Goal: Task Accomplishment & Management: Complete application form

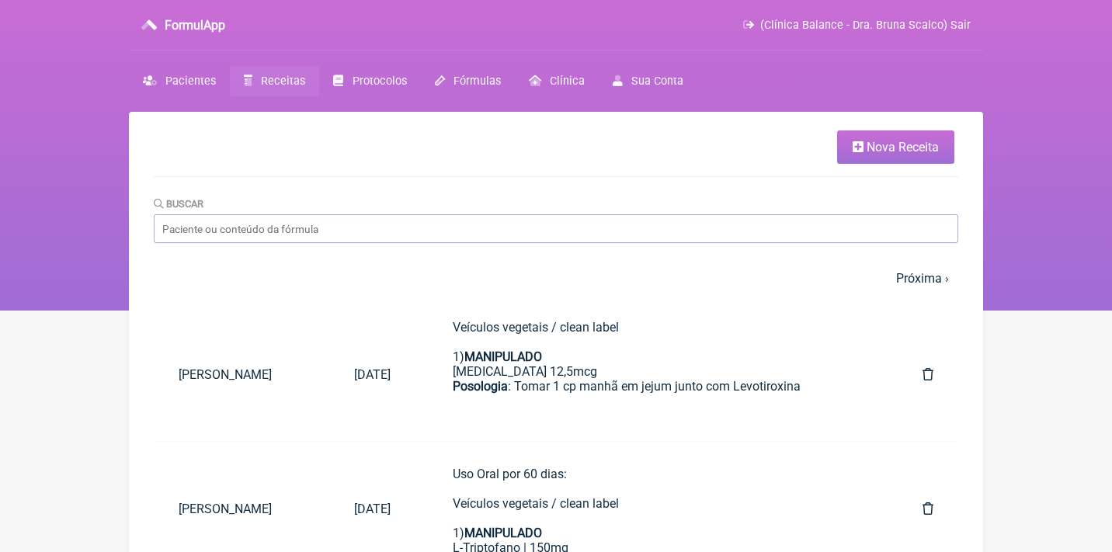
click at [864, 156] on link "Nova Receita" at bounding box center [895, 146] width 117 height 33
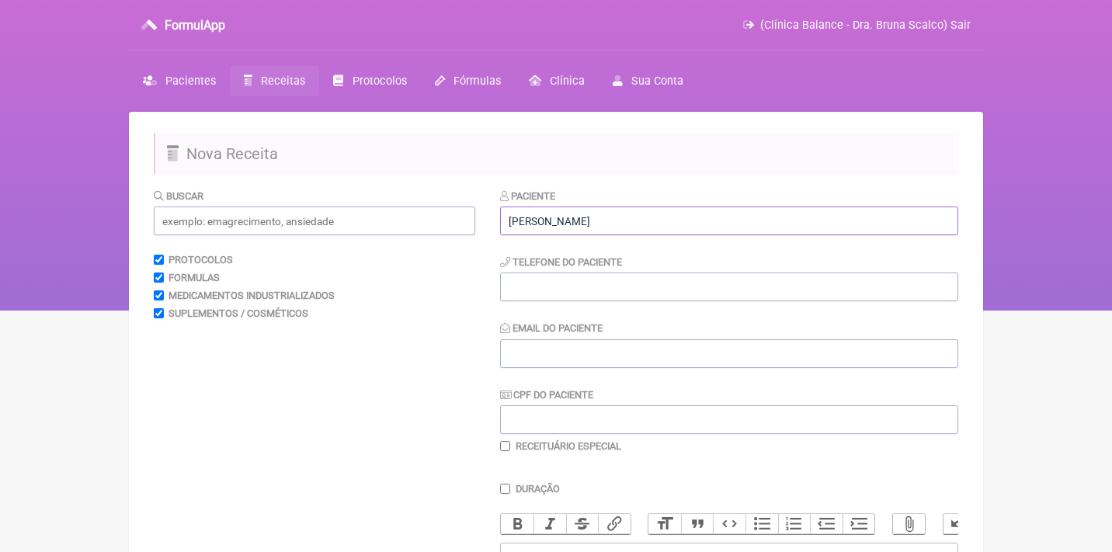
click at [613, 220] on input "Ana Claudia Barbosa pereira" at bounding box center [729, 220] width 458 height 29
type input "[PERSON_NAME]"
click at [512, 408] on input "CPF do Paciente" at bounding box center [729, 419] width 458 height 29
paste input "937.244.462-68"
type input "937.244.462-68"
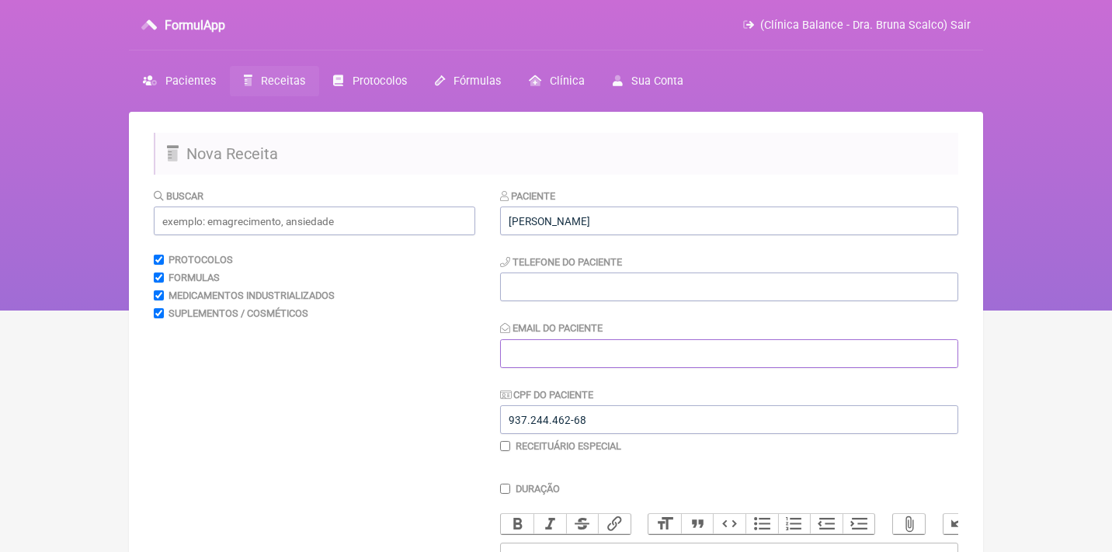
paste input "dra.anaclaudiaa@gmail.co"
type input "dra.anaclaudiaa@gmail.com"
click at [553, 274] on input "tel" at bounding box center [729, 286] width 458 height 29
paste input "[PHONE_NUMBER]"
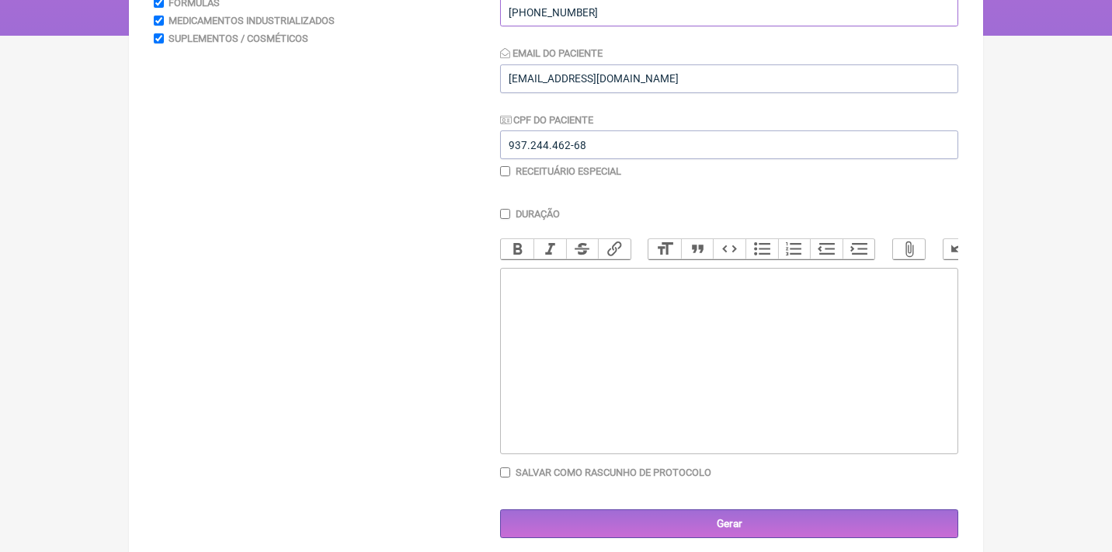
type input "[PHONE_NUMBER]"
click at [588, 277] on trix-editor at bounding box center [729, 361] width 458 height 186
type trix-editor "<div>U</div>"
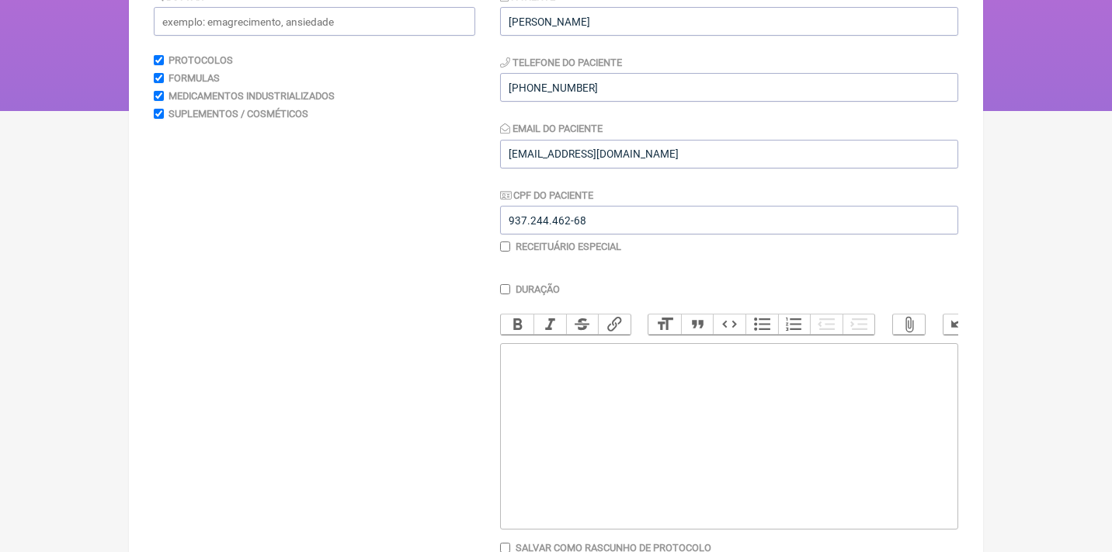
scroll to position [149, 0]
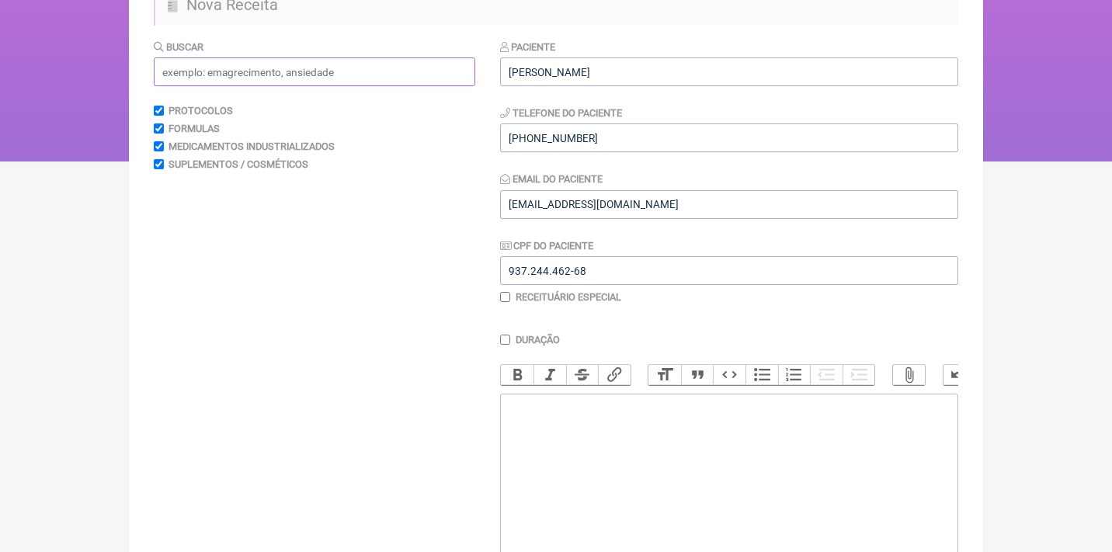
click at [406, 70] on input "text" at bounding box center [314, 71] width 321 height 29
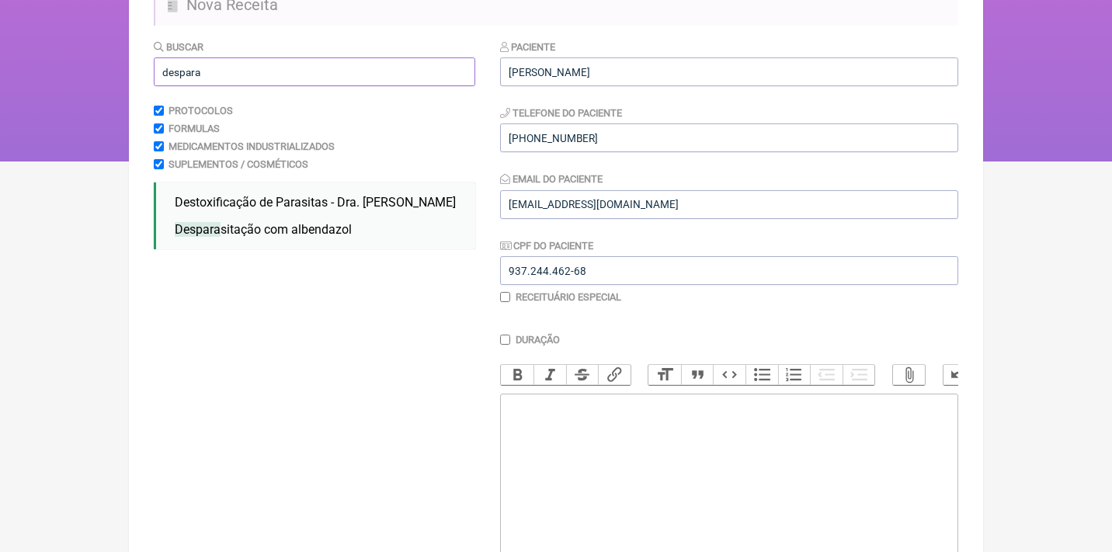
type input "desparasitação"
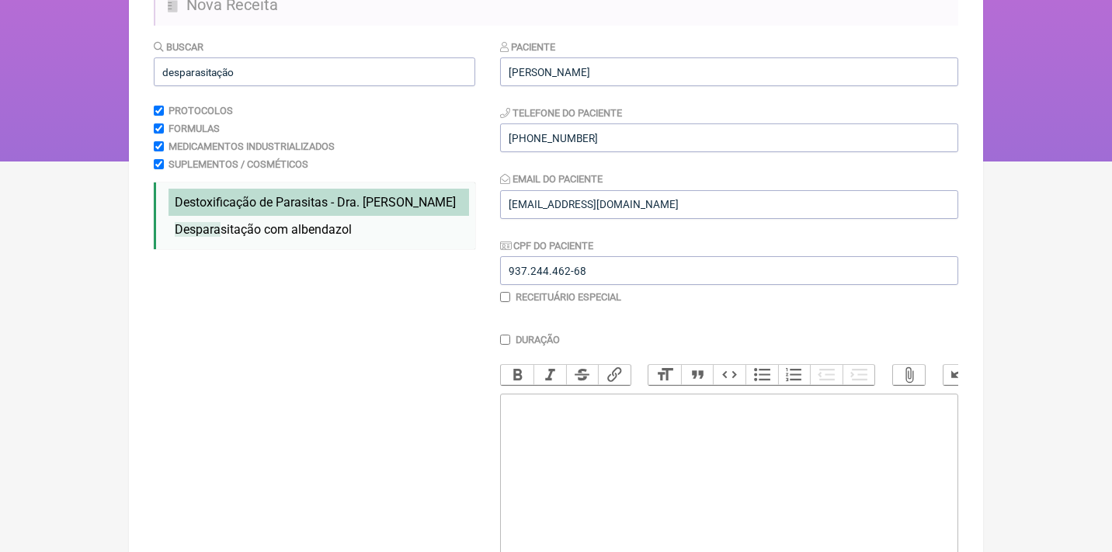
drag, startPoint x: 406, startPoint y: 70, endPoint x: 270, endPoint y: 203, distance: 189.9
click at [270, 203] on span "Destoxificação de Parasitas - Dra. Hulda Clark" at bounding box center [315, 202] width 281 height 15
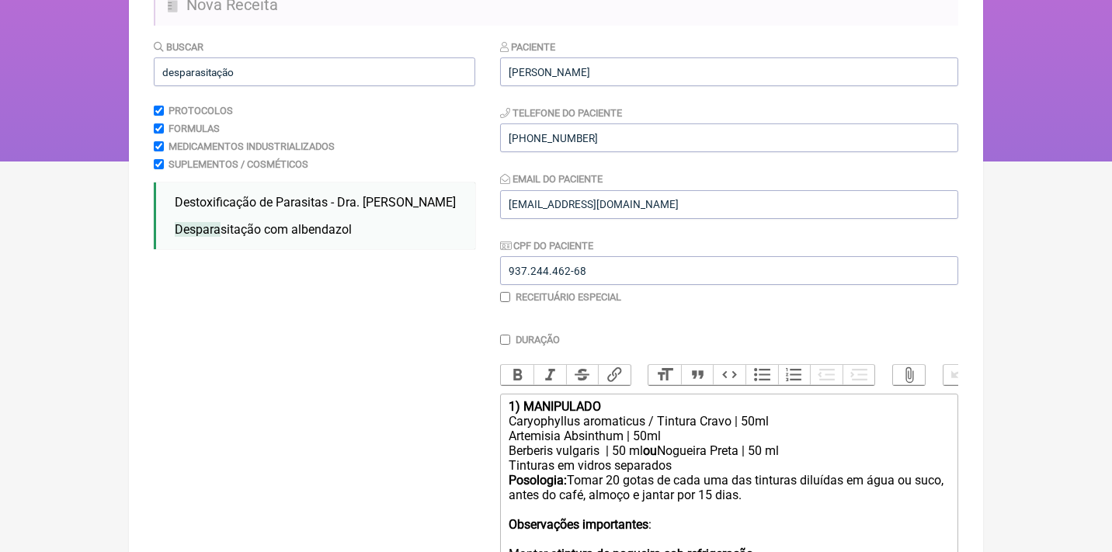
click at [513, 399] on strong "1) MANIPULADO" at bounding box center [554, 406] width 92 height 15
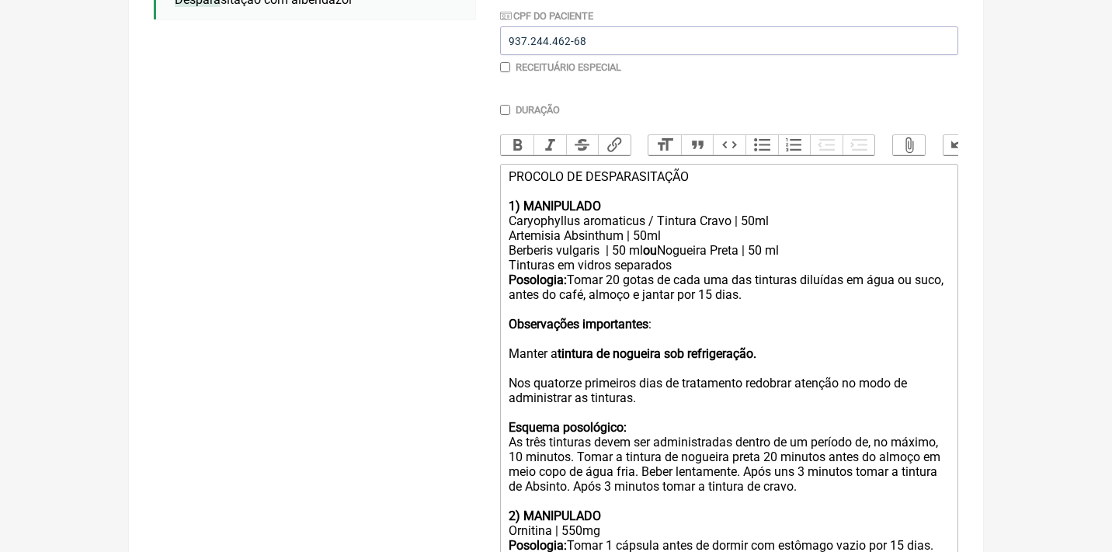
scroll to position [394, 0]
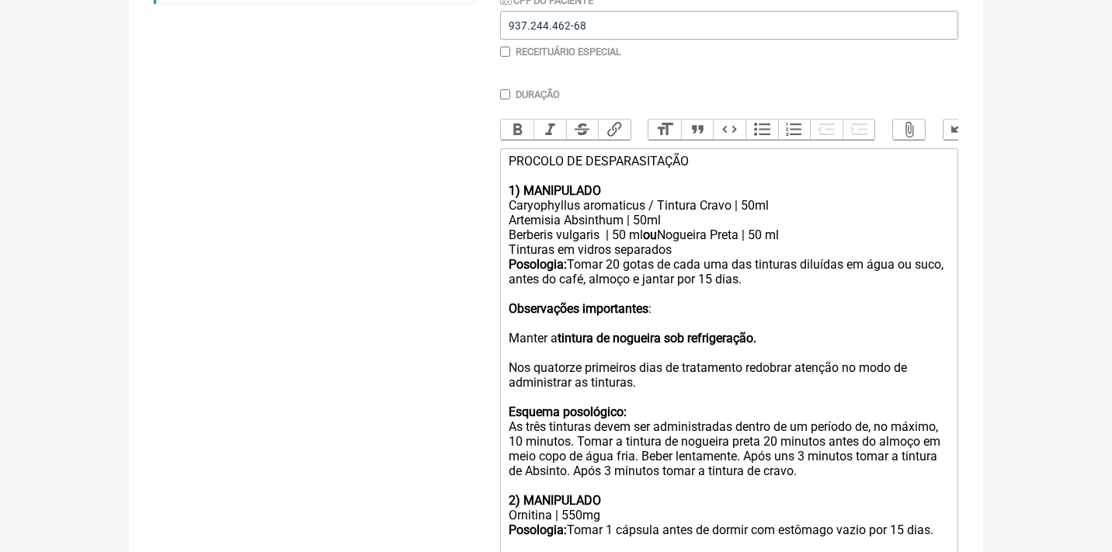
click at [553, 301] on strong "Observações importantes" at bounding box center [578, 308] width 140 height 15
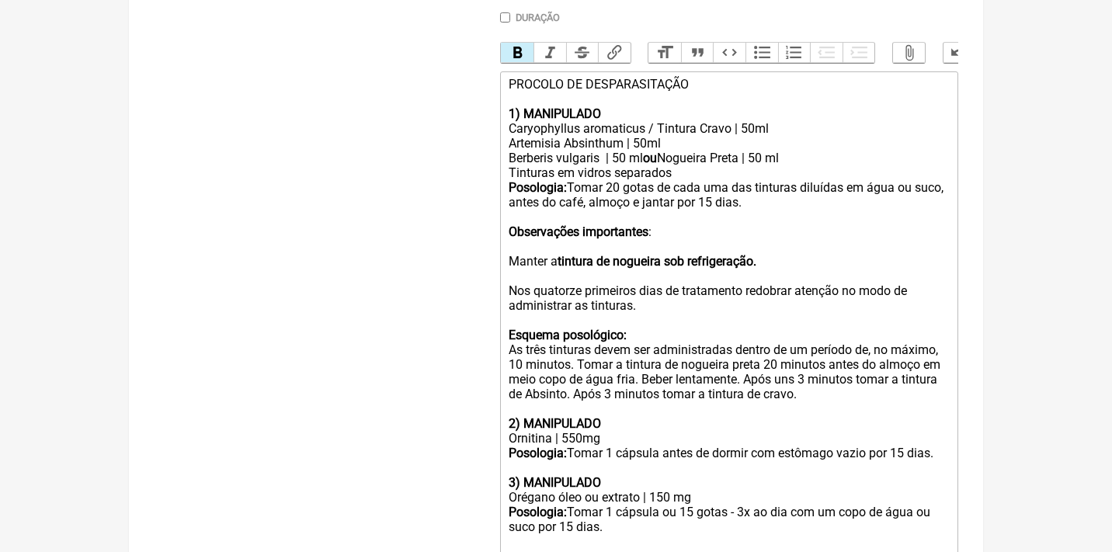
scroll to position [504, 0]
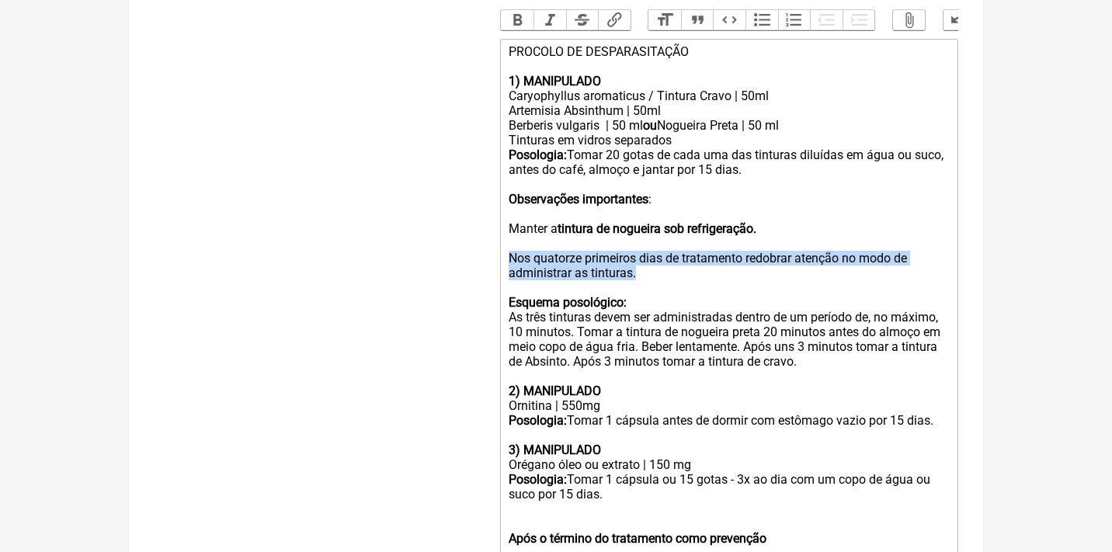
drag, startPoint x: 507, startPoint y: 238, endPoint x: 658, endPoint y: 257, distance: 152.5
click at [658, 257] on trix-editor "PROCOLO DE DESPARASITAÇÃO 1) MANIPULADO Caryophyllus aromaticus / Tintura Cravo…" at bounding box center [729, 354] width 458 height 631
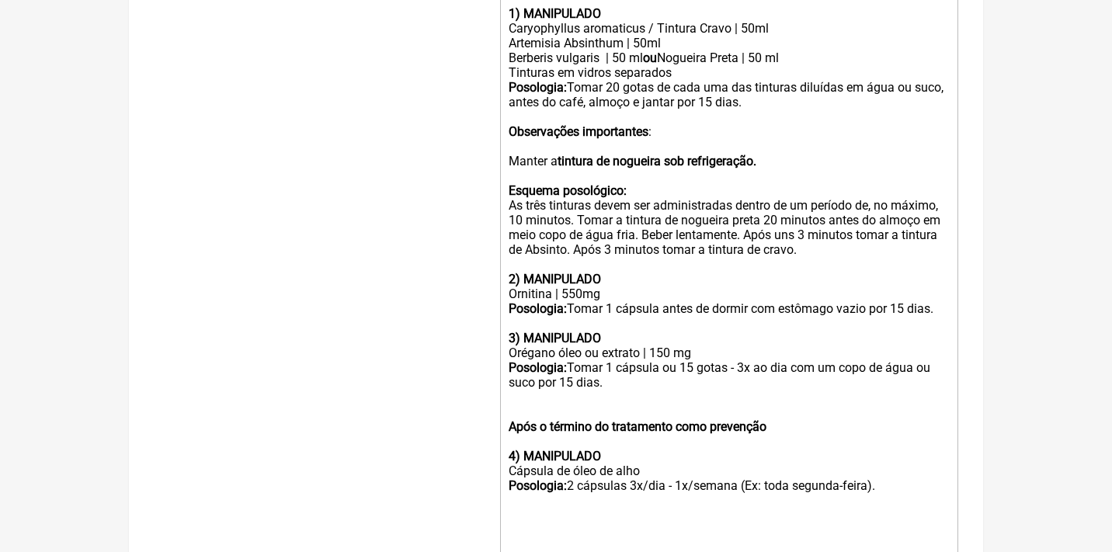
scroll to position [573, 0]
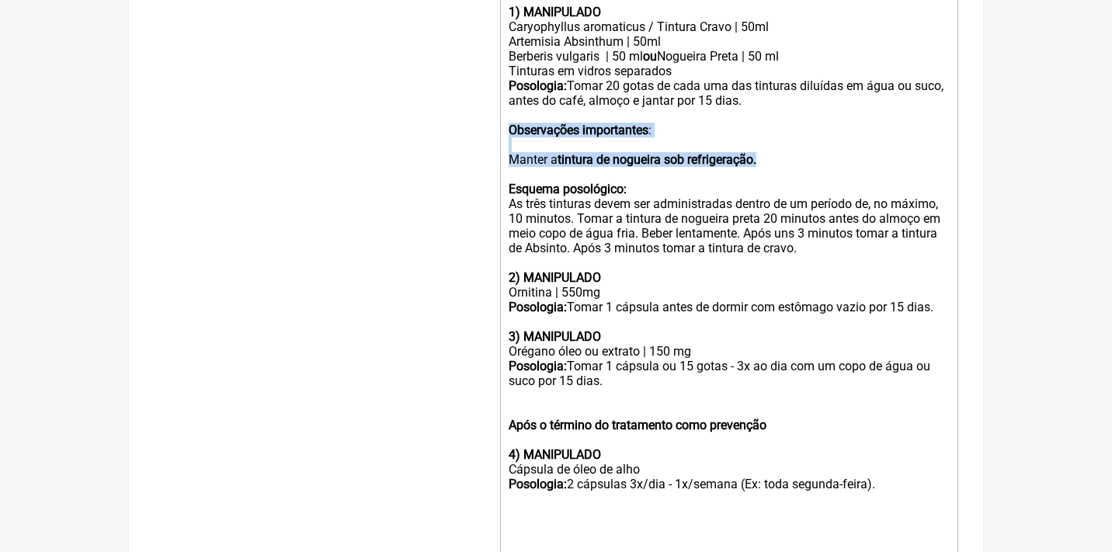
drag, startPoint x: 797, startPoint y: 158, endPoint x: 491, endPoint y: 114, distance: 309.7
click at [491, 115] on form "Buscar desparasitação Protocolos Formulas Medicamentos Industrializados Supleme…" at bounding box center [556, 127] width 804 height 1025
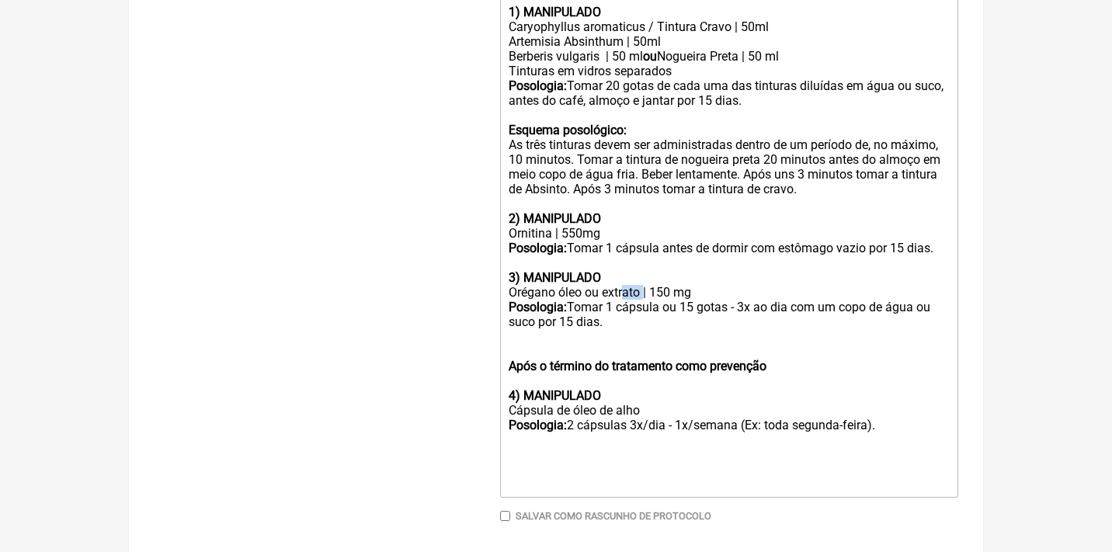
drag, startPoint x: 647, startPoint y: 276, endPoint x: 625, endPoint y: 278, distance: 22.6
click at [625, 278] on div "3) MANIPULADO Orégano óleo ou extrato | 150 mg" at bounding box center [728, 277] width 441 height 44
drag, startPoint x: 564, startPoint y: 275, endPoint x: 480, endPoint y: 272, distance: 83.9
click at [481, 272] on form "Buscar desparasitação Protocolos Formulas Medicamentos Industrializados Supleme…" at bounding box center [556, 98] width 804 height 966
click at [576, 272] on div "3) MANIPULADO Oleo ou extrato | 150 mg" at bounding box center [728, 277] width 441 height 44
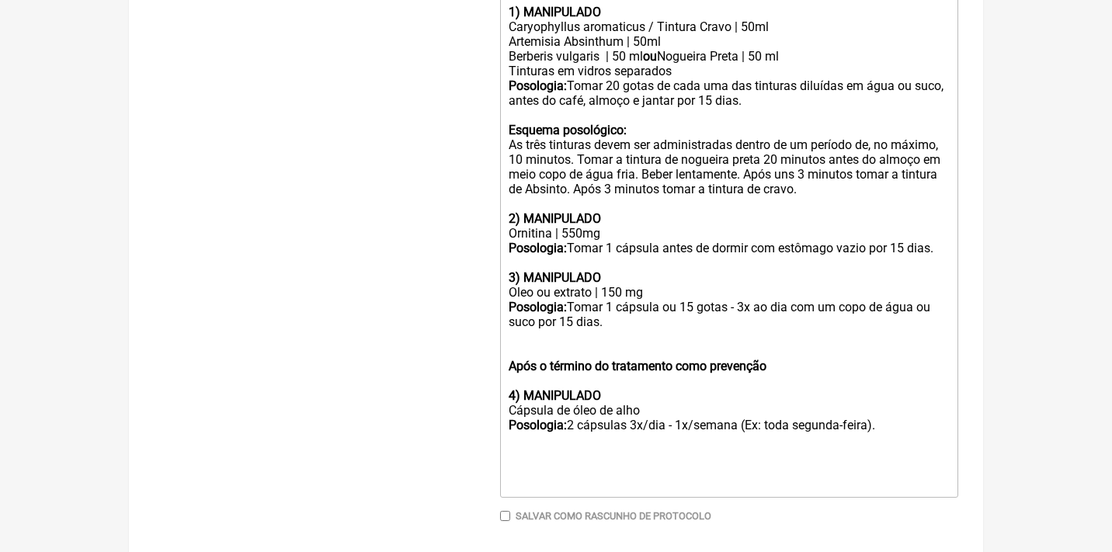
click at [576, 272] on div "3) MANIPULADO Oleo ou extrato | 150 mg" at bounding box center [728, 277] width 441 height 44
click at [607, 272] on div "3) MANIPULADO Oleo de alho | 150 mg" at bounding box center [728, 277] width 441 height 44
click at [619, 300] on div "Posologia: Tomar 1 cápsula ou 15 gotas - 3x ao dia com um copo de água ou suco …" at bounding box center [728, 314] width 441 height 29
click at [665, 300] on div "Posologia: Tomar 2 cápsula ou 15 gotas - 3x ao dia com um copo de água ou suco …" at bounding box center [728, 314] width 441 height 29
drag, startPoint x: 675, startPoint y: 290, endPoint x: 554, endPoint y: 307, distance: 121.5
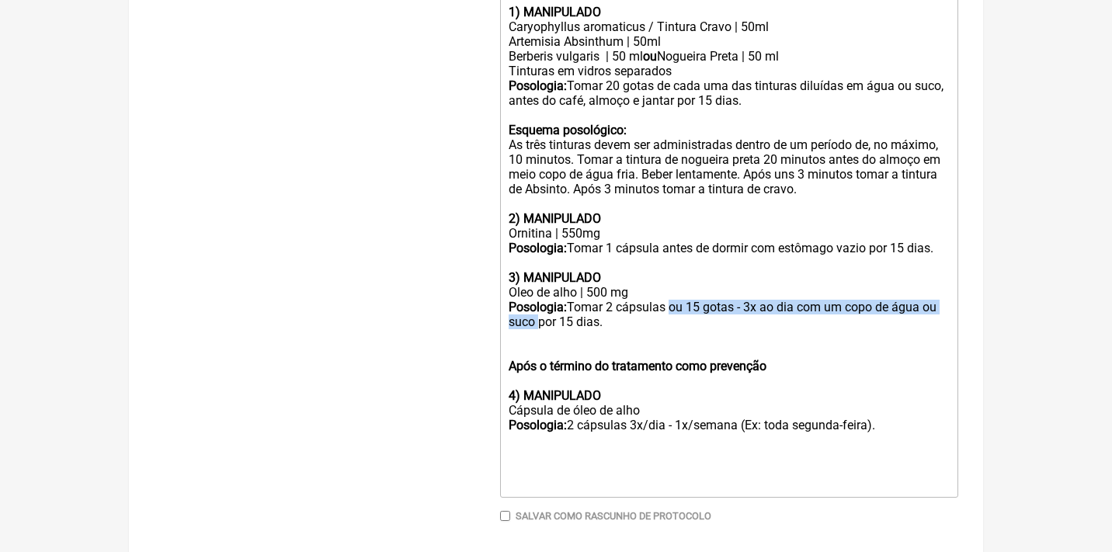
click at [554, 307] on div "Posologia: Tomar 2 cápsulas ou 15 gotas - 3x ao dia com um copo de água ou suco…" at bounding box center [728, 314] width 441 height 29
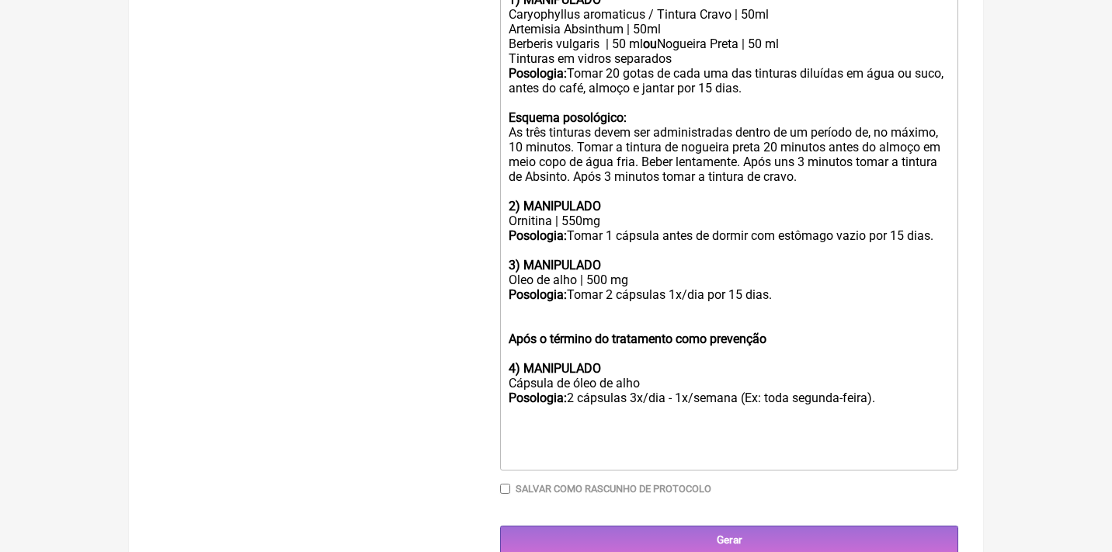
scroll to position [584, 0]
drag, startPoint x: 655, startPoint y: 360, endPoint x: 472, endPoint y: 358, distance: 183.2
click at [473, 359] on form "Buscar desparasitação Protocolos Formulas Medicamentos Industrializados Supleme…" at bounding box center [556, 79] width 804 height 952
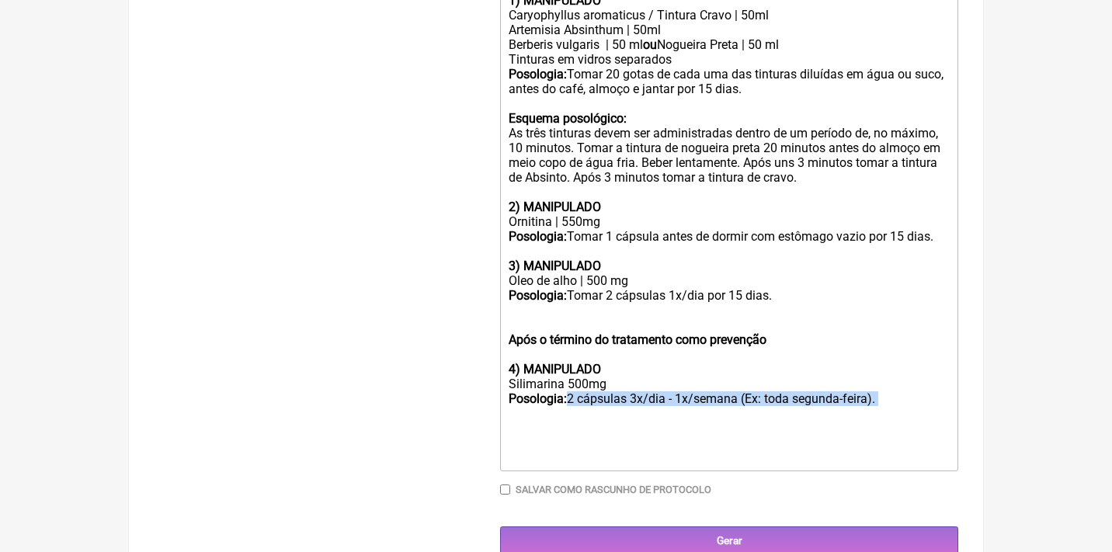
drag, startPoint x: 577, startPoint y: 373, endPoint x: 883, endPoint y: 382, distance: 306.0
click at [886, 382] on div "Silimarina 500mg Posologia: 2 cápsulas 3x/dia - 1x/semana (Ex: toda segunda-fei…" at bounding box center [728, 405] width 441 height 59
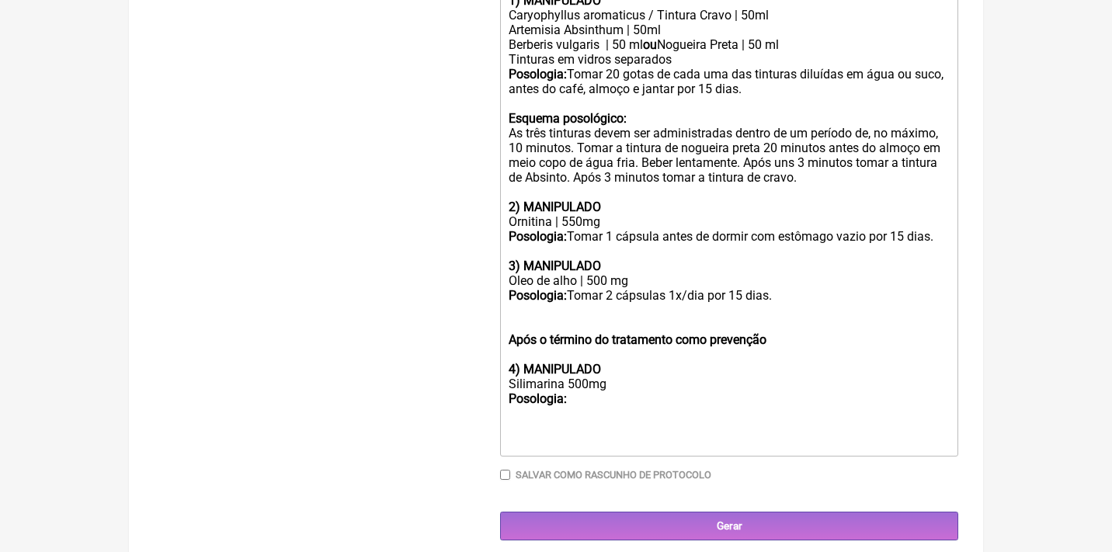
scroll to position [571, 0]
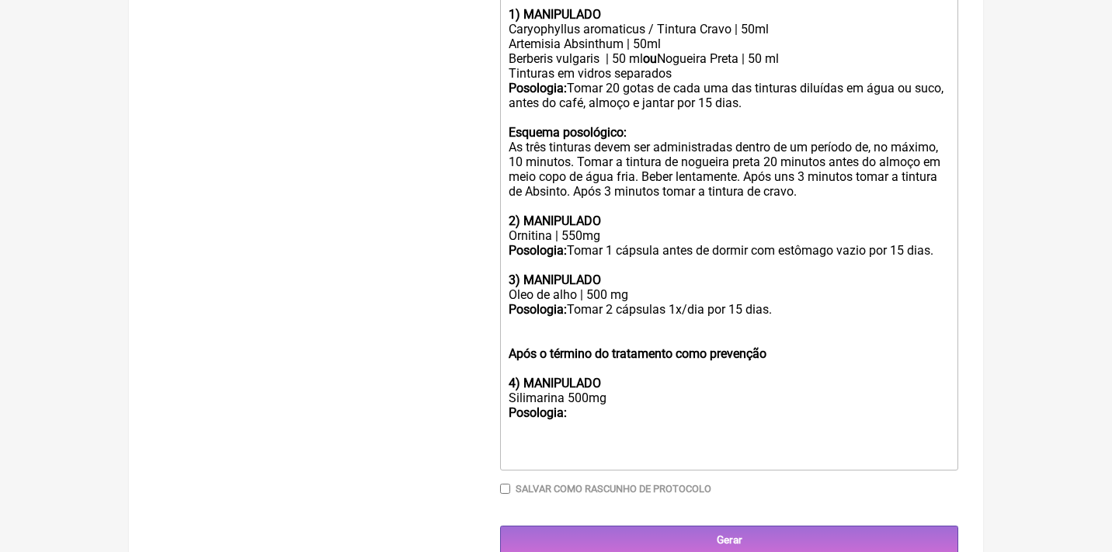
drag, startPoint x: 785, startPoint y: 295, endPoint x: 577, endPoint y: 286, distance: 207.5
click at [577, 302] on div "Posologia: Tomar 2 cápsulas 1x/dia por 15 dias." at bounding box center [728, 309] width 441 height 15
copy div "Tomar 2 cápsulas 1x/dia por 15 dias."
click at [583, 398] on div "Silimarina 500mg Posologia:" at bounding box center [728, 412] width 441 height 44
click at [583, 390] on div "Silimarina 500mg Posologia:" at bounding box center [728, 412] width 441 height 44
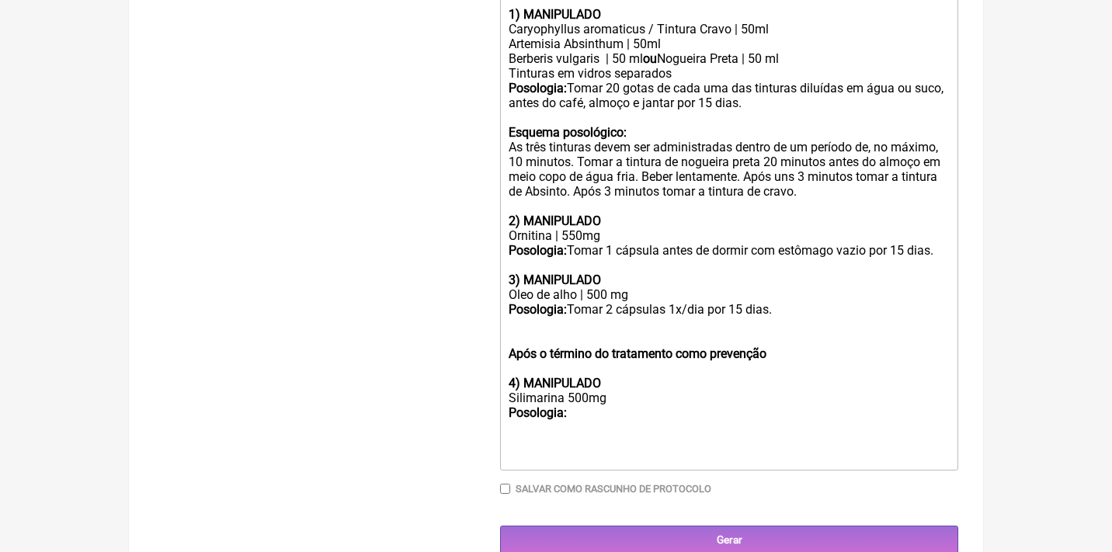
paste trix-editor "&nbsp;</strong>Tomar 2 cápsulas 1x/dia por 15 dias.&nbsp;"
click at [620, 390] on div "Silimarina 500mg Posologia: Tomar 2 cápsulas 1x/dia por 15 dias." at bounding box center [728, 412] width 441 height 44
click at [665, 390] on div "Silimarina 500mg Posologia: Tomar 1 cápsulas 1x/dia por 15 dias." at bounding box center [728, 412] width 441 height 44
click at [768, 390] on div "Silimarina 500mg Posologia: Tomar 1 cápsula 1x/dia por 15 dias." at bounding box center [728, 412] width 441 height 44
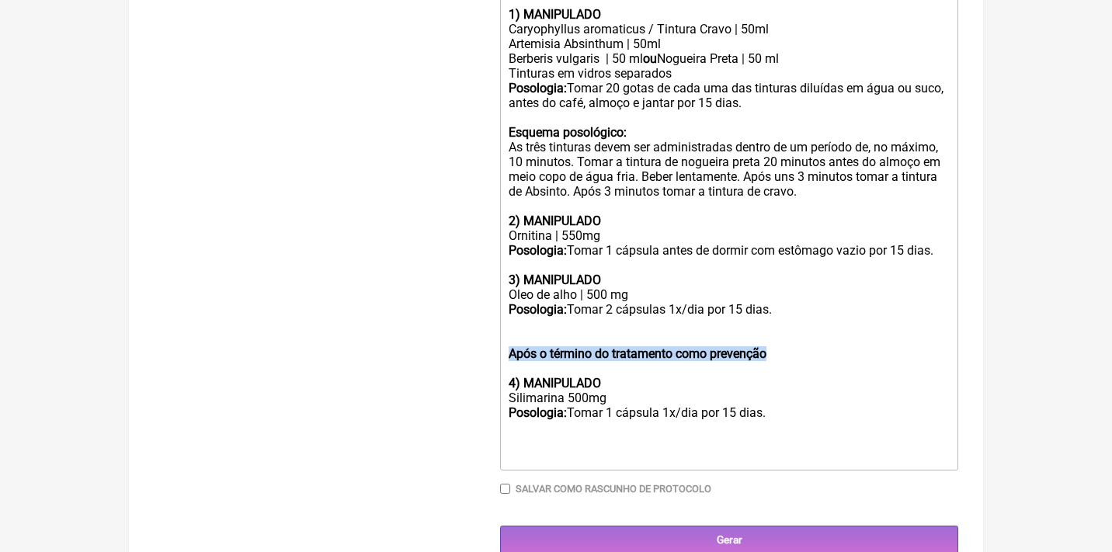
drag, startPoint x: 805, startPoint y: 335, endPoint x: 455, endPoint y: 329, distance: 350.1
click at [456, 330] on form "Buscar desparasitação Protocolos Formulas Medicamentos Industrializados Supleme…" at bounding box center [556, 85] width 804 height 937
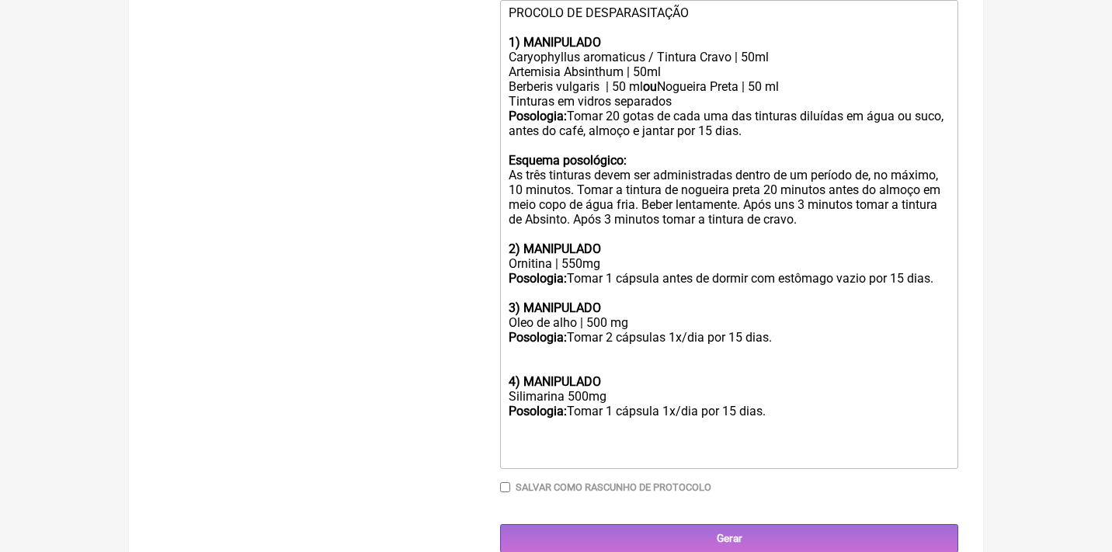
type trix-editor "<div>PROCOLO DE DESPARASITAÇÃO<br><br><strong>1) MANIPULADO&nbsp;</strong></div…"
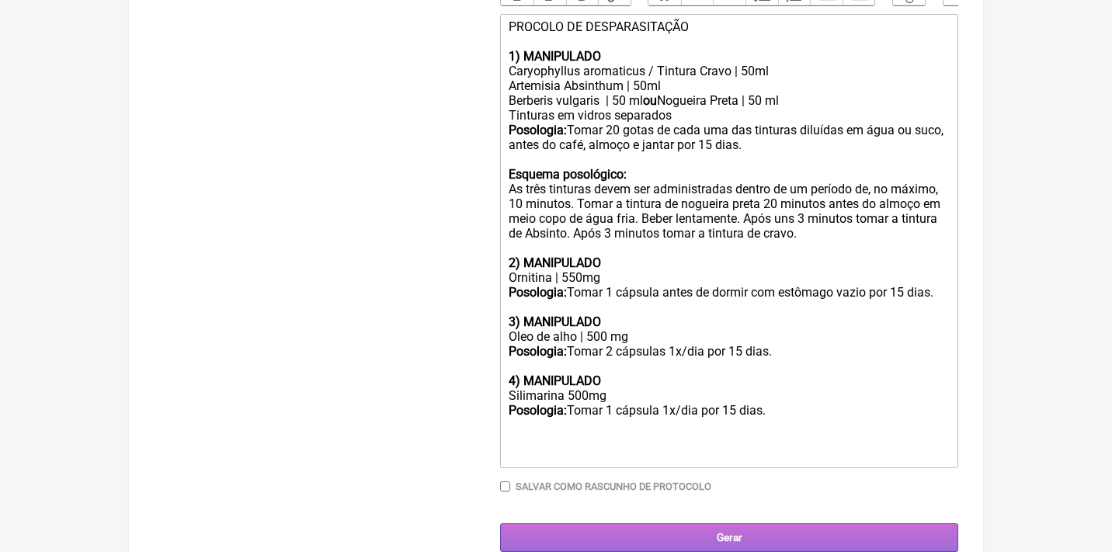
click at [718, 523] on input "Gerar" at bounding box center [729, 537] width 458 height 29
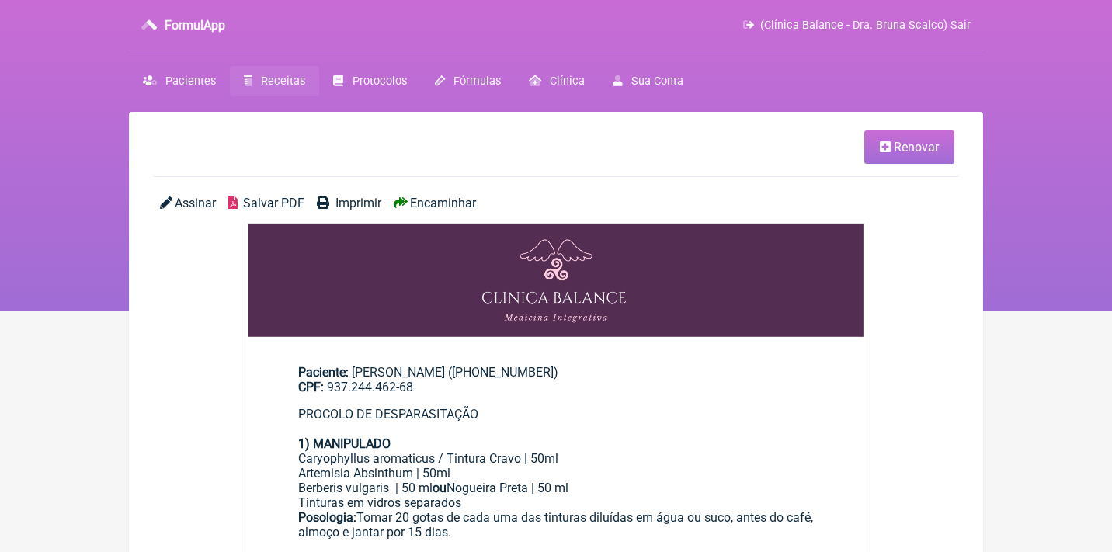
click at [256, 202] on span "Salvar PDF" at bounding box center [273, 203] width 61 height 15
click at [900, 156] on link "Renovar" at bounding box center [909, 146] width 90 height 33
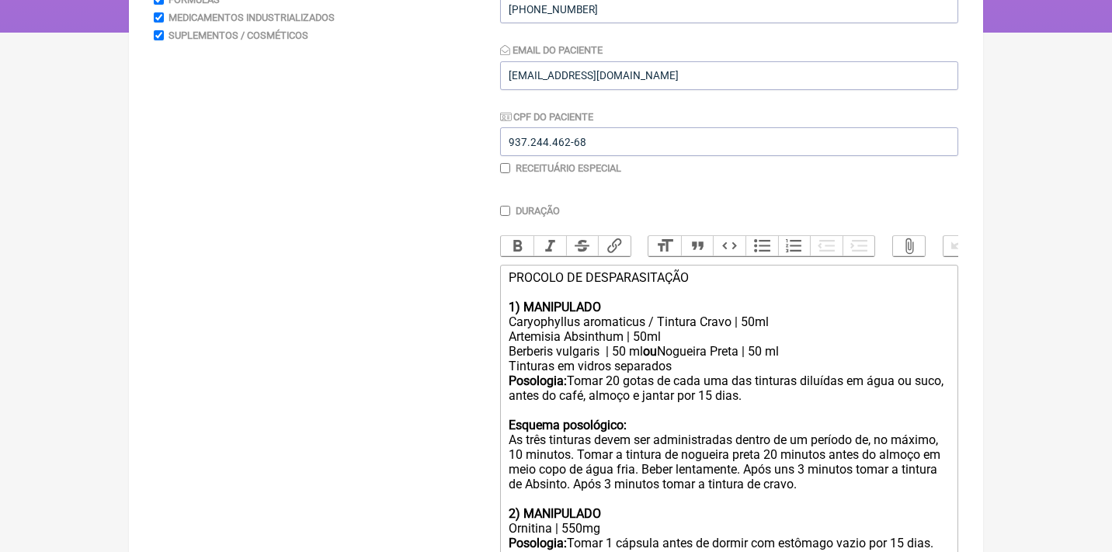
scroll to position [312, 0]
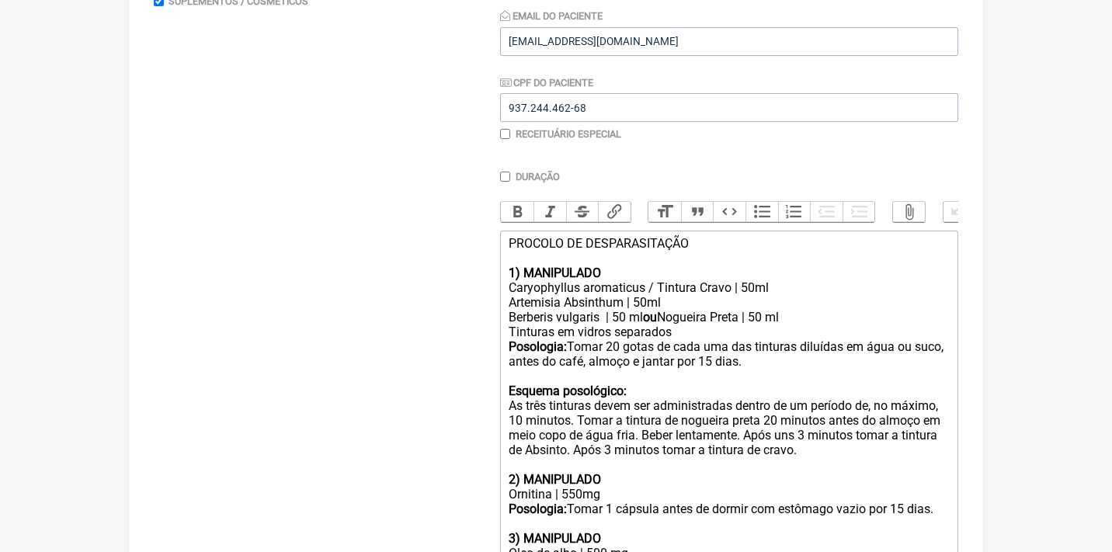
click at [531, 237] on div "PROCOLO DE DESPARASITAÇÃO 1) MANIPULADO" at bounding box center [728, 258] width 441 height 44
type trix-editor "<div>PROTOCOLO DE DESPARASITAÇÃO<br><br><strong>1) MANIPULADO&nbsp;</strong></d…"
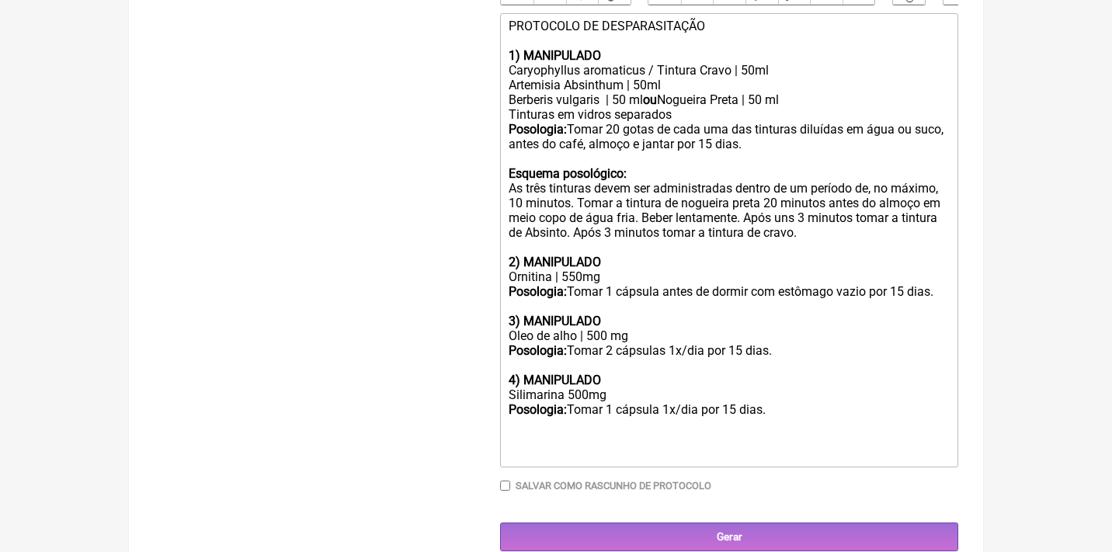
scroll to position [529, 0]
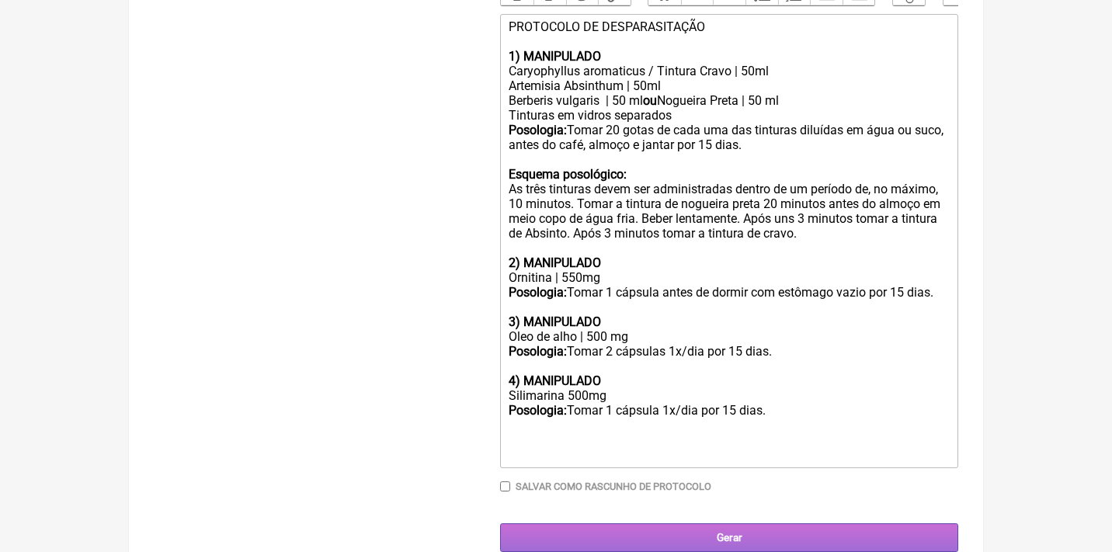
click at [692, 523] on input "Gerar" at bounding box center [729, 537] width 458 height 29
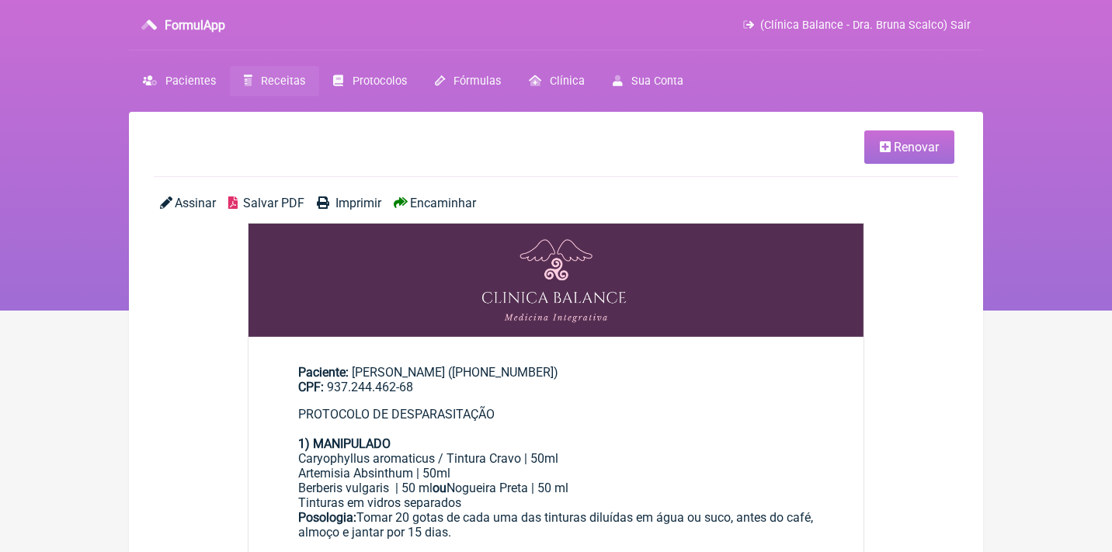
click at [283, 197] on span "Salvar PDF" at bounding box center [273, 203] width 61 height 15
click at [290, 91] on link "Receitas" at bounding box center [274, 81] width 89 height 30
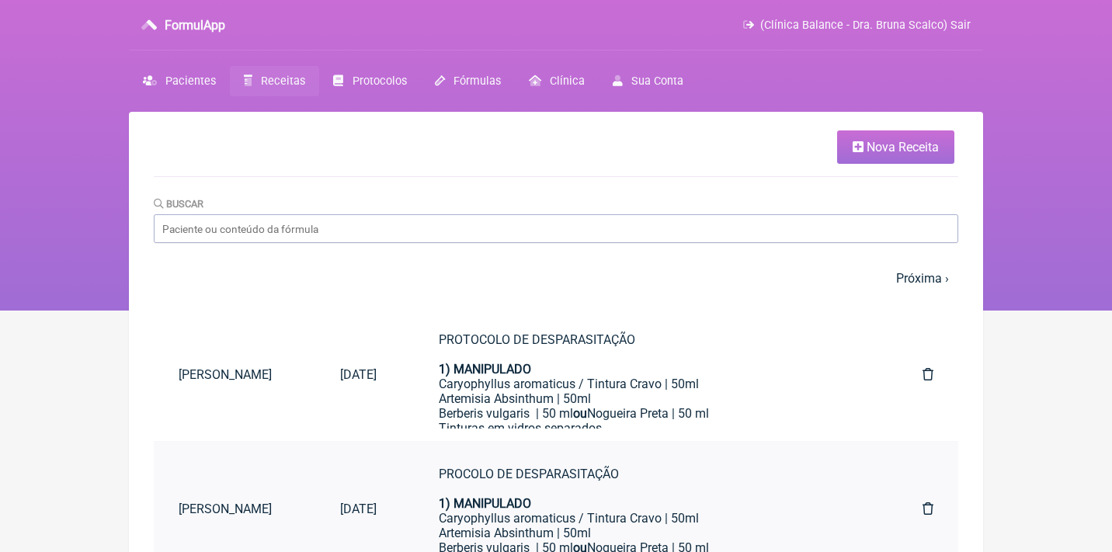
click at [926, 508] on icon at bounding box center [927, 508] width 11 height 12
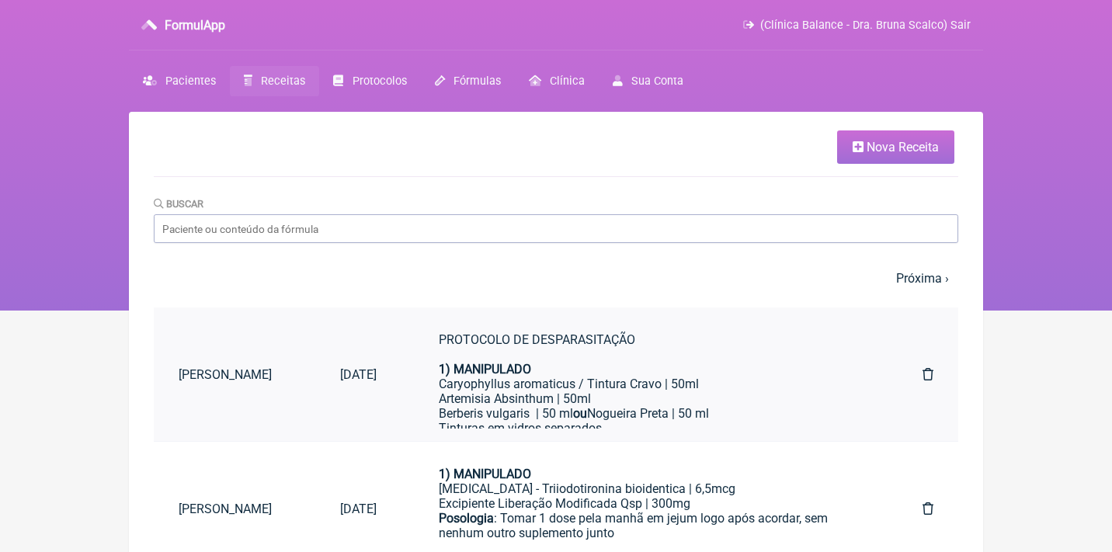
click at [598, 380] on div "Caryophyllus aromaticus / Tintura Cravo | 50ml" at bounding box center [649, 383] width 421 height 15
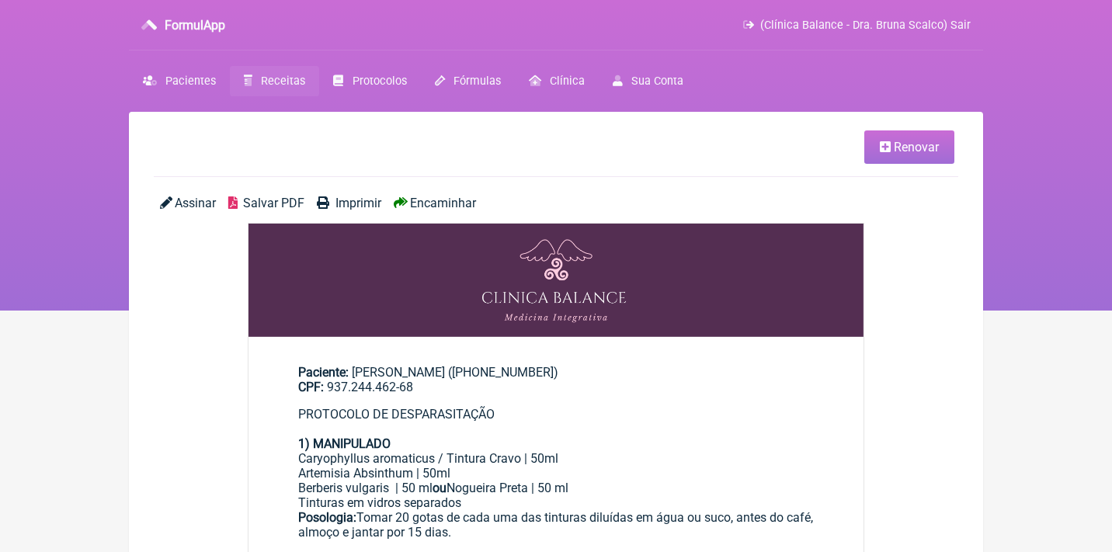
click at [866, 141] on link "Renovar" at bounding box center [909, 146] width 90 height 33
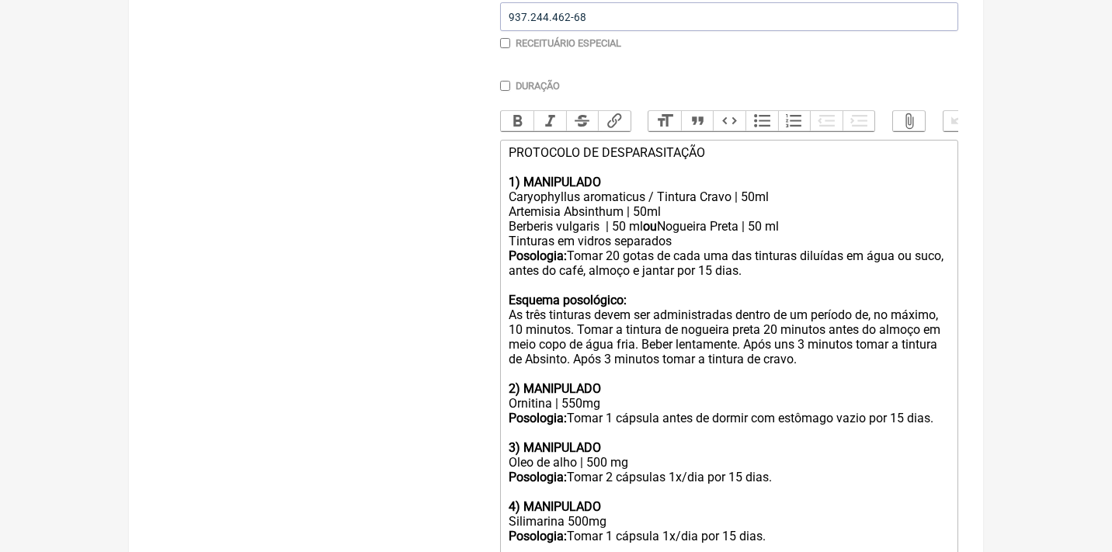
scroll to position [426, 0]
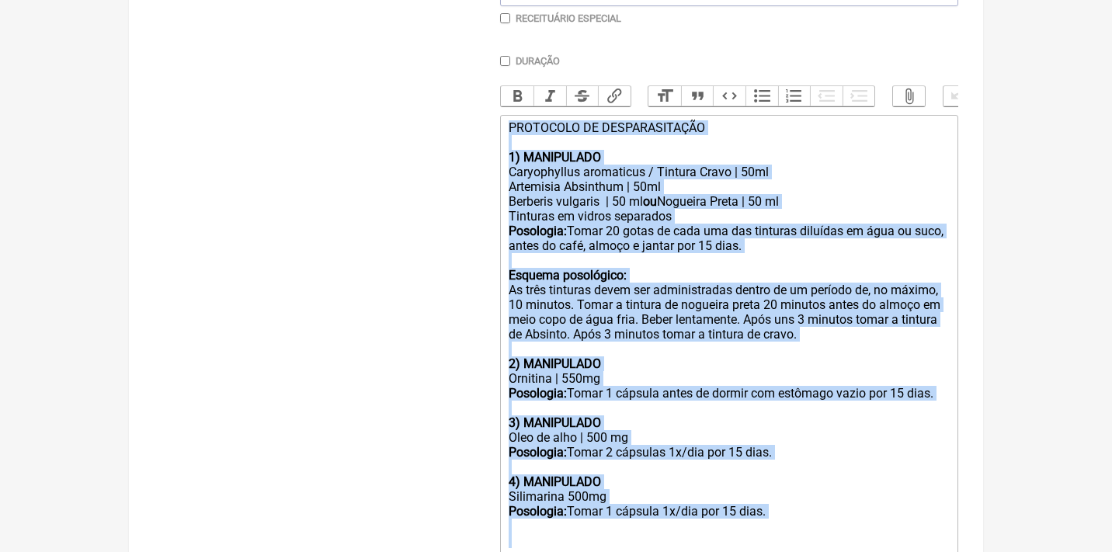
drag, startPoint x: 504, startPoint y: 121, endPoint x: 734, endPoint y: 553, distance: 490.0
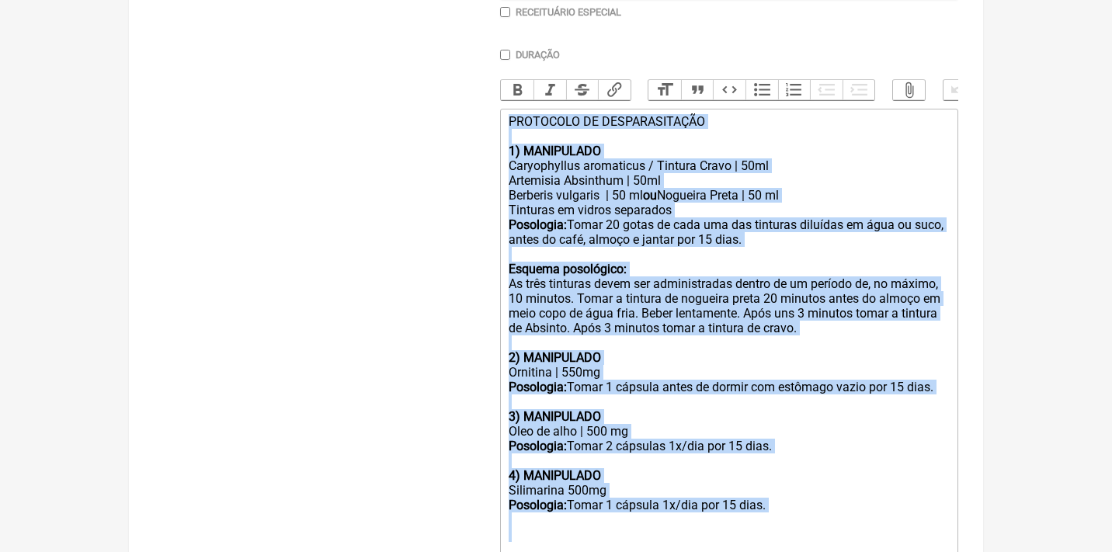
type trix-editor "<div>PROTOCOLO DE DESPARASITAÇÃO<br><br><strong>1) MANIPULADO&nbsp;</strong></d…"
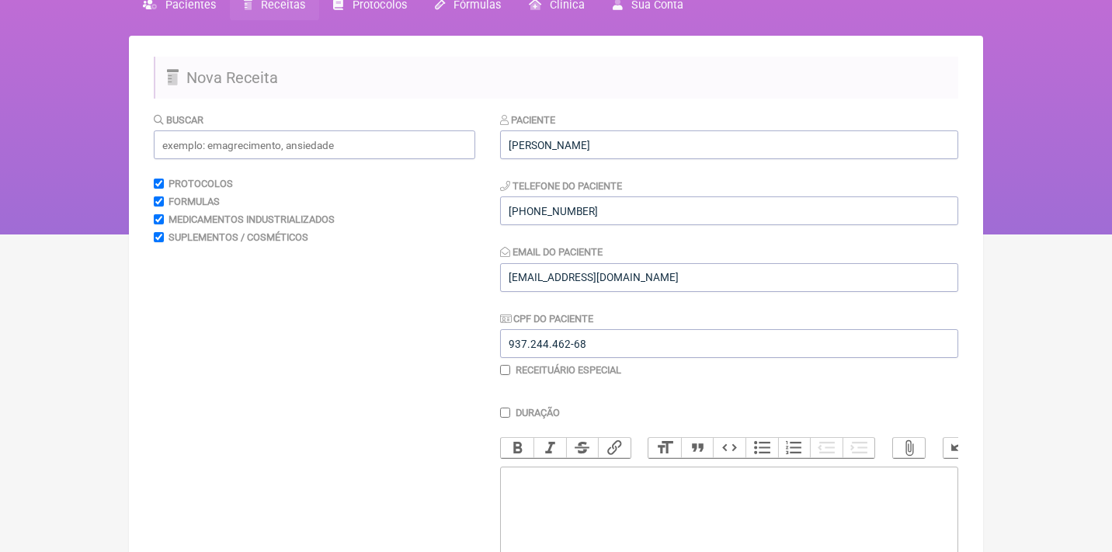
scroll to position [78, 0]
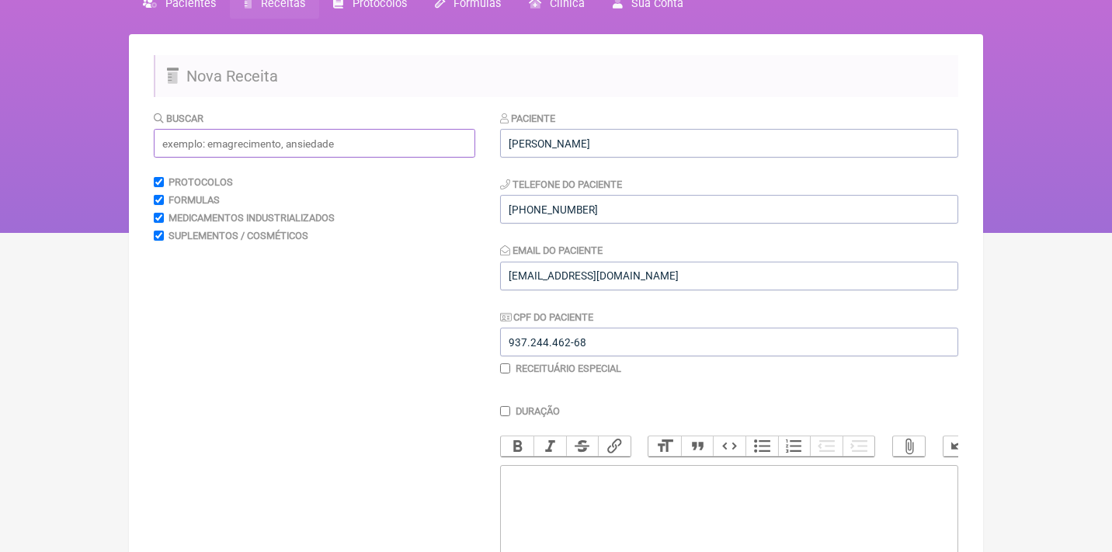
click at [350, 141] on input "text" at bounding box center [314, 143] width 321 height 29
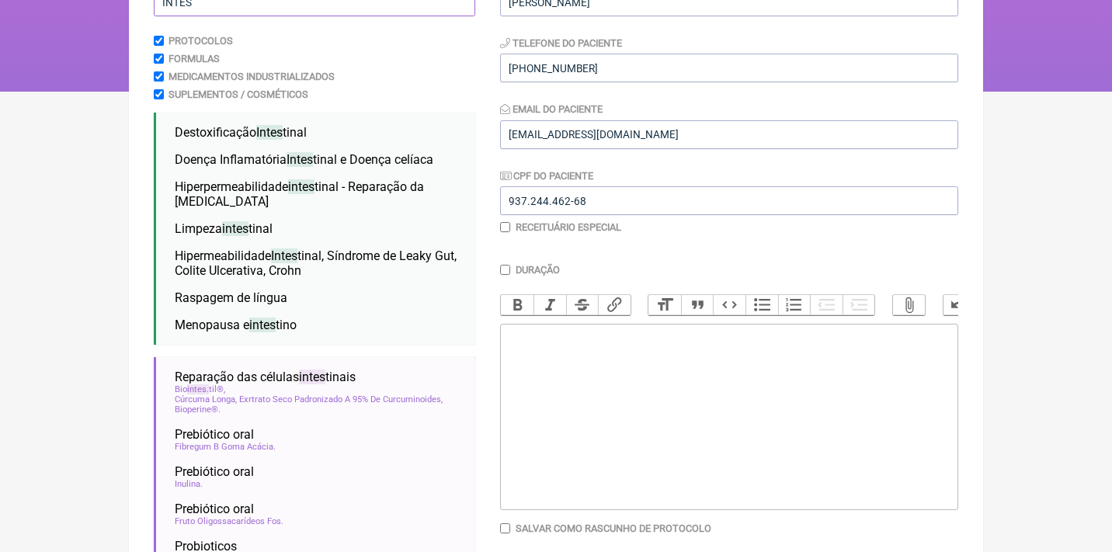
scroll to position [256, 0]
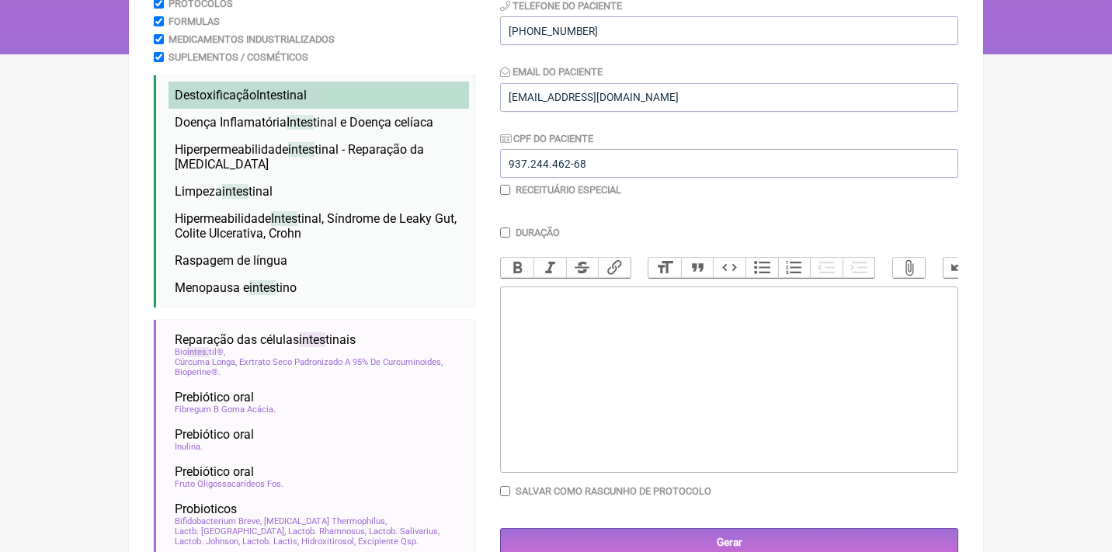
type input "INTES"
click at [241, 95] on span "Destoxificação Intes tinal" at bounding box center [241, 95] width 132 height 15
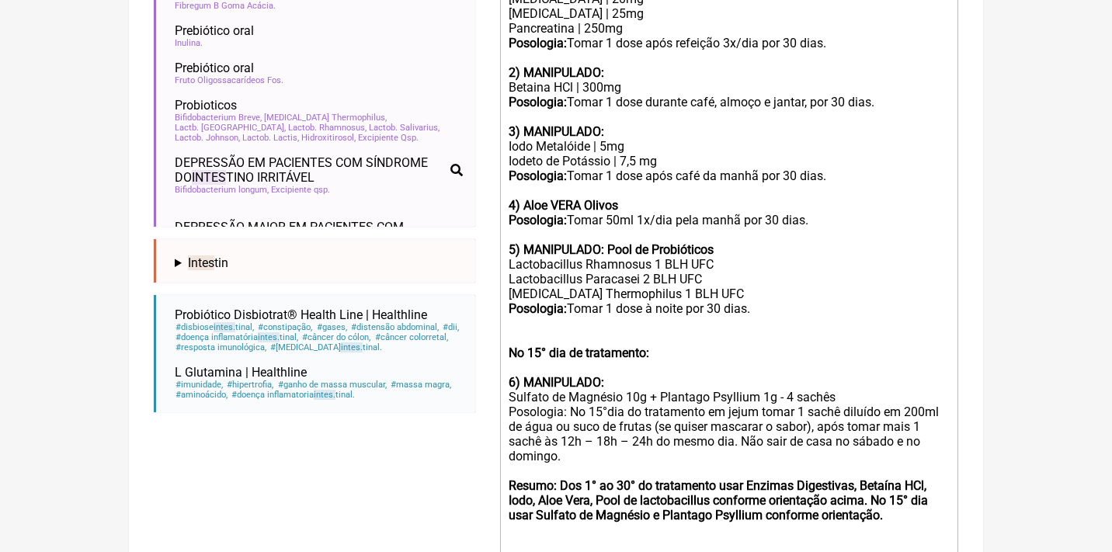
scroll to position [701, 0]
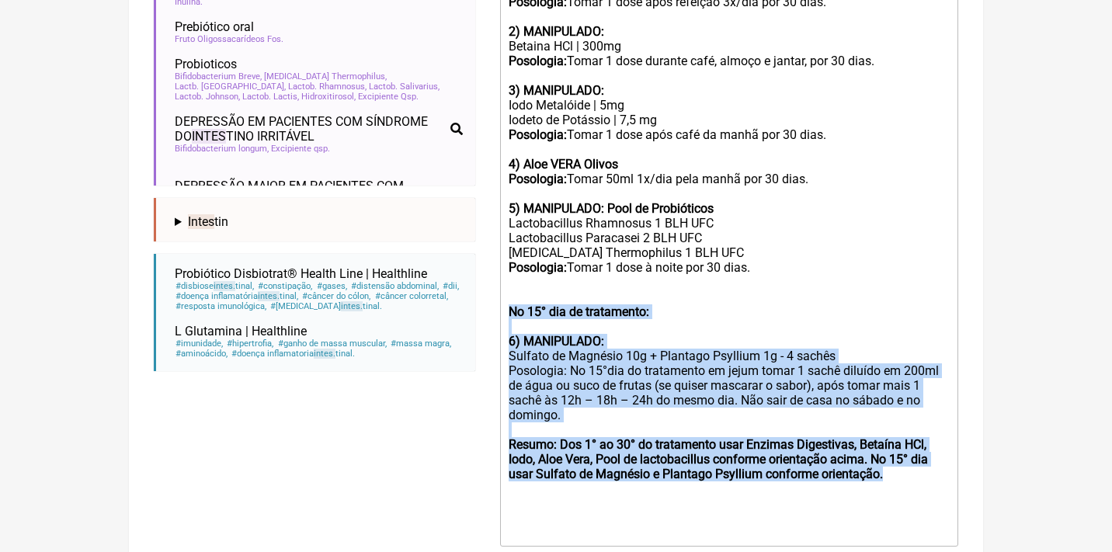
drag, startPoint x: 612, startPoint y: 460, endPoint x: 480, endPoint y: 286, distance: 218.3
click at [480, 286] on form "Buscar INTES Protocolos Formulas Medicamentos Industrializados Suplementos / Co…" at bounding box center [556, 58] width 804 height 1143
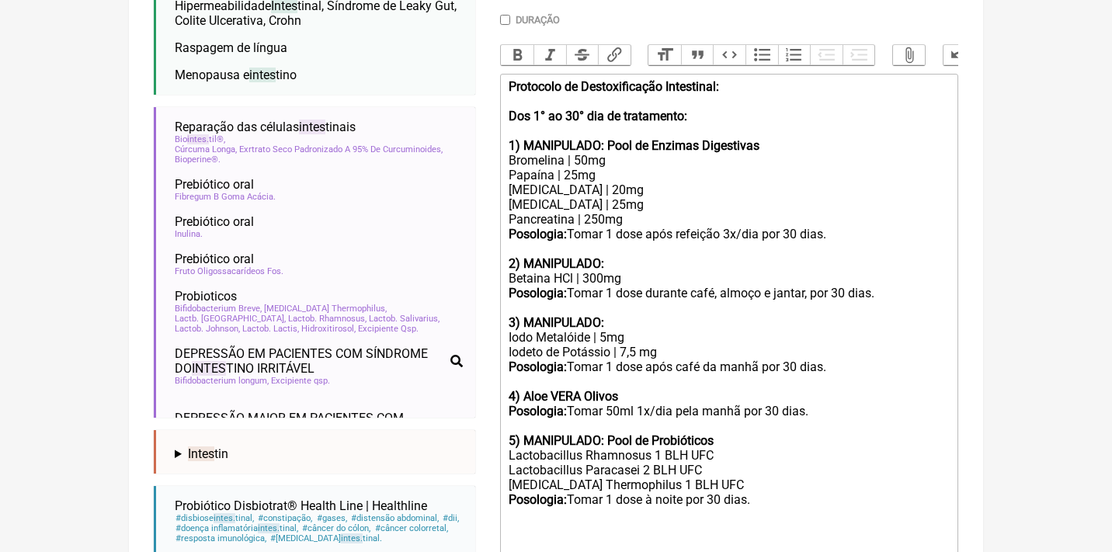
scroll to position [469, 0]
drag, startPoint x: 744, startPoint y: 110, endPoint x: 488, endPoint y: 80, distance: 257.9
click at [488, 80] on form "Buscar INTES Protocolos Formulas Medicamentos Industrializados Suplementos / Co…" at bounding box center [556, 209] width 804 height 981
click at [829, 227] on strong at bounding box center [827, 234] width 3 height 15
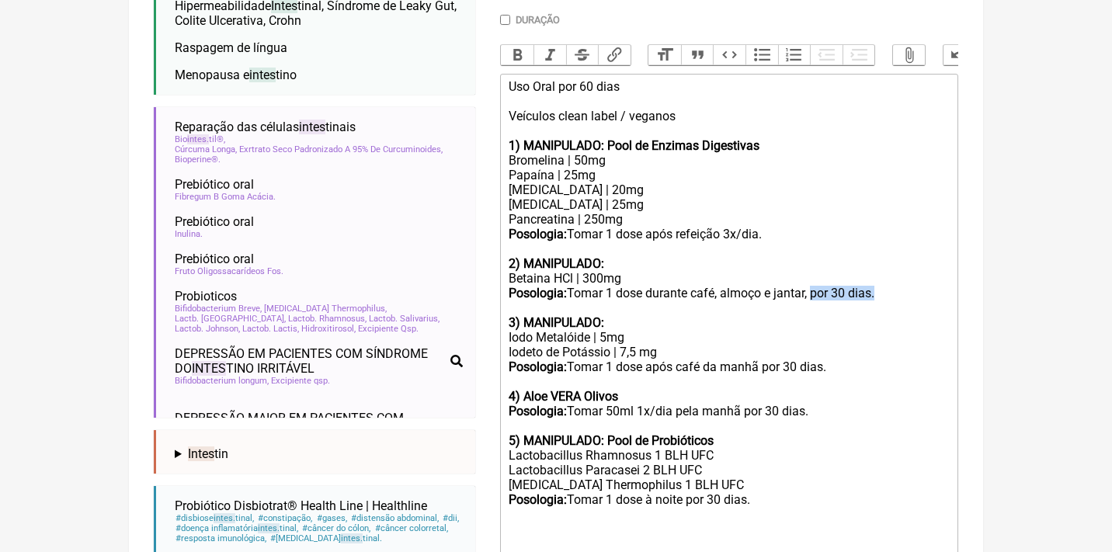
drag, startPoint x: 900, startPoint y: 287, endPoint x: 818, endPoint y: 283, distance: 81.6
click at [818, 283] on trix-editor "Uso Oral por 60 dias Veículos clean label / veganos 1) MANIPULADO: Pool de Enzi…" at bounding box center [729, 345] width 458 height 543
type trix-editor "<div>Uso Oral por 60 dias<br><br>Veículos clean label / veganos<strong><br></st…"
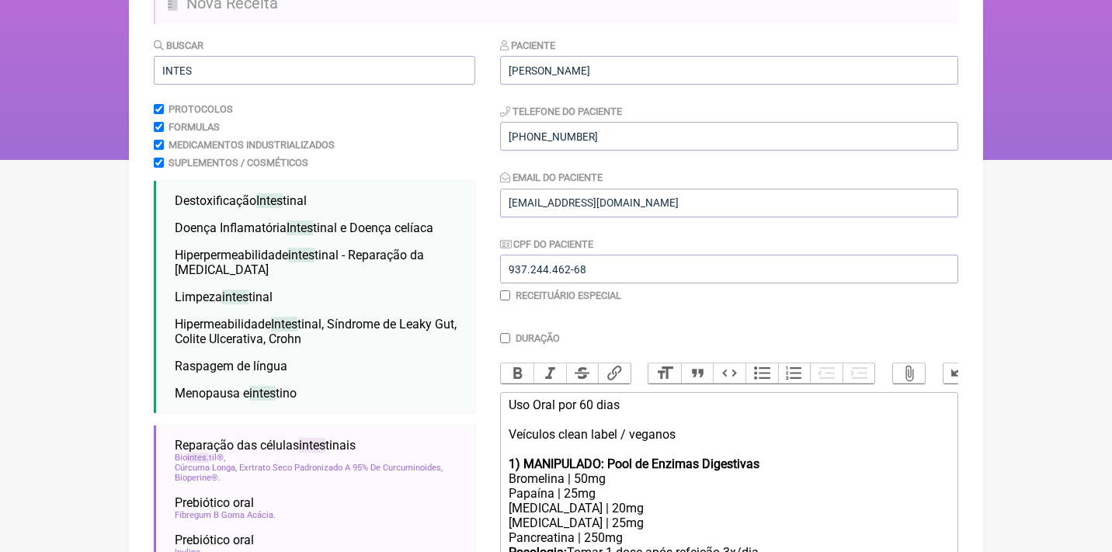
scroll to position [0, 0]
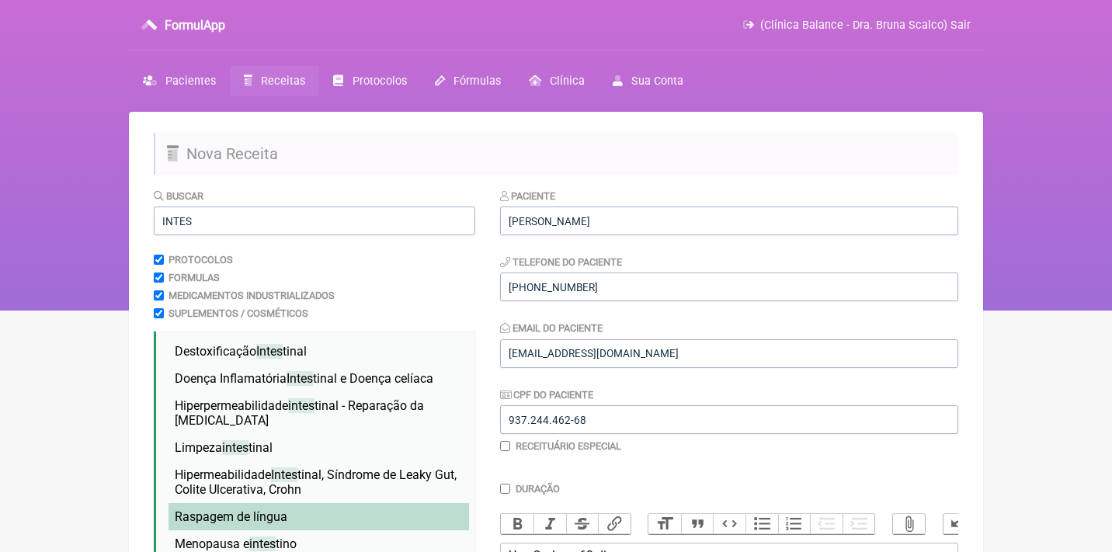
click at [252, 509] on span "Raspagem de língua" at bounding box center [231, 516] width 113 height 15
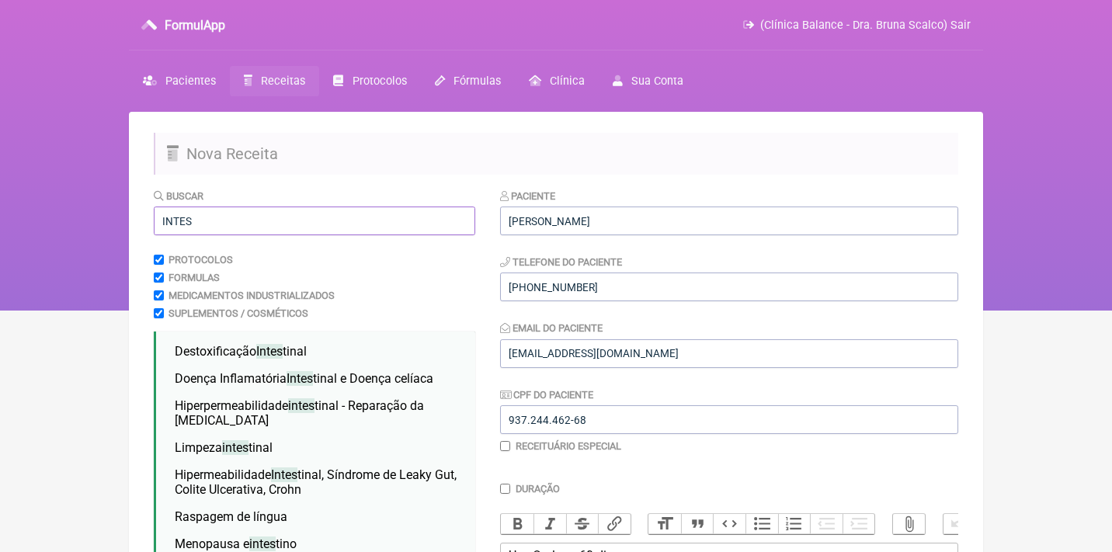
drag, startPoint x: 231, startPoint y: 220, endPoint x: 117, endPoint y: 206, distance: 115.0
click at [125, 215] on div "FormulApp (Clínica Balance - Dra. Bruna Scalco) Sair Pacientes Receitas Protoco…" at bounding box center [556, 155] width 1112 height 310
type input ";"
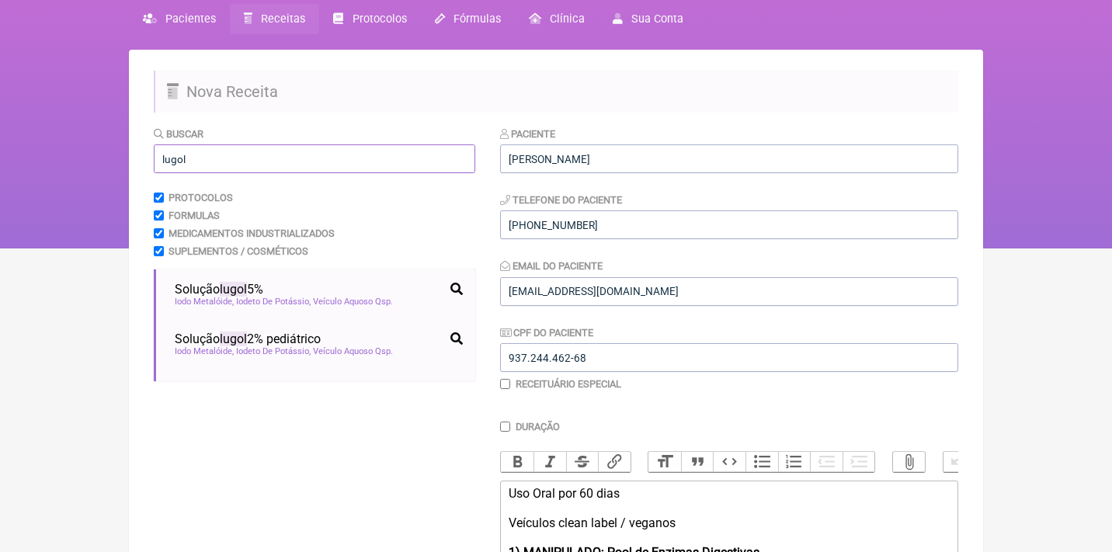
scroll to position [88, 0]
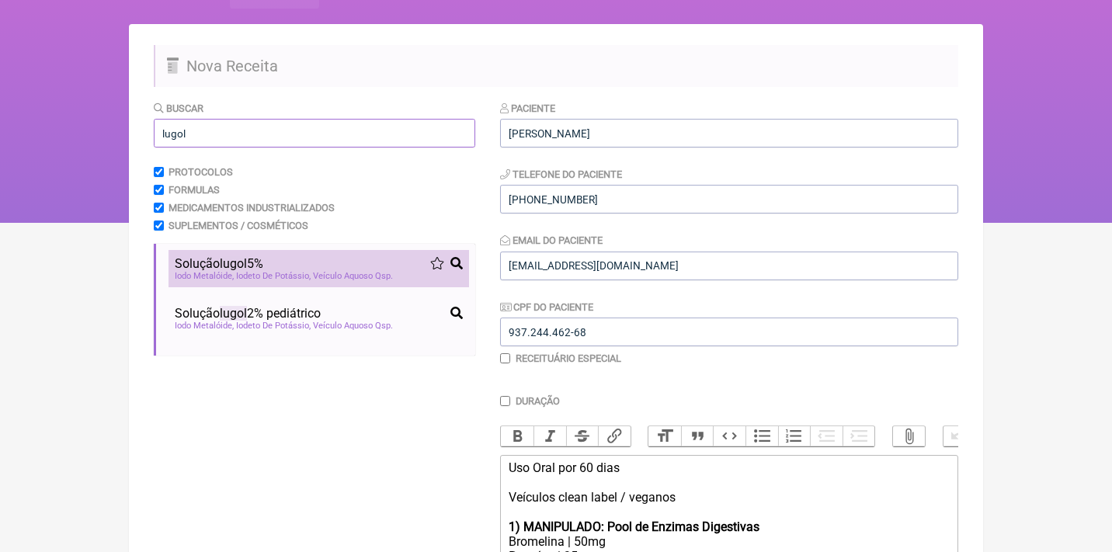
type input "lugol"
click at [203, 272] on span "Iodo Metalóide" at bounding box center [204, 276] width 59 height 10
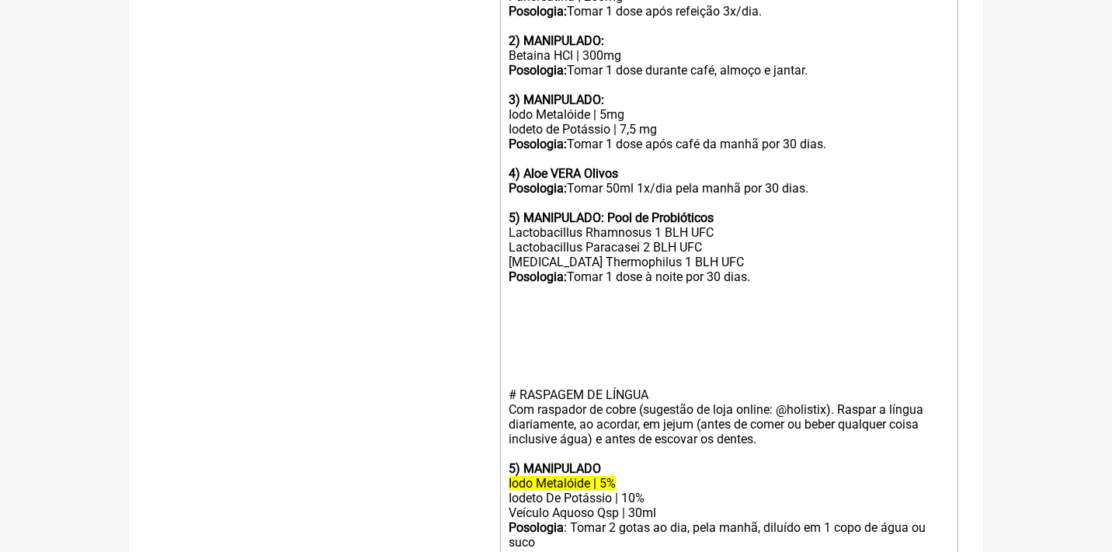
scroll to position [720, 0]
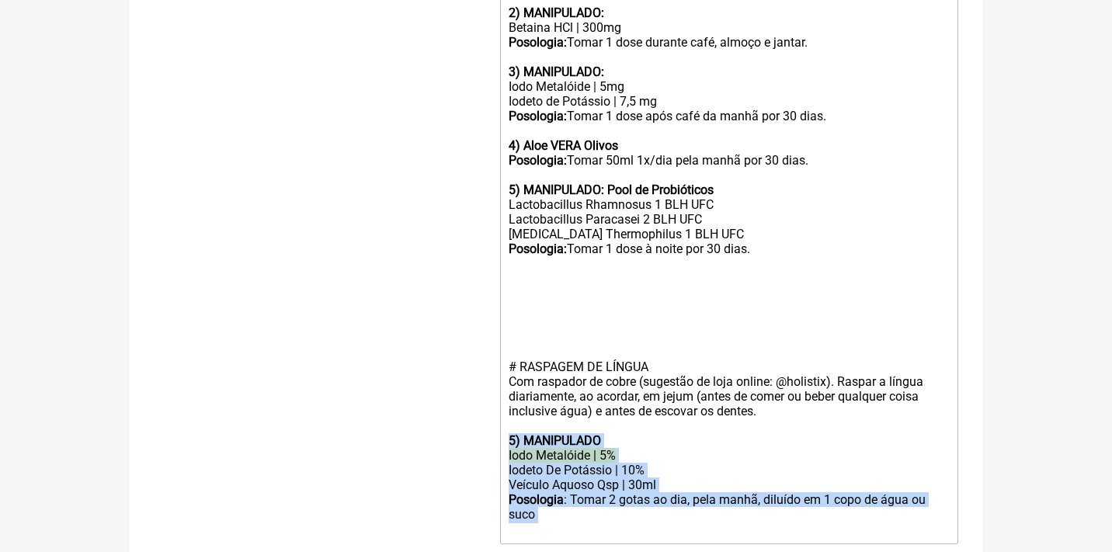
drag, startPoint x: 570, startPoint y: 481, endPoint x: 496, endPoint y: 406, distance: 105.4
click at [496, 406] on form "Buscar lugol Protocolos Formulas Medicamentos Industrializados Suplementos / Co…" at bounding box center [556, 48] width 804 height 1160
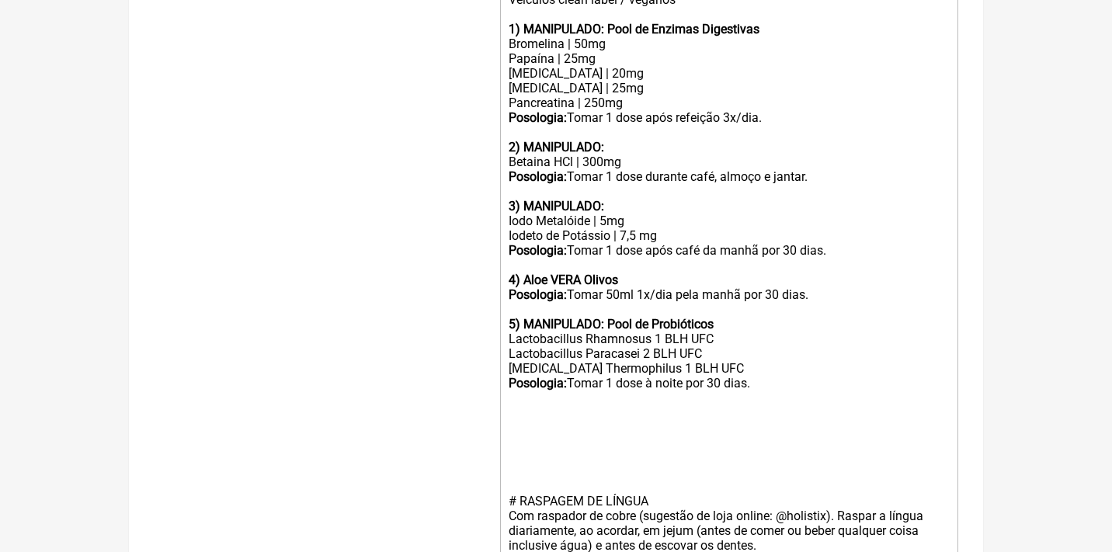
scroll to position [578, 0]
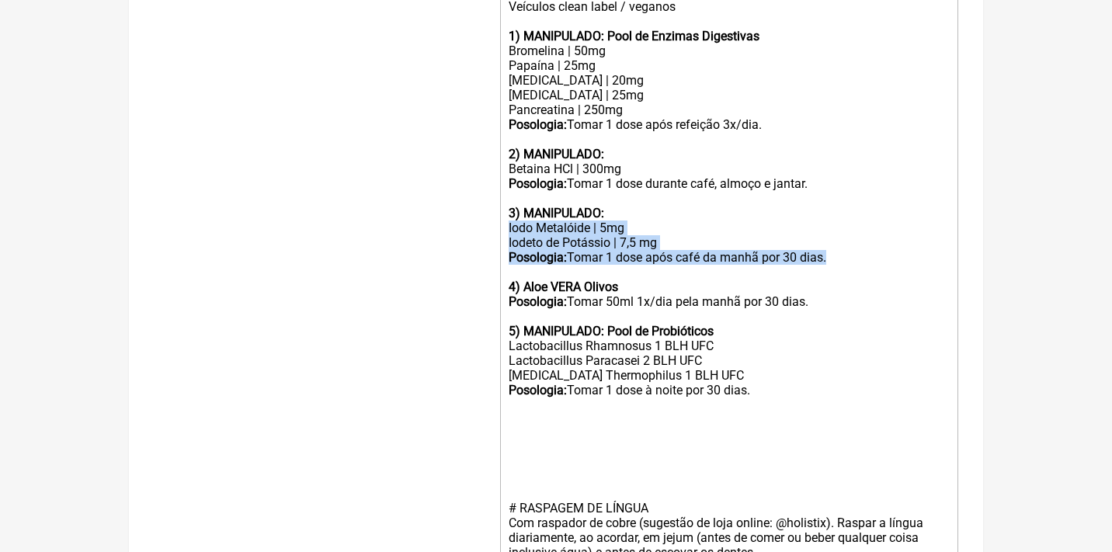
drag, startPoint x: 841, startPoint y: 245, endPoint x: 500, endPoint y: 213, distance: 342.2
click at [501, 213] on trix-editor "Uso Oral por 60 dias Veículos clean label / veganos 1) MANIPULADO: Pool de Enzi…" at bounding box center [729, 287] width 458 height 646
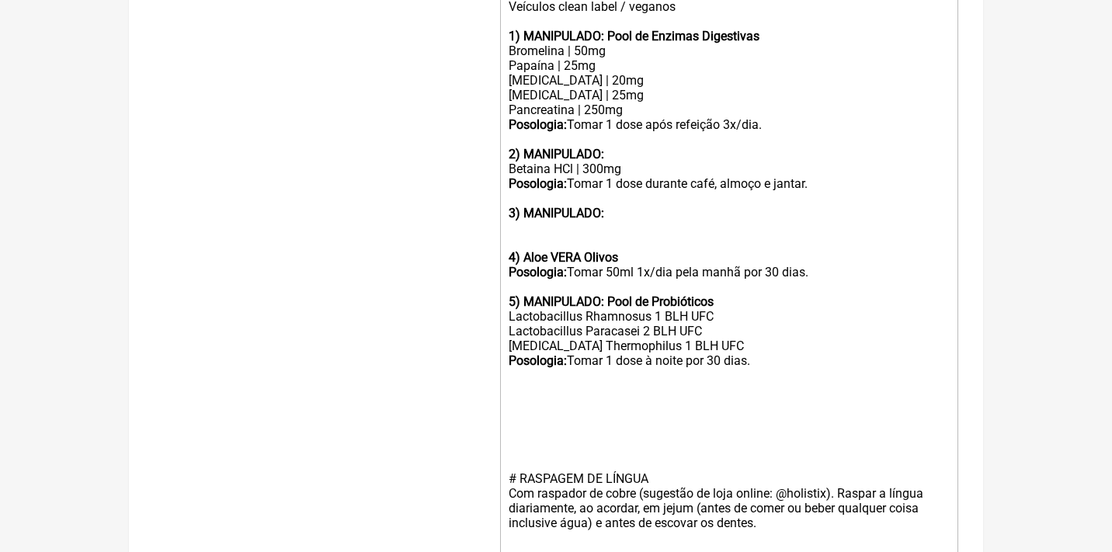
paste trix-editor "strong>5) MANIPULADO</strong></div><div><del>Iodo Metalóide | 5%</del></div><di…"
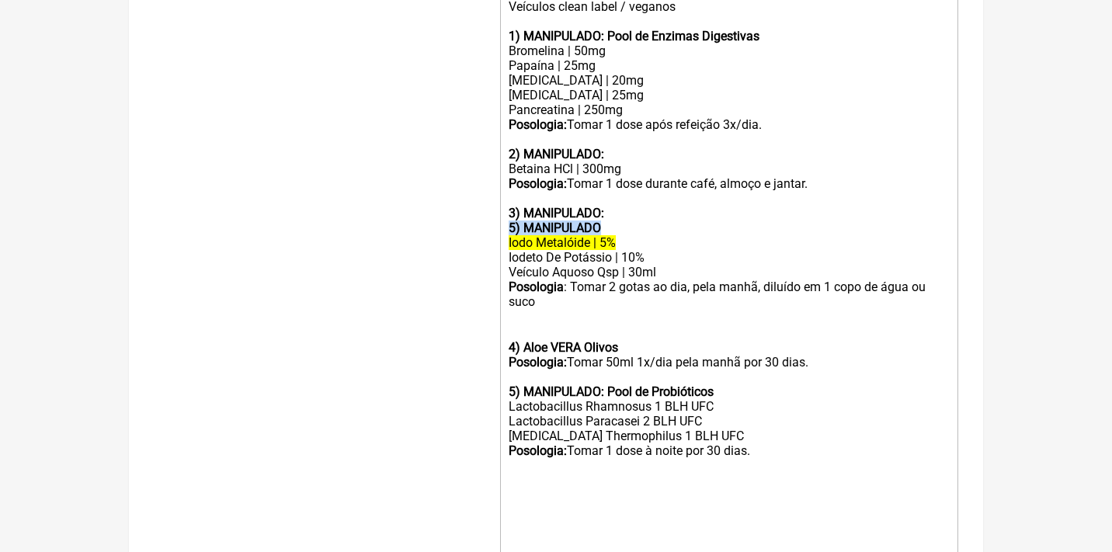
drag, startPoint x: 619, startPoint y: 214, endPoint x: 498, endPoint y: 207, distance: 120.5
click at [498, 207] on form "Buscar lugol Protocolos Formulas Medicamentos Industrializados Suplementos / Co…" at bounding box center [556, 182] width 804 height 1145
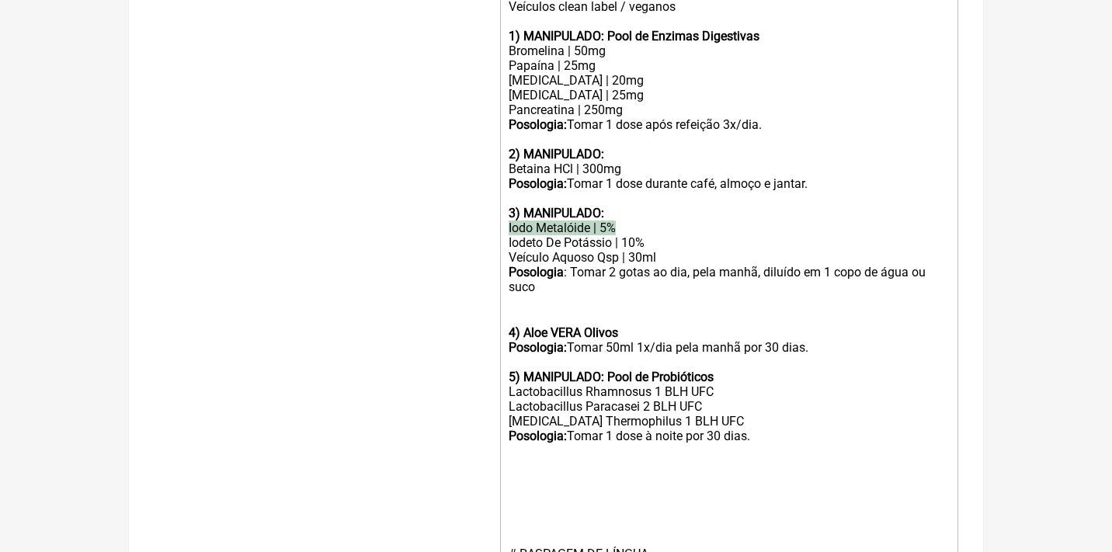
drag, startPoint x: 620, startPoint y: 213, endPoint x: 470, endPoint y: 208, distance: 150.7
click at [473, 209] on form "Buscar lugol Protocolos Formulas Medicamentos Industrializados Suplementos / Co…" at bounding box center [556, 175] width 804 height 1130
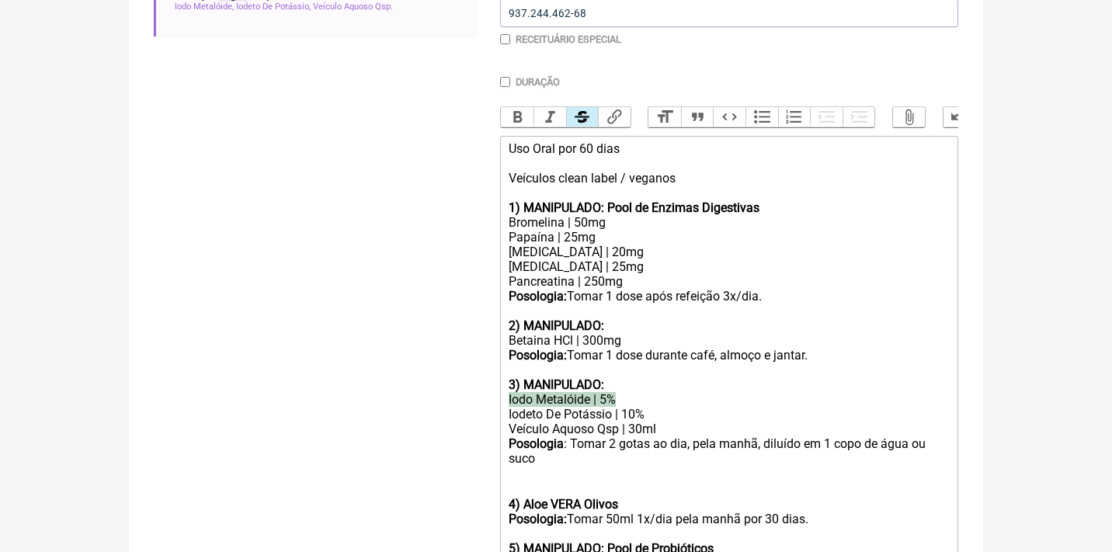
scroll to position [376, 0]
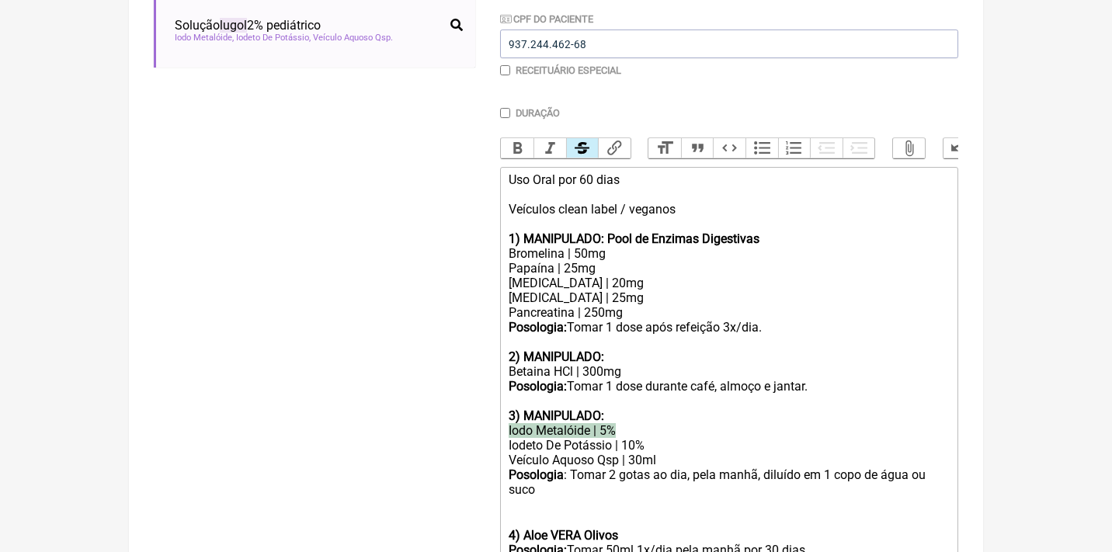
click at [573, 148] on button "Strikethrough" at bounding box center [582, 148] width 33 height 20
click at [653, 380] on div "Posologia: Tomar 1 dose durante café, almoço e jantar." at bounding box center [728, 386] width 441 height 15
drag, startPoint x: 786, startPoint y: 239, endPoint x: 609, endPoint y: 233, distance: 177.9
click at [609, 234] on div "Uso Oral por 60 dias Veículos clean label / veganos 1) MANIPULADO: Pool de Enzi…" at bounding box center [728, 209] width 441 height 74
click at [621, 347] on div "2) MANIPULADO: Betaina HCl | 300mg" at bounding box center [728, 357] width 441 height 44
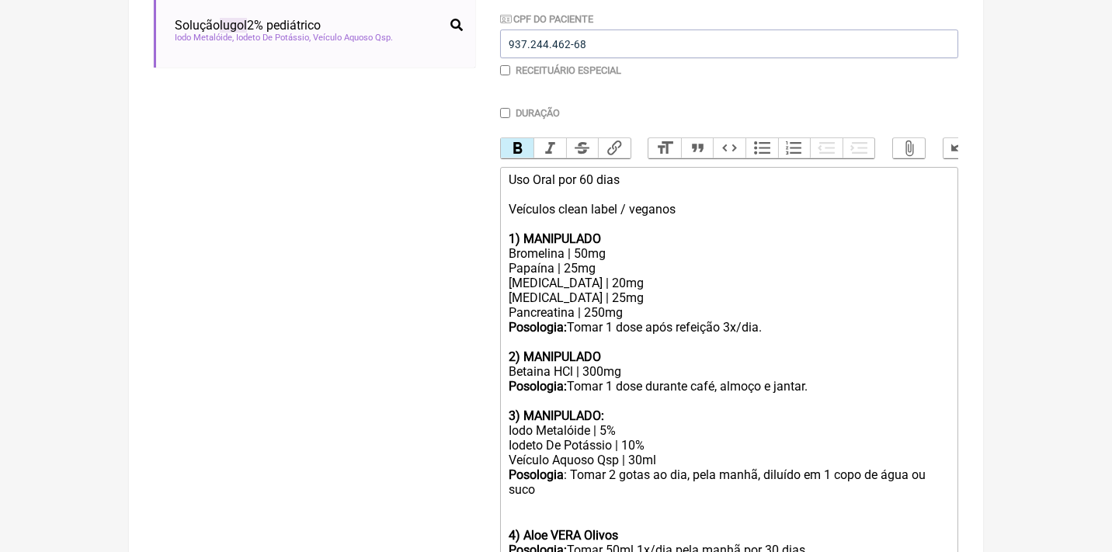
click at [604, 408] on strong "3) MANIPULADO:" at bounding box center [555, 415] width 95 height 15
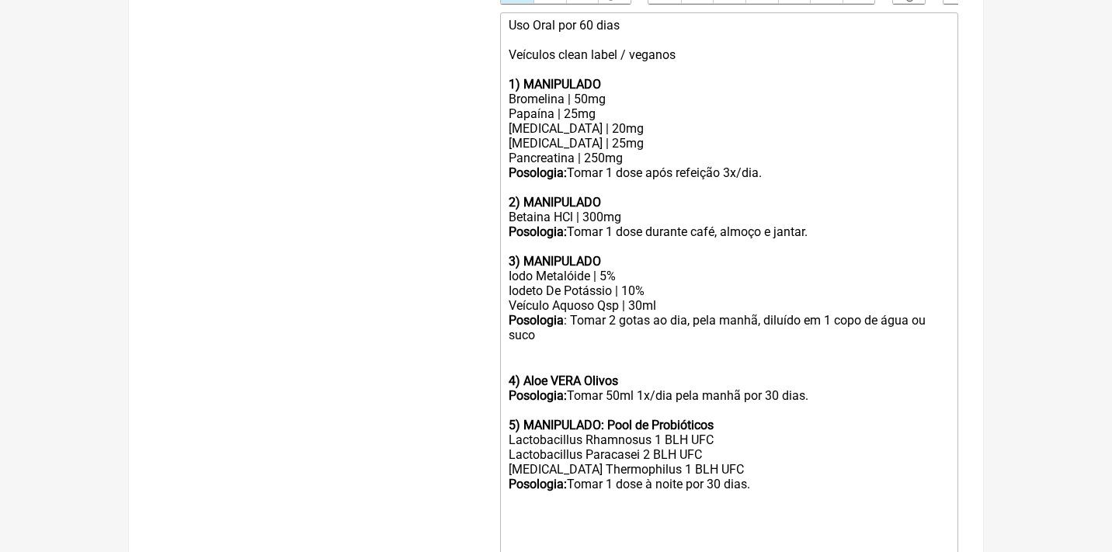
scroll to position [550, 0]
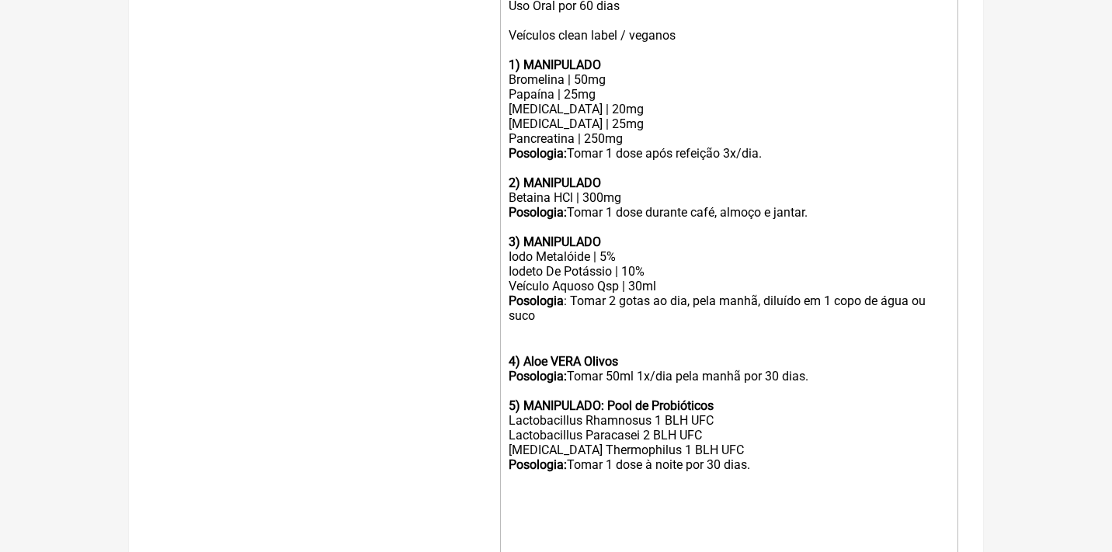
click at [513, 324] on div "4) Aloe VERA Olivos" at bounding box center [728, 346] width 441 height 44
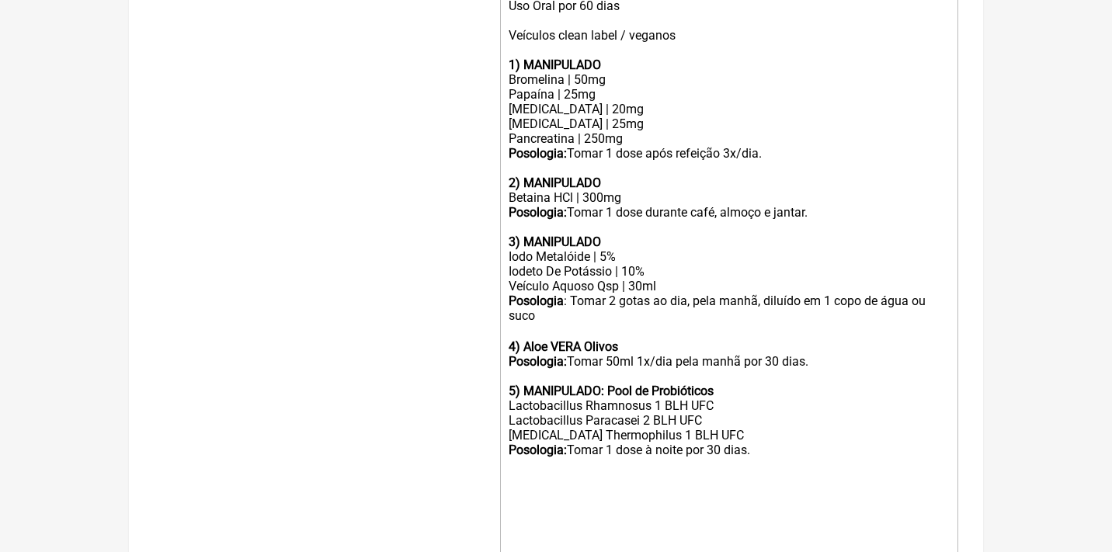
click at [817, 354] on div "Posologia: Tomar 50ml 1x/dia pela manhã por 30 dias." at bounding box center [728, 361] width 441 height 15
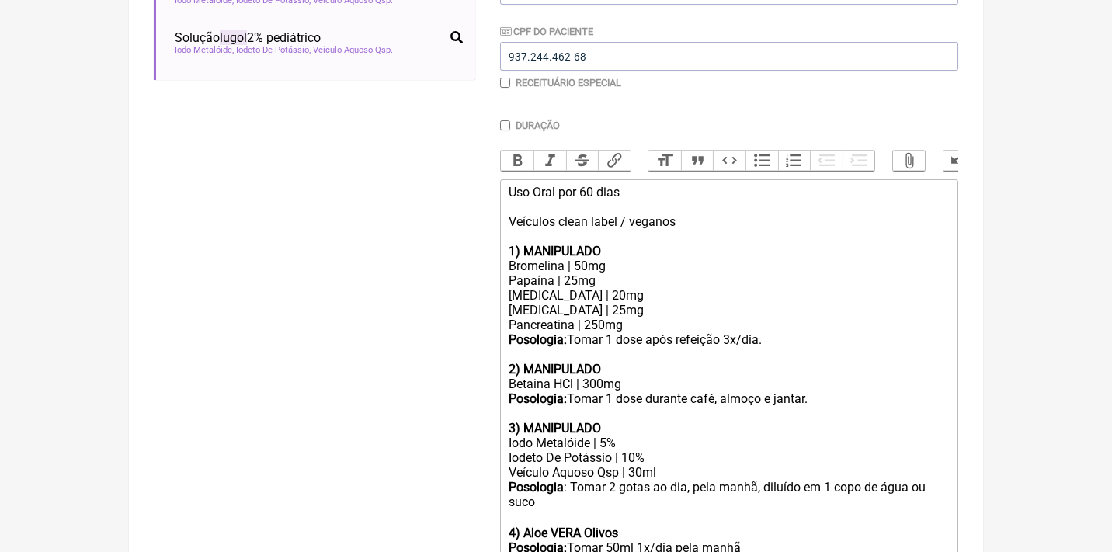
scroll to position [262, 0]
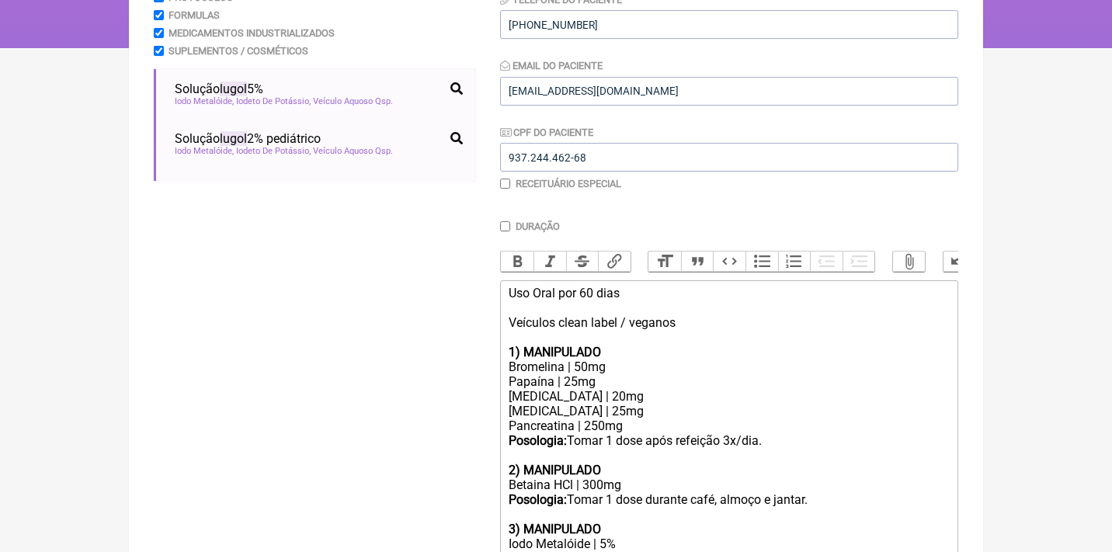
click at [649, 301] on div "Uso Oral por 60 dias Veículos clean label / veganos 1) MANIPULADO" at bounding box center [728, 323] width 441 height 74
click at [659, 293] on div "Uso Oral por 60 dias Veículos clean label / veganos 1) MANIPULADO" at bounding box center [728, 323] width 441 height 74
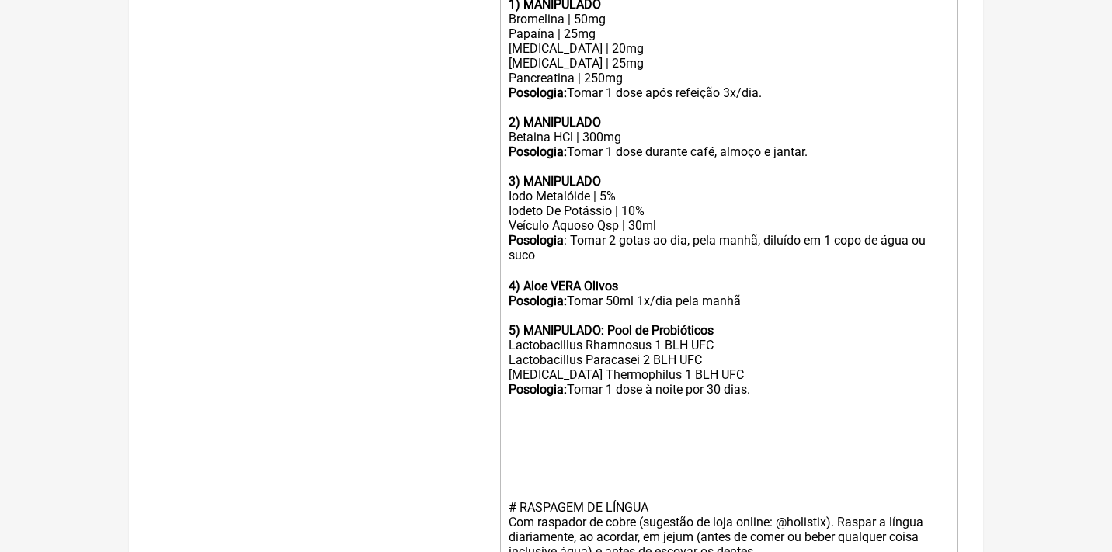
scroll to position [620, 0]
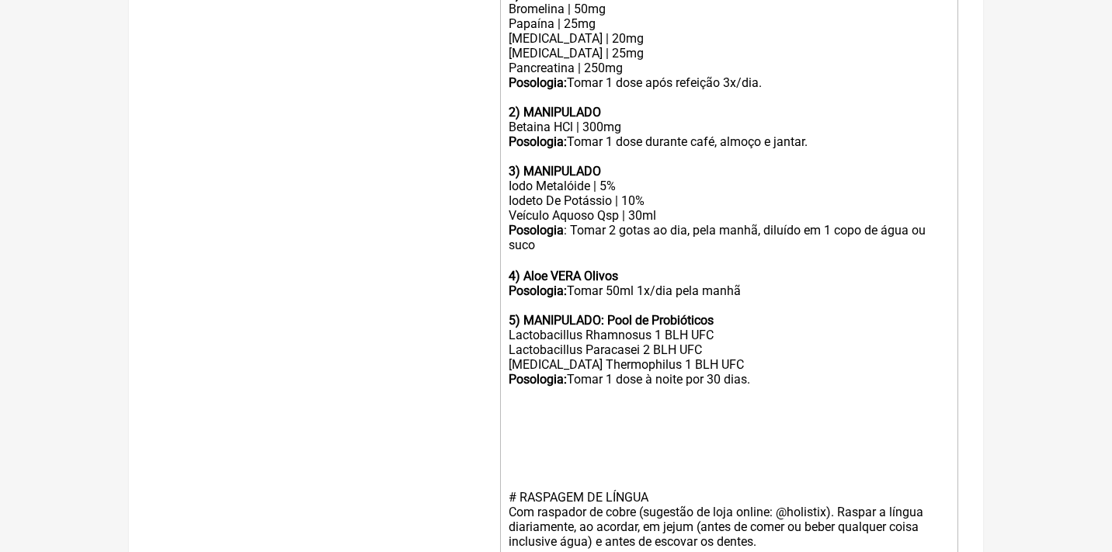
click at [777, 372] on div "Posologia: Tomar 1 dose à noite por 30 dias." at bounding box center [728, 379] width 441 height 15
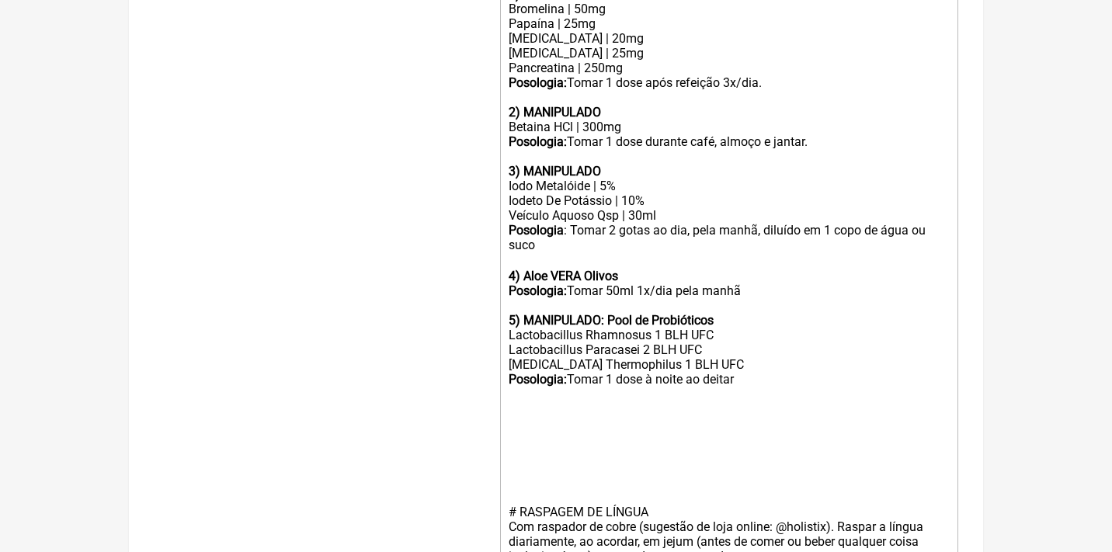
type trix-editor "<div>Uso Oral por 60 dias -- após desparasitação<br><br>Veículos clean label / …"
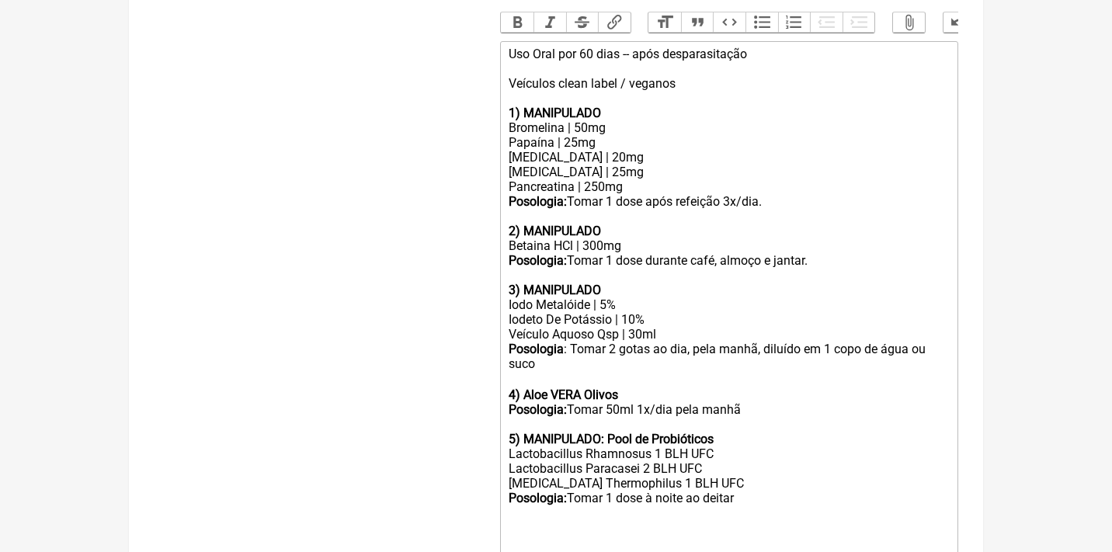
scroll to position [99, 0]
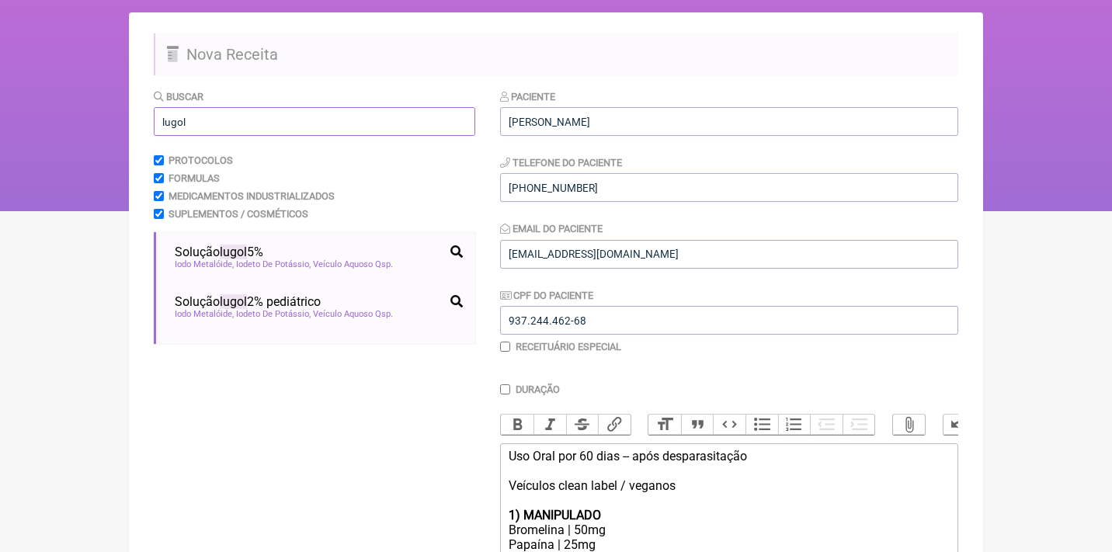
click at [355, 116] on input "lugol" at bounding box center [314, 121] width 321 height 29
type input "l"
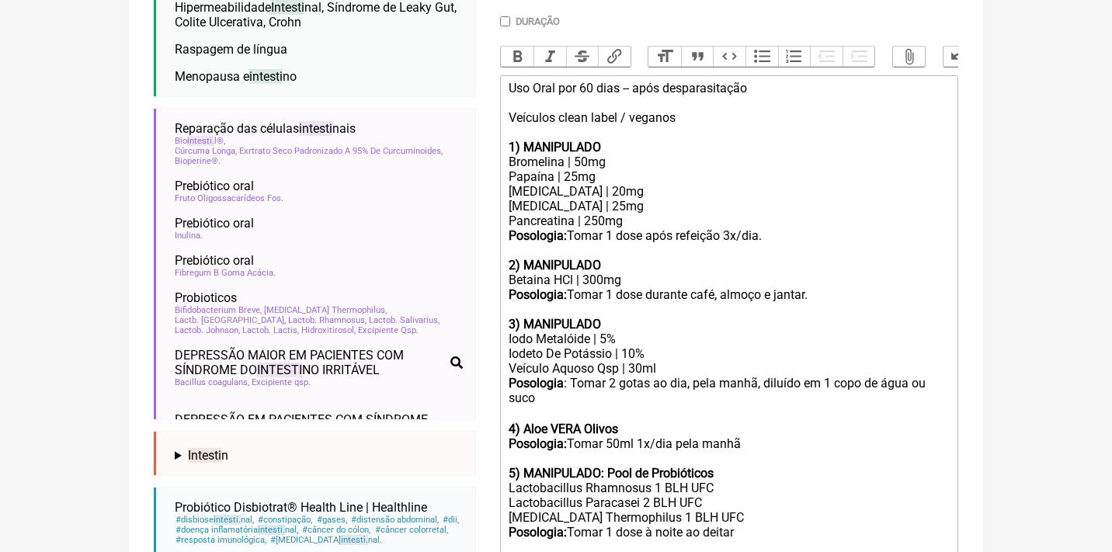
scroll to position [468, 0]
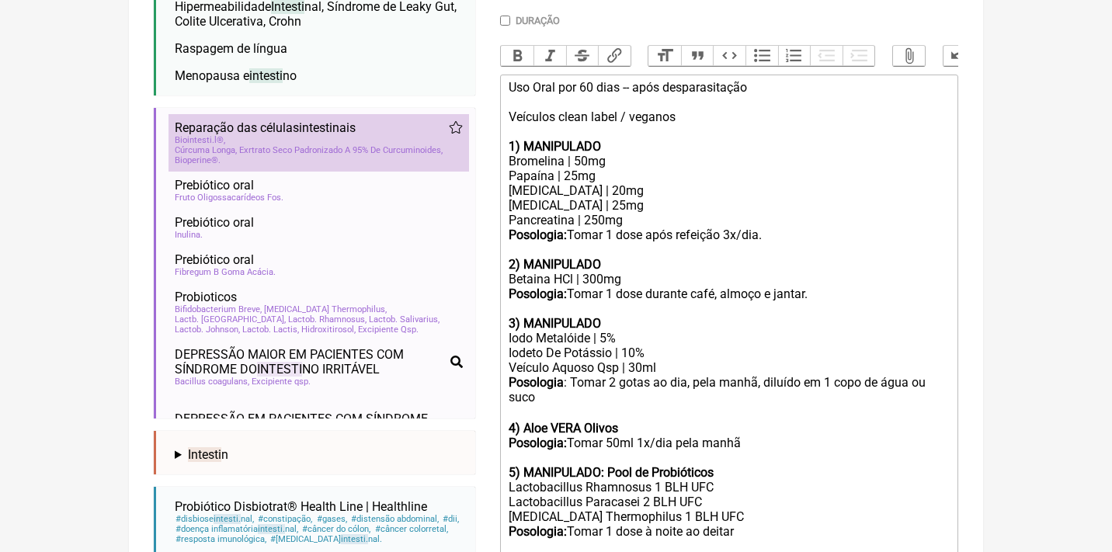
type input "intesti"
click at [224, 135] on span "Bio intesti l®" at bounding box center [200, 140] width 50 height 10
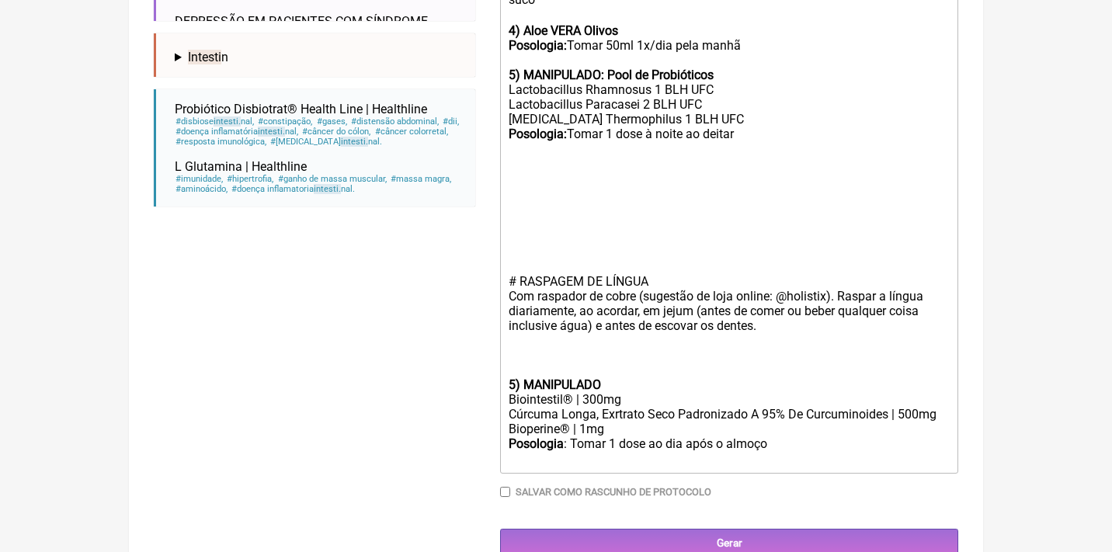
scroll to position [864, 0]
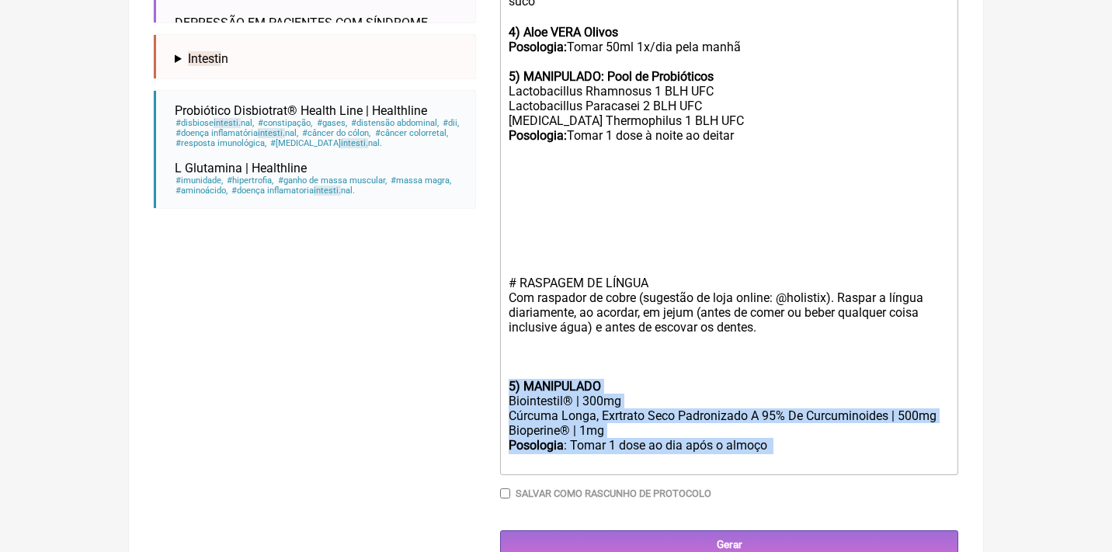
drag, startPoint x: 784, startPoint y: 425, endPoint x: 490, endPoint y: 341, distance: 305.9
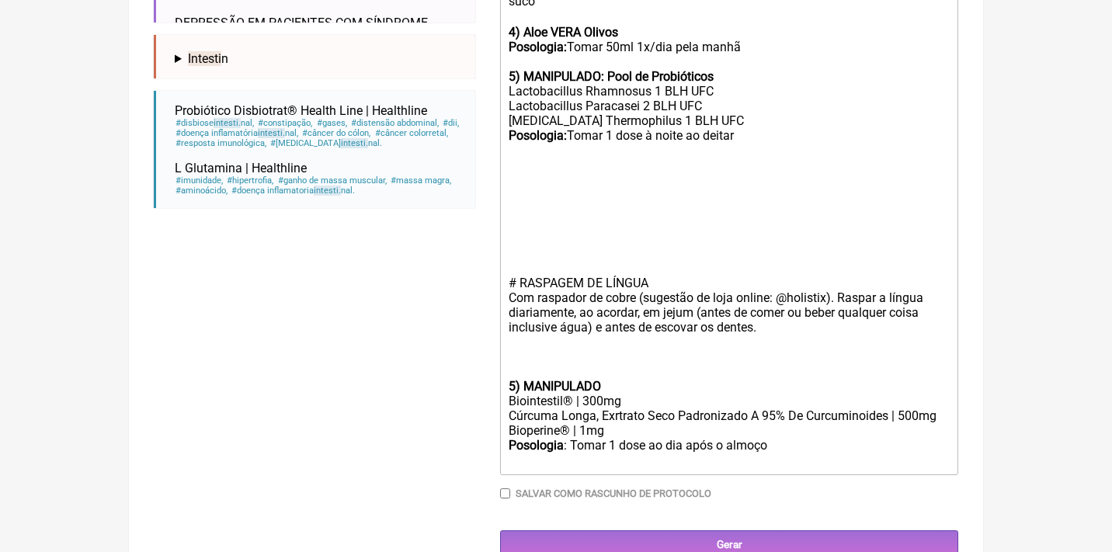
click at [595, 408] on div "Cúrcuma Longa, Exrtrato Seco Padronizado A 95% De Curcuminoides | 500mg" at bounding box center [728, 415] width 441 height 15
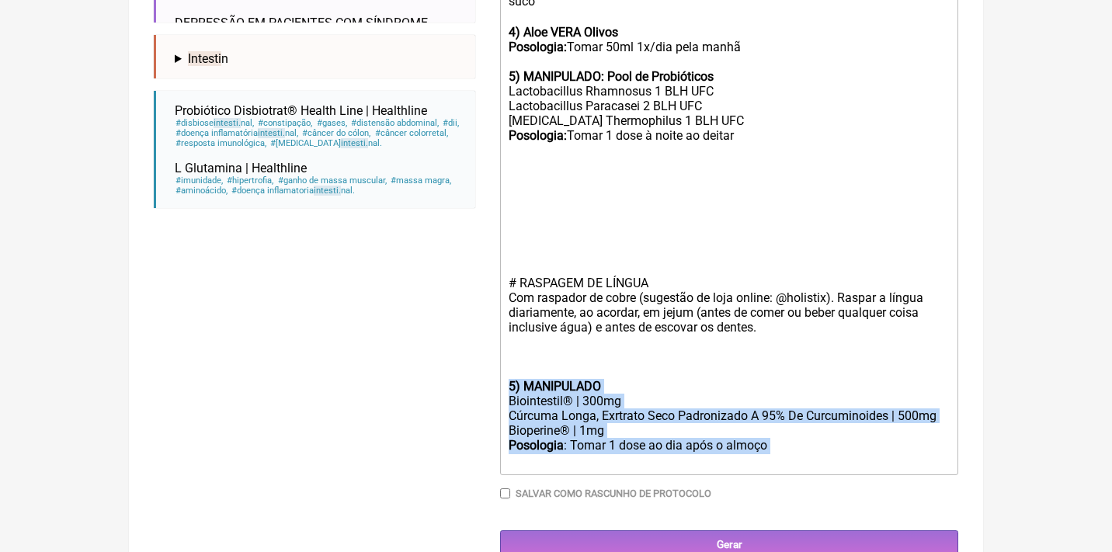
drag, startPoint x: 790, startPoint y: 413, endPoint x: 485, endPoint y: 350, distance: 311.5
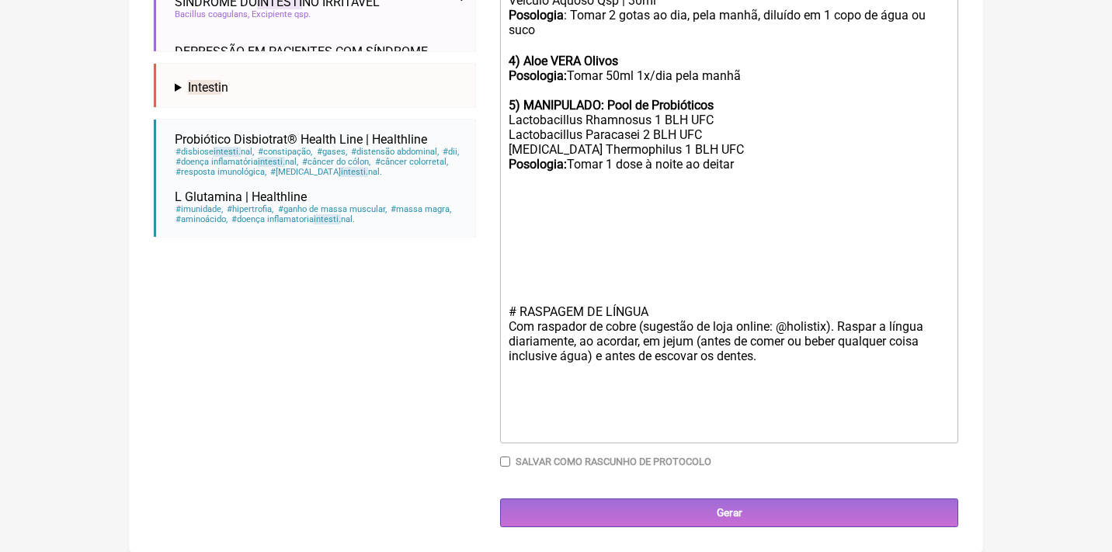
scroll to position [794, 0]
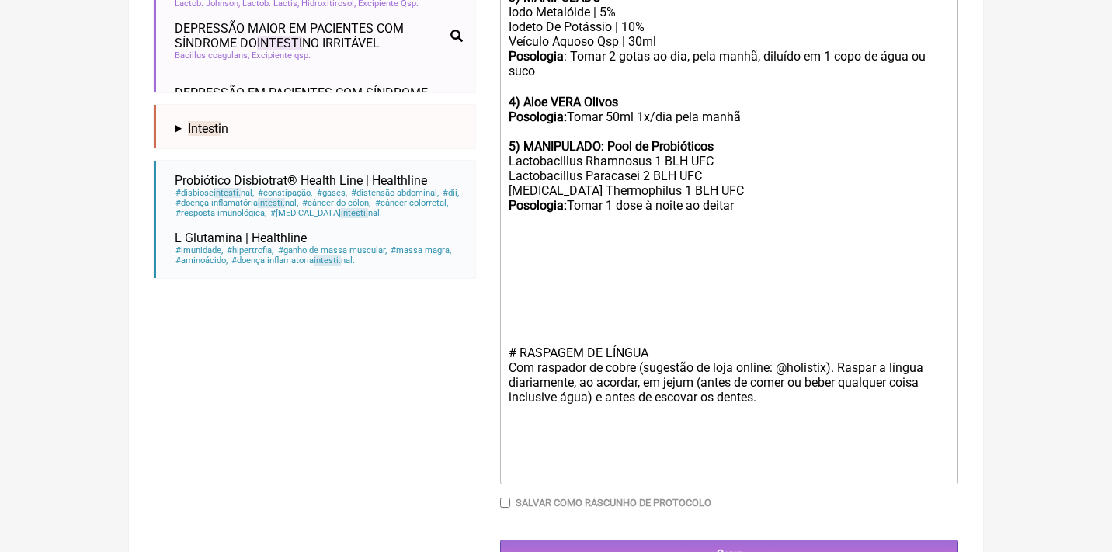
click at [516, 242] on div at bounding box center [728, 264] width 441 height 44
paste trix-editor "strong>5) MANIPULADO</strong></div><div>Biointestil® | 300mg</div><div>Cúrcuma …"
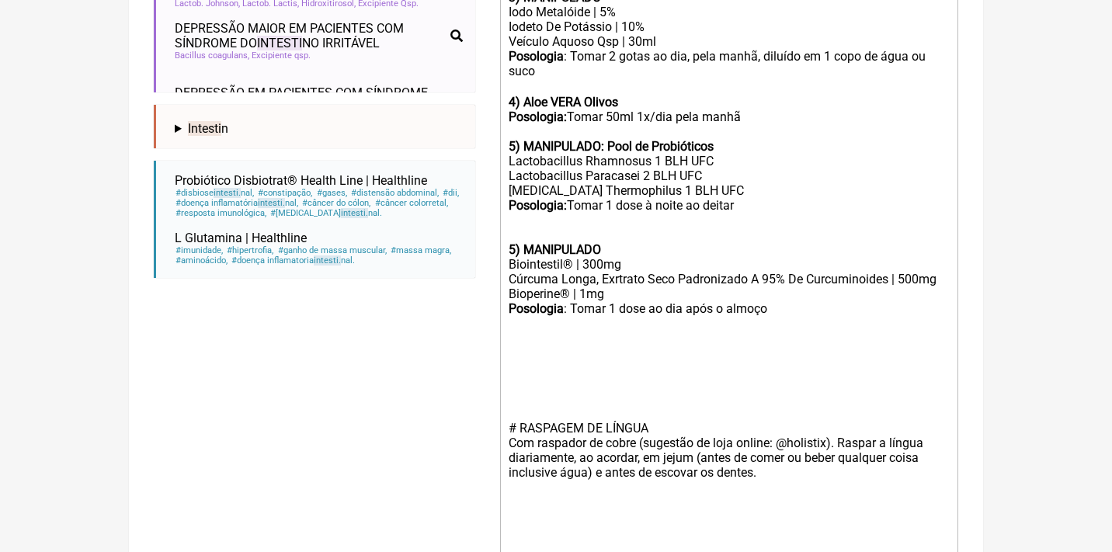
click at [512, 199] on div "Posologia: Tomar 1 dose à noite ao deitar" at bounding box center [728, 220] width 441 height 44
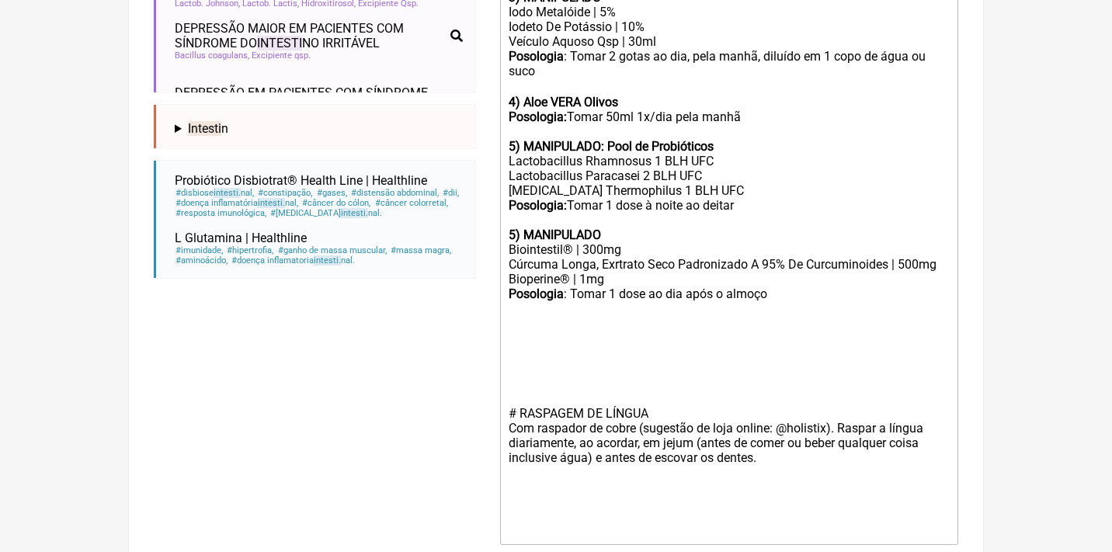
click at [512, 227] on strong "5) MANIPULADO" at bounding box center [554, 234] width 92 height 15
drag, startPoint x: 752, startPoint y: 99, endPoint x: 492, endPoint y: 76, distance: 261.1
click at [492, 76] on form "Buscar intesti Protocolos Formulas Medicamentos Industrializados Suplementos / …" at bounding box center [556, 11] width 804 height 1235
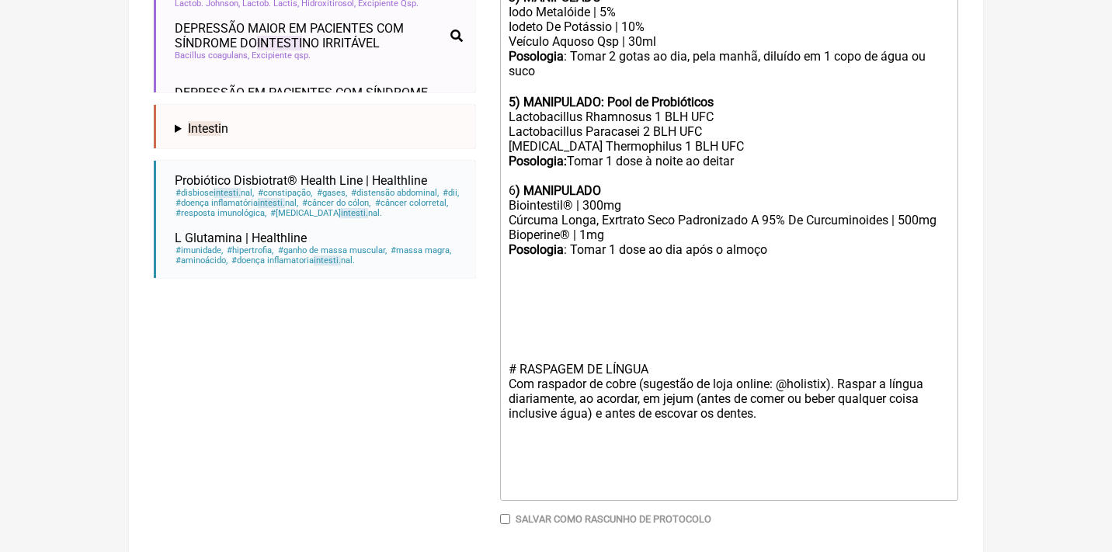
click at [505, 327] on trix-editor "Uso Oral por 60 dias -- após desparasitação Veículos clean label / veganos 1) M…" at bounding box center [729, 125] width 458 height 752
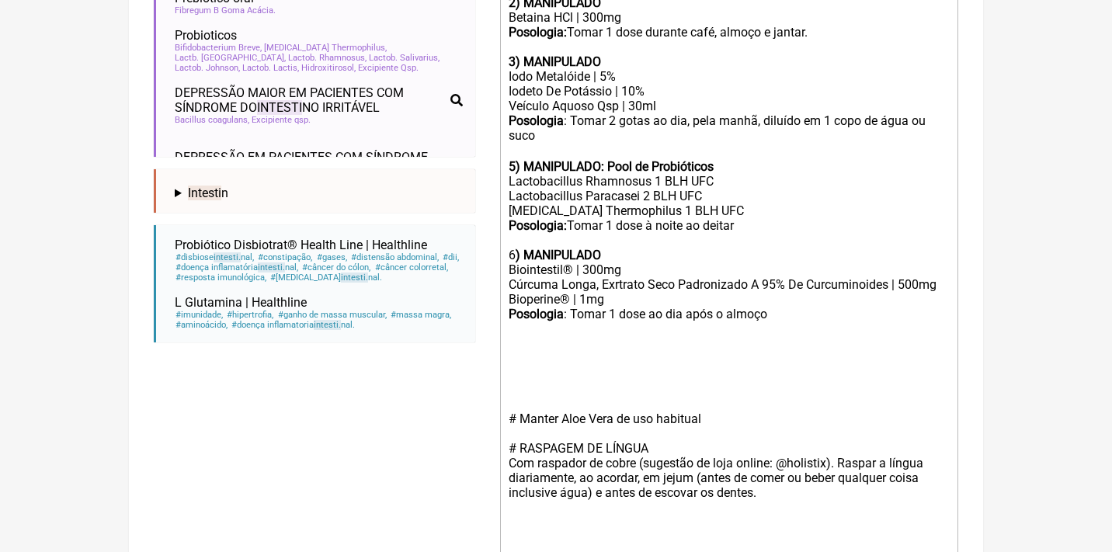
scroll to position [725, 0]
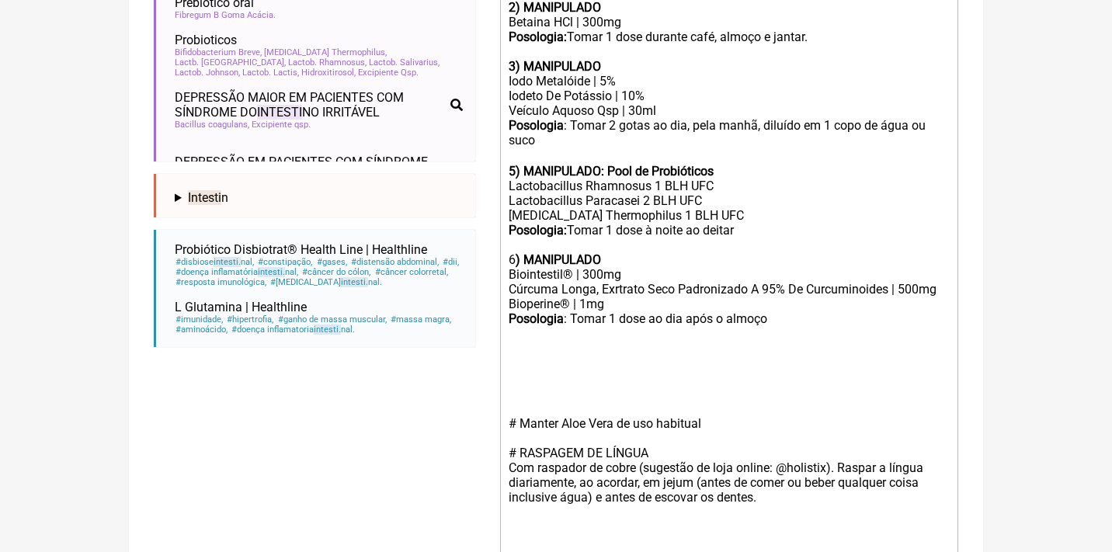
click at [515, 164] on strong "5) MANIPULADO: Pool de Probióticos" at bounding box center [610, 171] width 205 height 15
click at [512, 252] on div "6 ) MANIPULADO" at bounding box center [728, 259] width 441 height 15
click at [786, 311] on div "Posologia : Tomar 1 dose ao dia após o almoço ㅤ" at bounding box center [728, 319] width 441 height 16
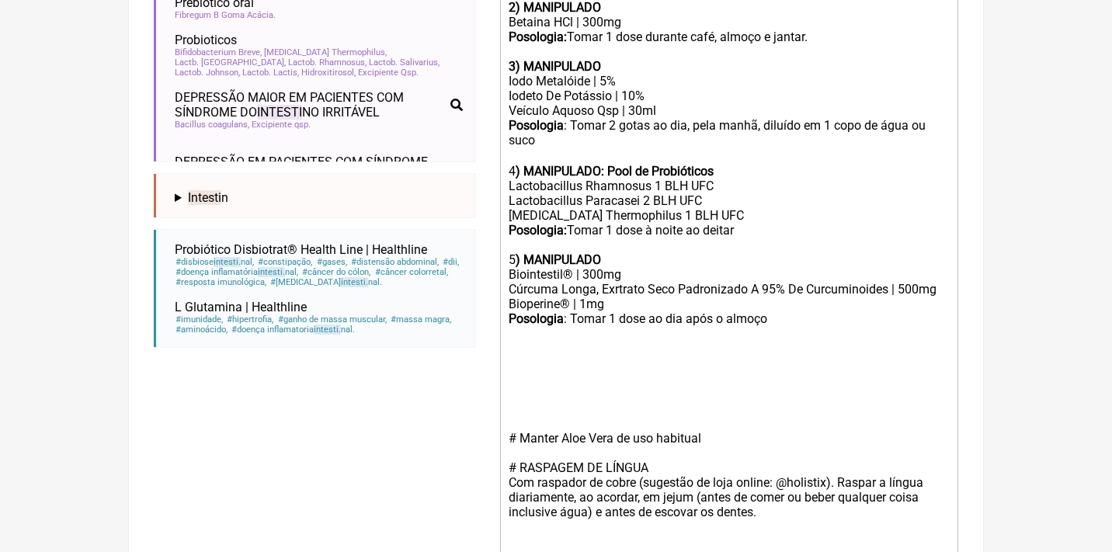
type trix-editor "<div>Uso Oral por 60 dias -- após desparasitação<br><br>Veículos clean label / …"
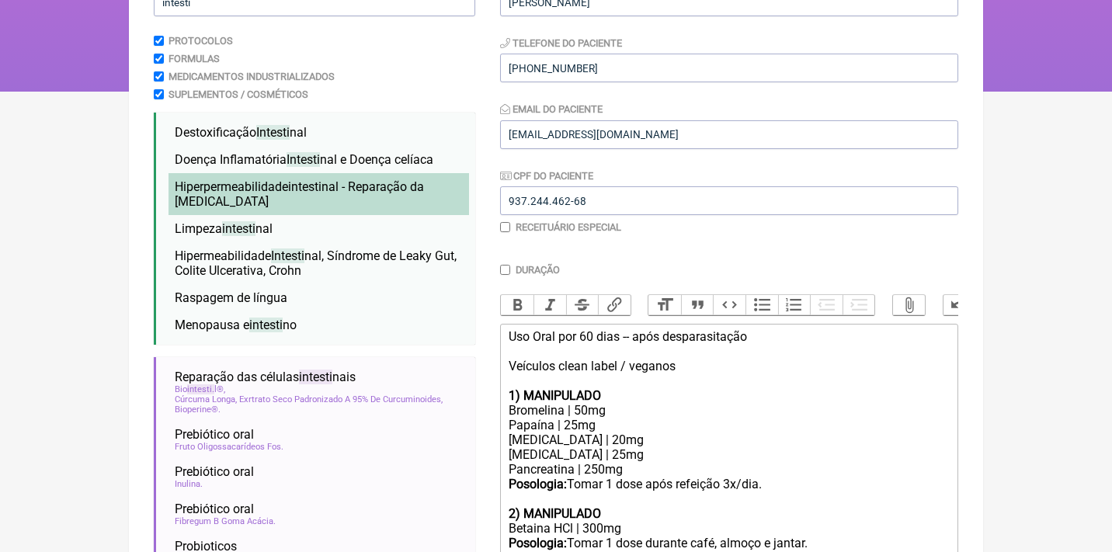
scroll to position [172, 0]
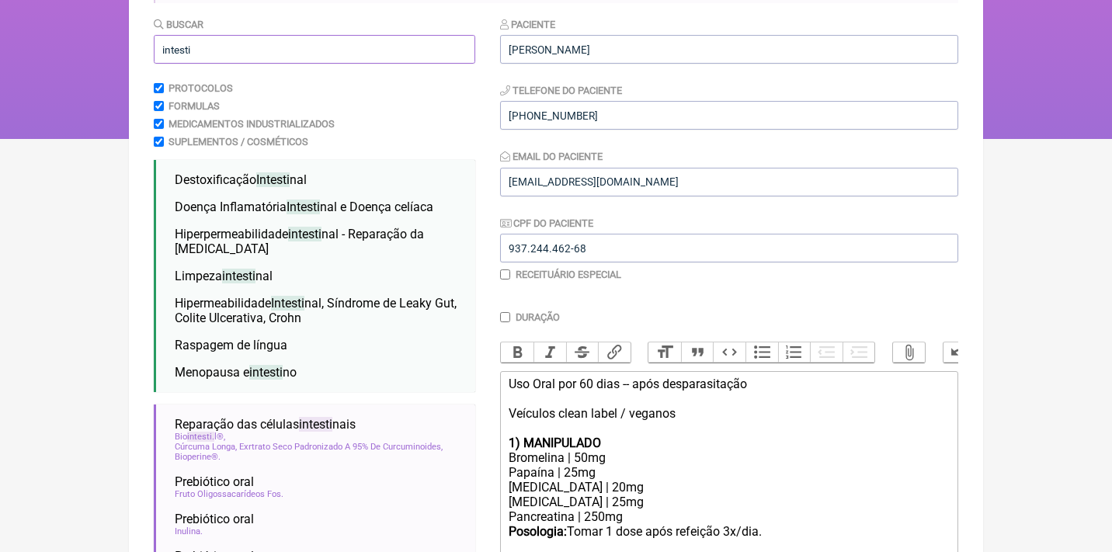
drag, startPoint x: 247, startPoint y: 48, endPoint x: 133, endPoint y: 45, distance: 114.1
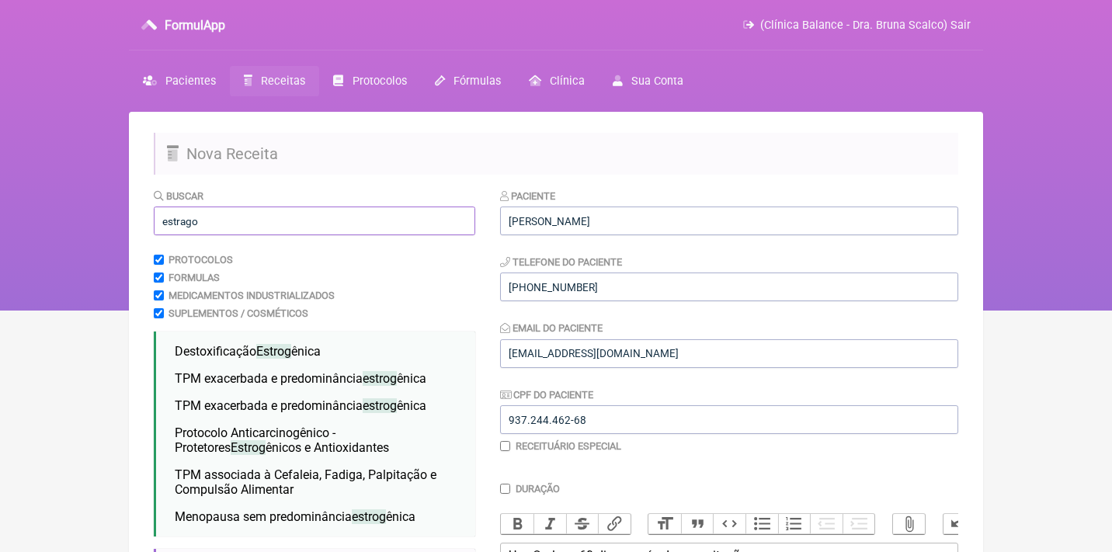
scroll to position [0, 0]
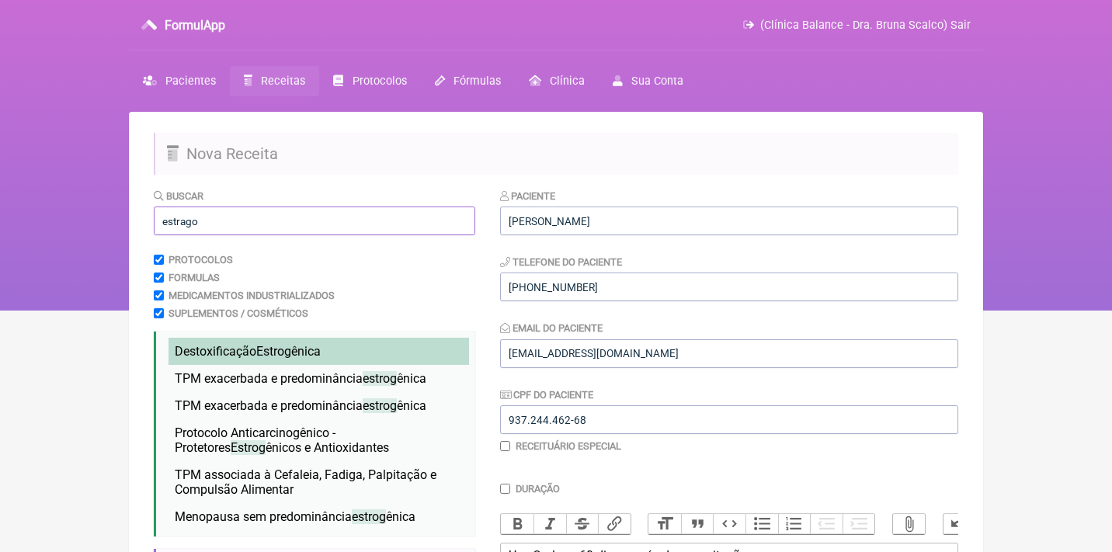
type input "estrago"
click at [186, 351] on span "Destoxificação Estrog ênica" at bounding box center [248, 351] width 146 height 15
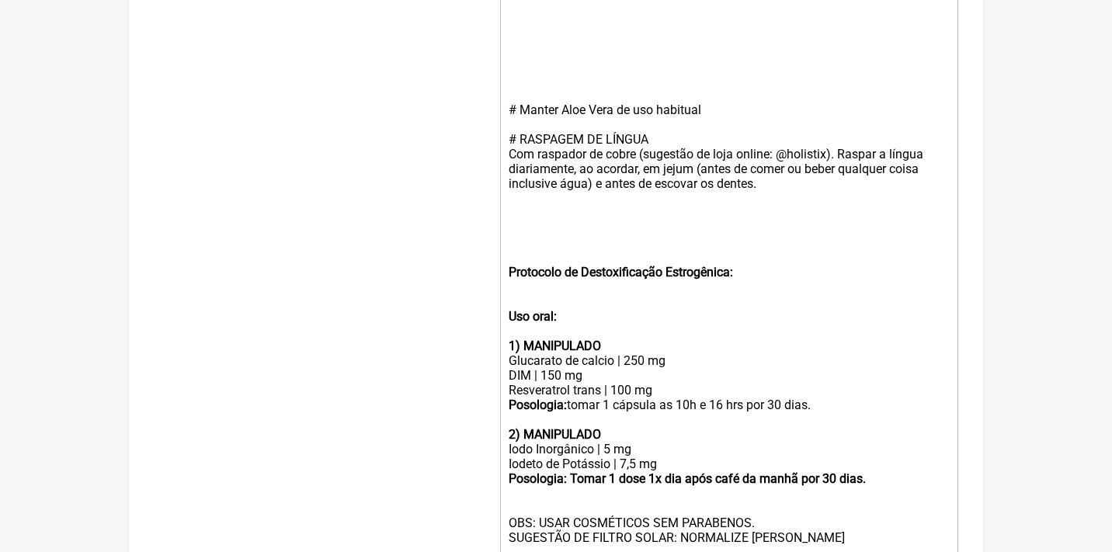
scroll to position [1091, 0]
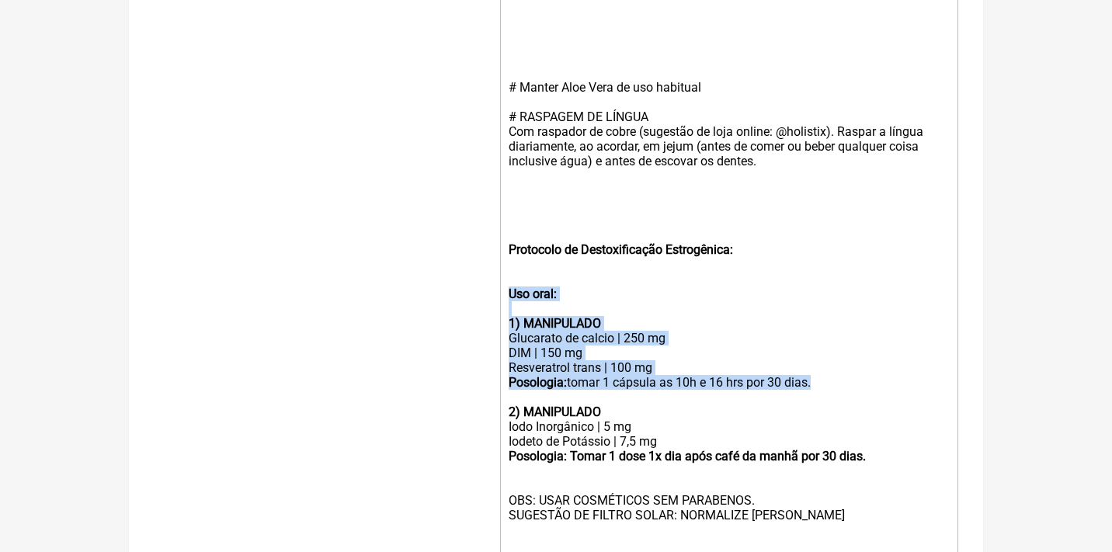
drag, startPoint x: 856, startPoint y: 350, endPoint x: 512, endPoint y: 272, distance: 352.7
click at [512, 272] on trix-editor "Uso Oral por 60 dias -- após desparasitação Veículos clean label / veganos 1) M…" at bounding box center [729, 20] width 458 height 1136
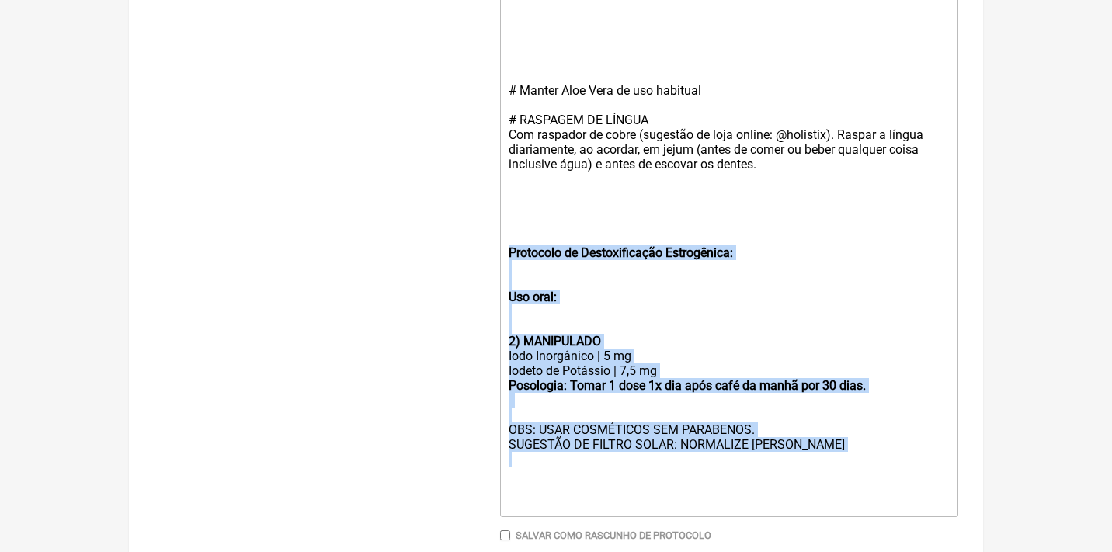
drag, startPoint x: 858, startPoint y: 426, endPoint x: 507, endPoint y: 220, distance: 407.1
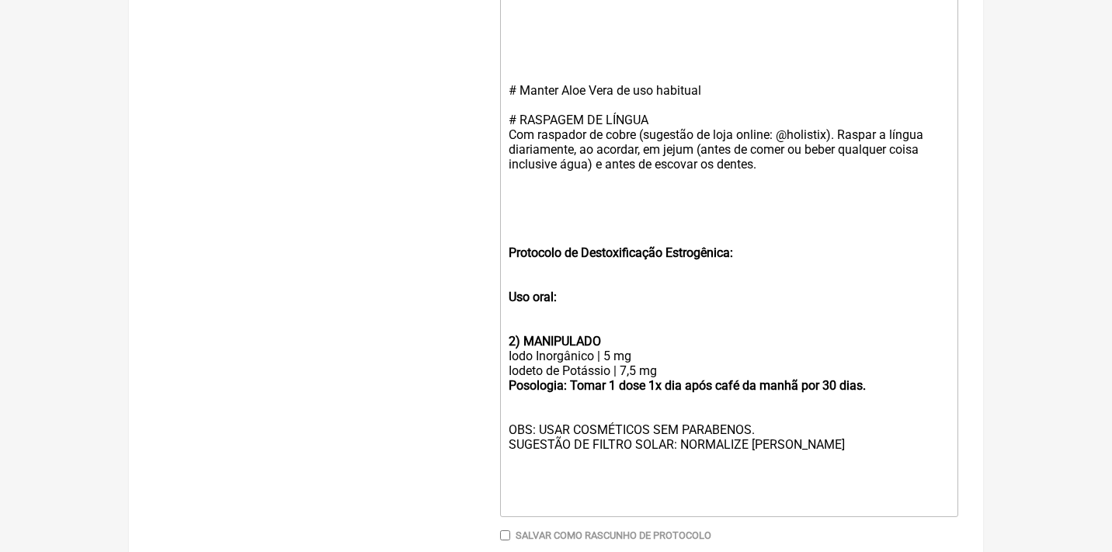
scroll to position [906, 0]
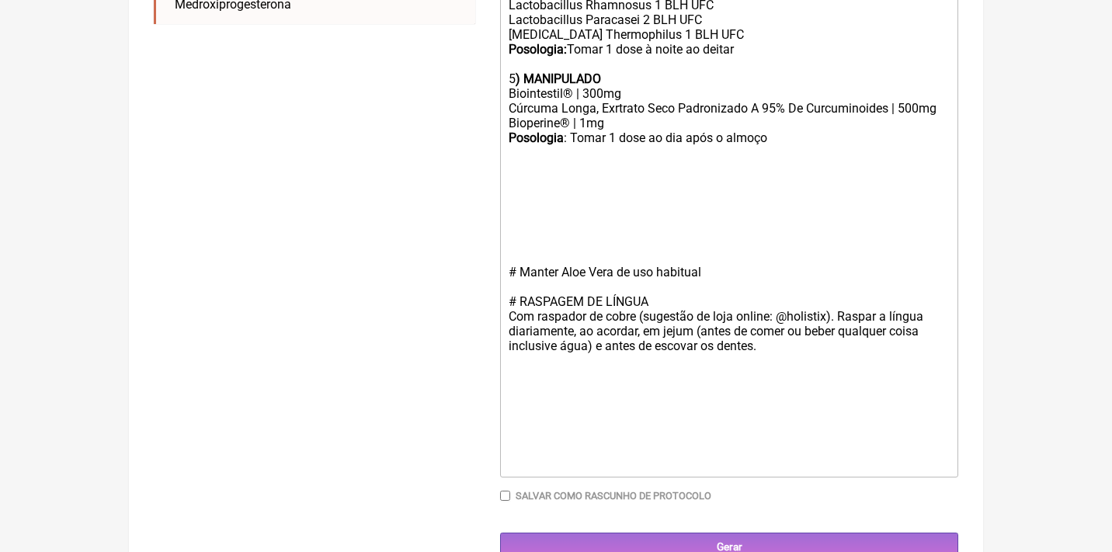
click at [512, 149] on div "Posologia : Tomar 1 dose ao dia após o almoço ㅤ" at bounding box center [728, 153] width 441 height 46
paste trix-editor "strong>1) MANIPULADO</strong></div><div>Glucarato de calcio | 250 mg</div><div>…"
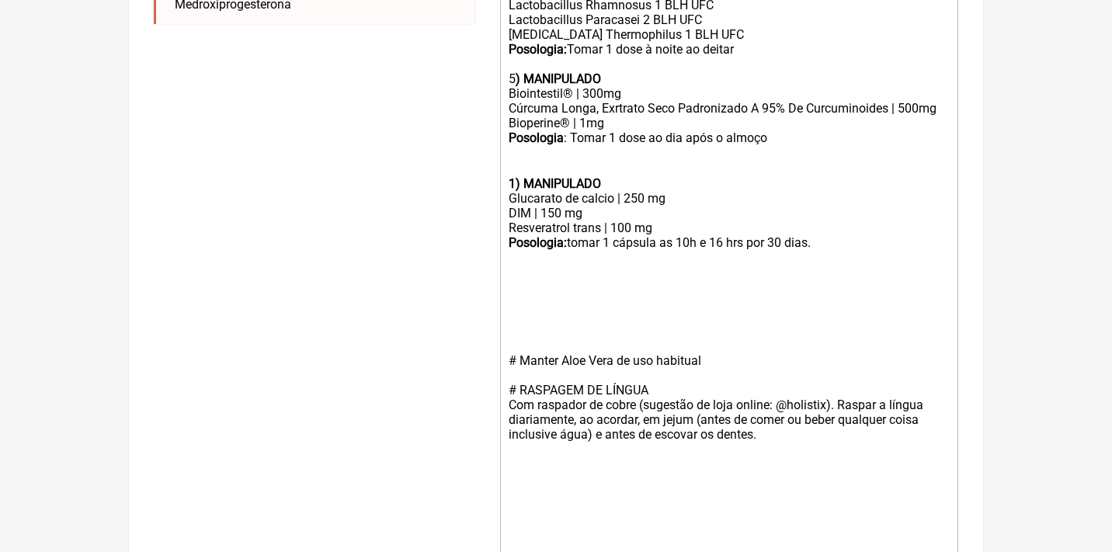
click at [512, 176] on strong "1) MANIPULADO" at bounding box center [554, 183] width 92 height 15
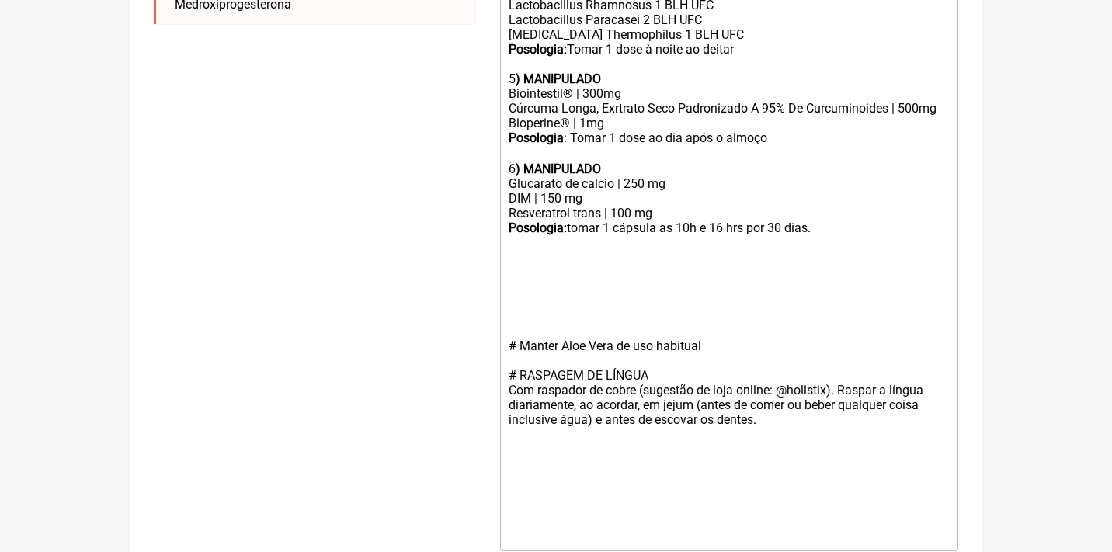
click at [580, 220] on div "Posologia: tomar 1 cápsula as 10h e 16 hrs por 30 dias." at bounding box center [728, 227] width 441 height 15
click at [747, 220] on div "Posologia: T omar 1 cápsula as 10h e 16 hrs por 30 dias." at bounding box center [728, 227] width 441 height 15
click at [841, 220] on div "Posologia: T omar 1 cápsula as 10h e 16h por 30 dias." at bounding box center [728, 227] width 441 height 15
click at [654, 220] on div "Posologia: T omar 1 cápsula as 10h e 16h." at bounding box center [728, 227] width 441 height 15
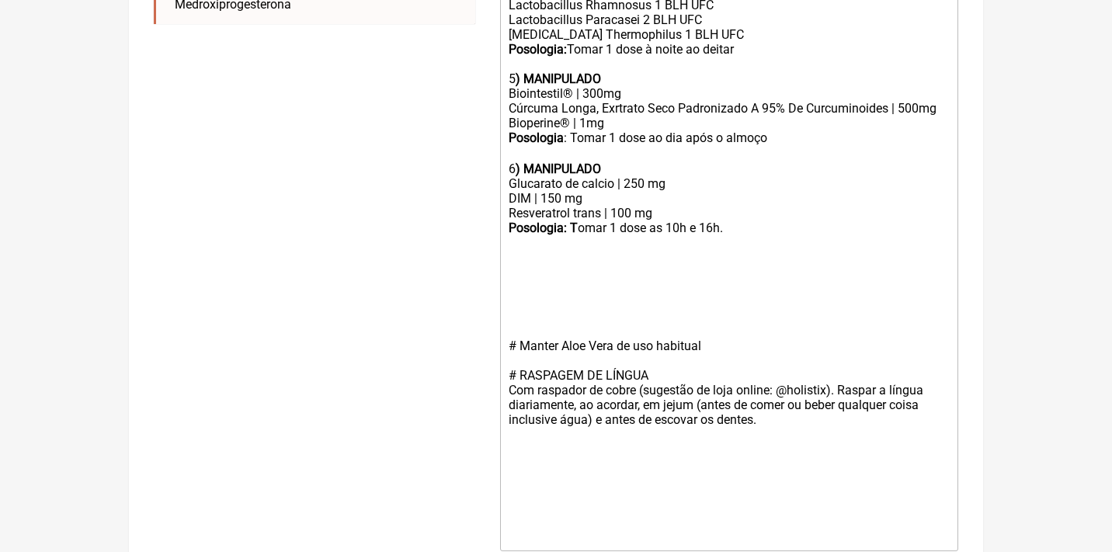
click at [744, 220] on div "Posologia: T omar 1 dose as 10h e 16h." at bounding box center [728, 227] width 441 height 15
click at [702, 220] on div "Posologia: T omar 1 dose as 10h e 16h." at bounding box center [728, 227] width 441 height 15
click at [809, 220] on div "Posologia: T omar 1 dose as 10h e 1 dose 16h." at bounding box center [728, 227] width 441 height 15
click at [744, 220] on div "Posologia: T omar 1 dose as 10h e 1 dose 16h." at bounding box center [728, 227] width 441 height 15
click at [798, 220] on div "Posologia: T omar 1 dose as 10h e 1 dose as 16h." at bounding box center [728, 227] width 441 height 15
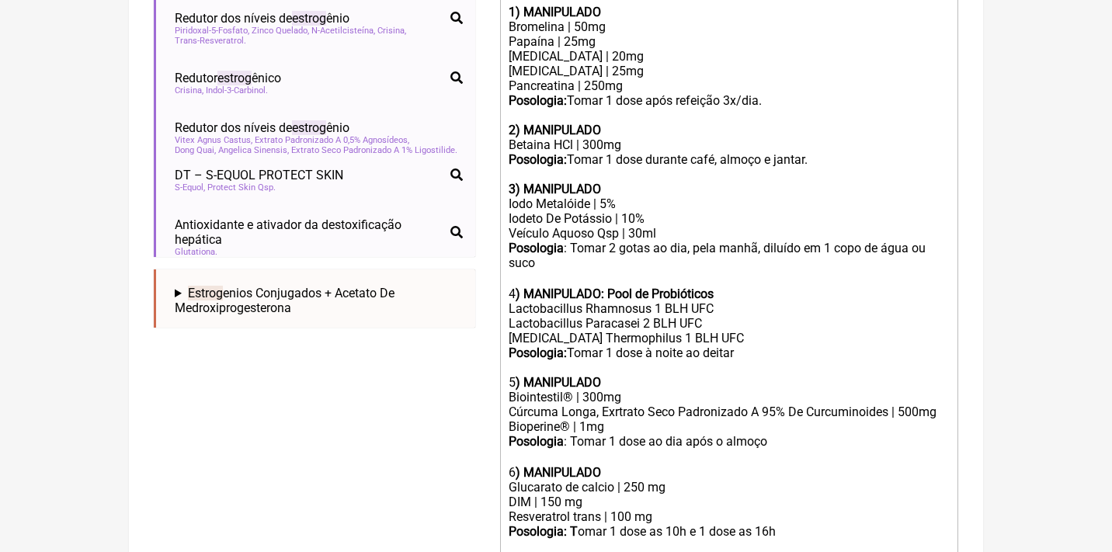
scroll to position [600, 0]
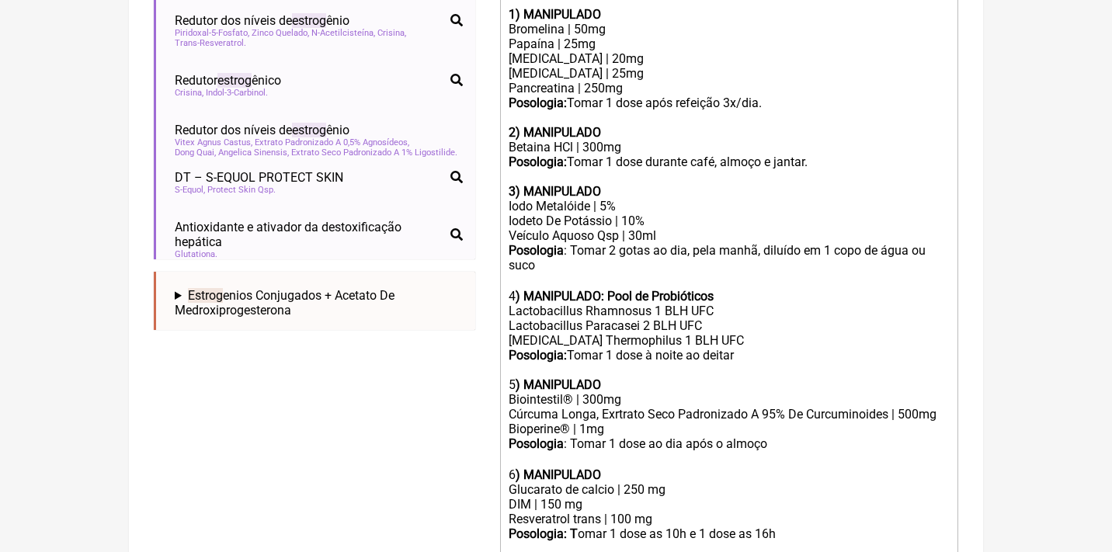
click at [832, 154] on div "Posologia: Tomar 1 dose durante café, almoço e jantar." at bounding box center [728, 161] width 441 height 15
click at [781, 95] on div "Posologia: Tomar 1 dose após refeição 3x/dia." at bounding box center [728, 102] width 441 height 15
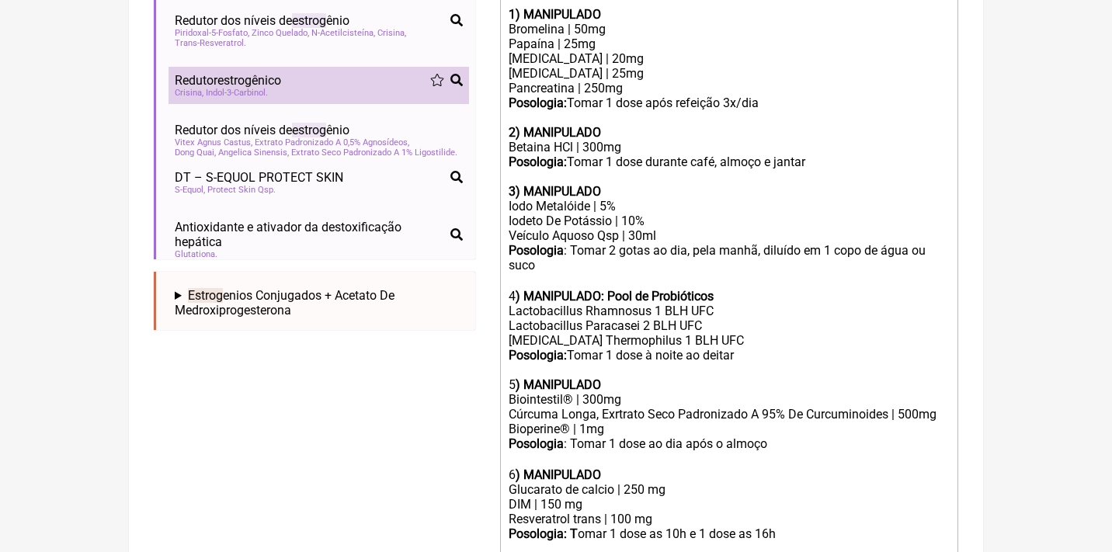
click at [310, 76] on div "Redutor estrog ênico" at bounding box center [319, 80] width 288 height 15
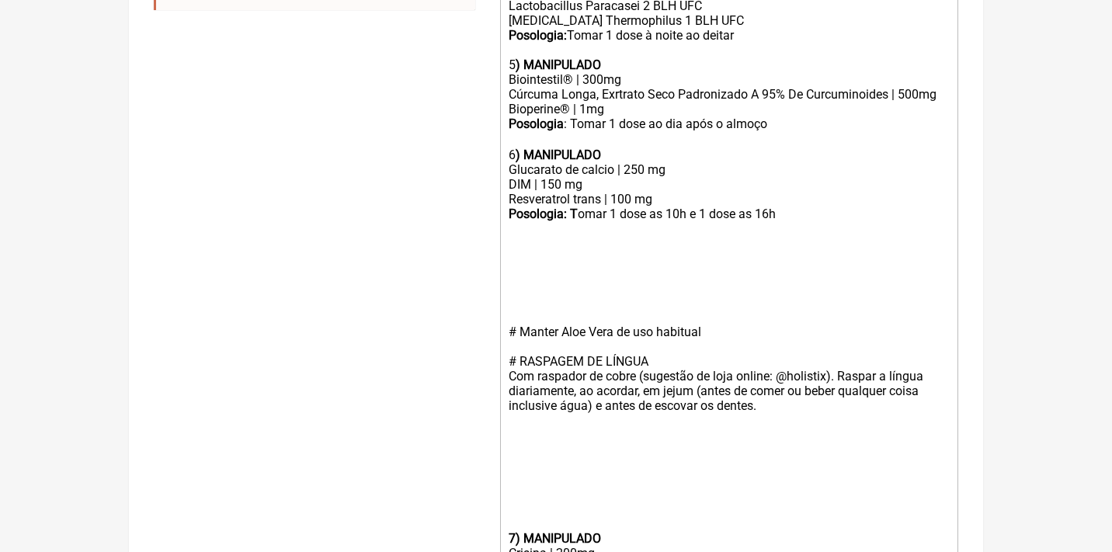
scroll to position [1000, 0]
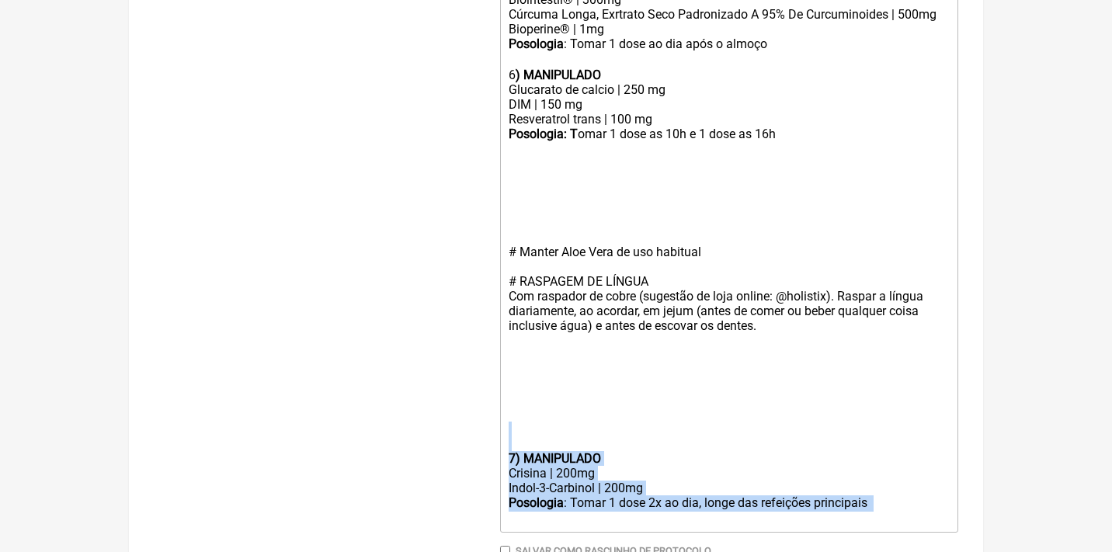
drag, startPoint x: 898, startPoint y: 470, endPoint x: 480, endPoint y: 404, distance: 423.4
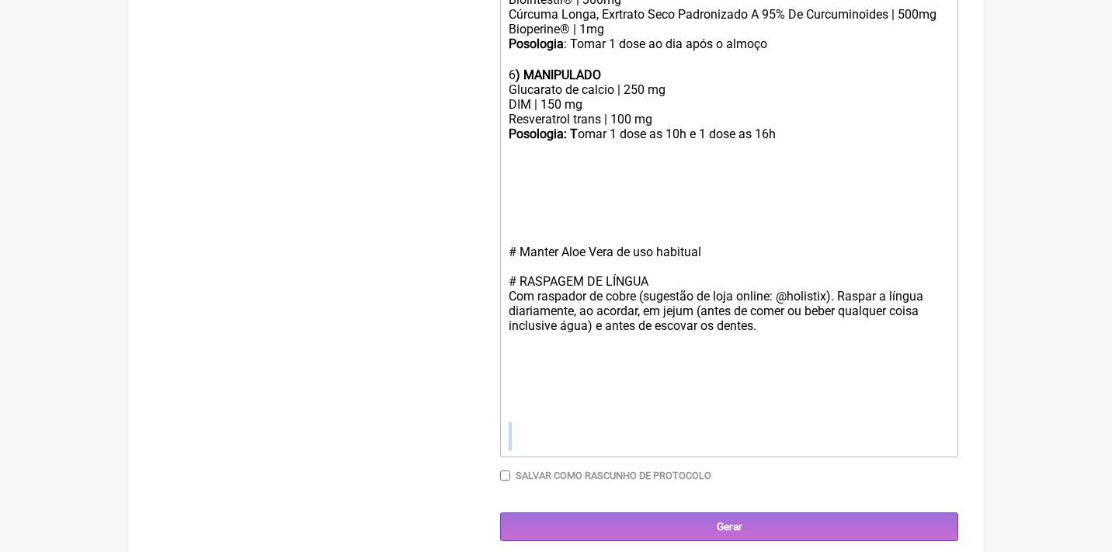
scroll to position [976, 0]
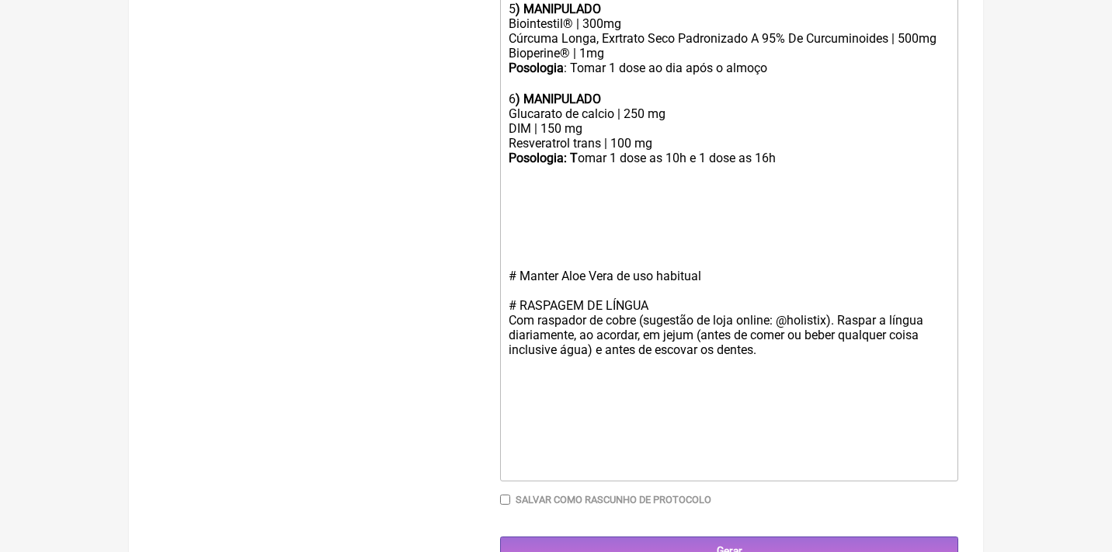
click at [507, 168] on trix-editor "Uso Oral por 60 dias -- após desparasitação Veículos clean label / veganos 1) M…" at bounding box center [729, 24] width 458 height 914
paste trix-editor "strong><br>7) MANIPULADO</strong></div><div>Crisina | 200mg</div><div>Indol-3-C…"
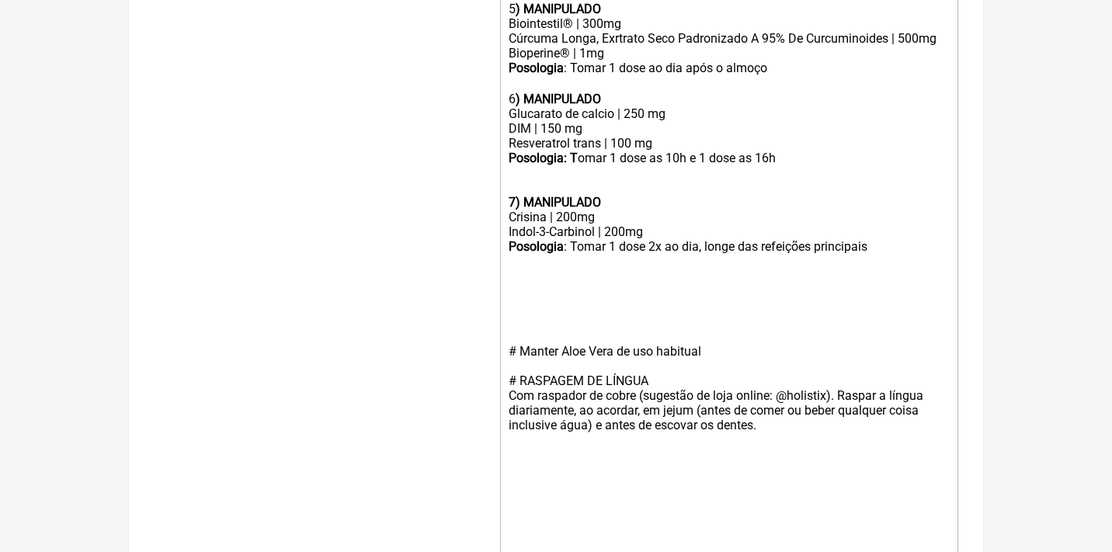
click at [512, 195] on strong "7) MANIPULADO" at bounding box center [554, 202] width 92 height 15
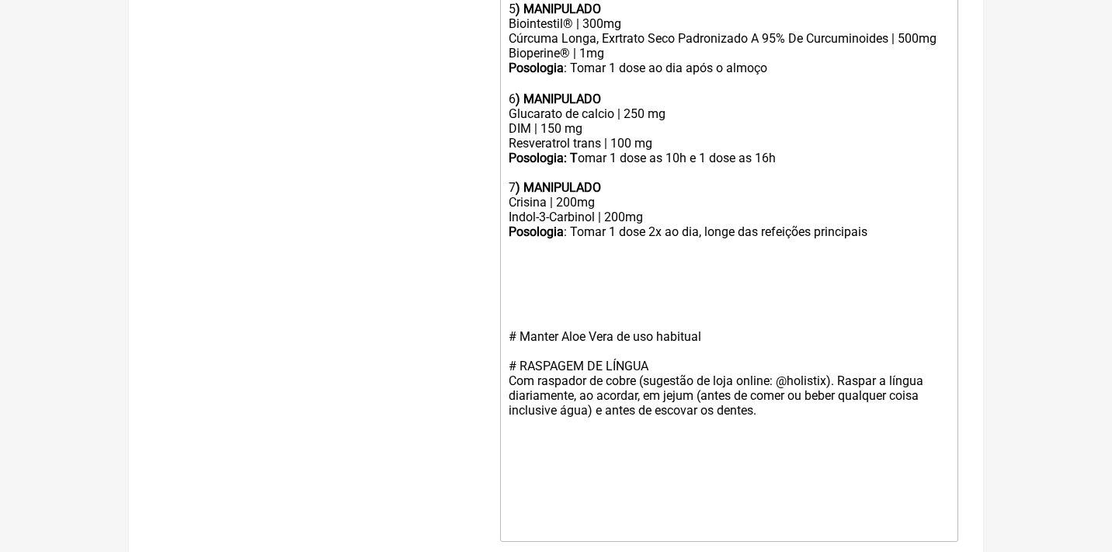
click at [577, 285] on div at bounding box center [728, 299] width 441 height 29
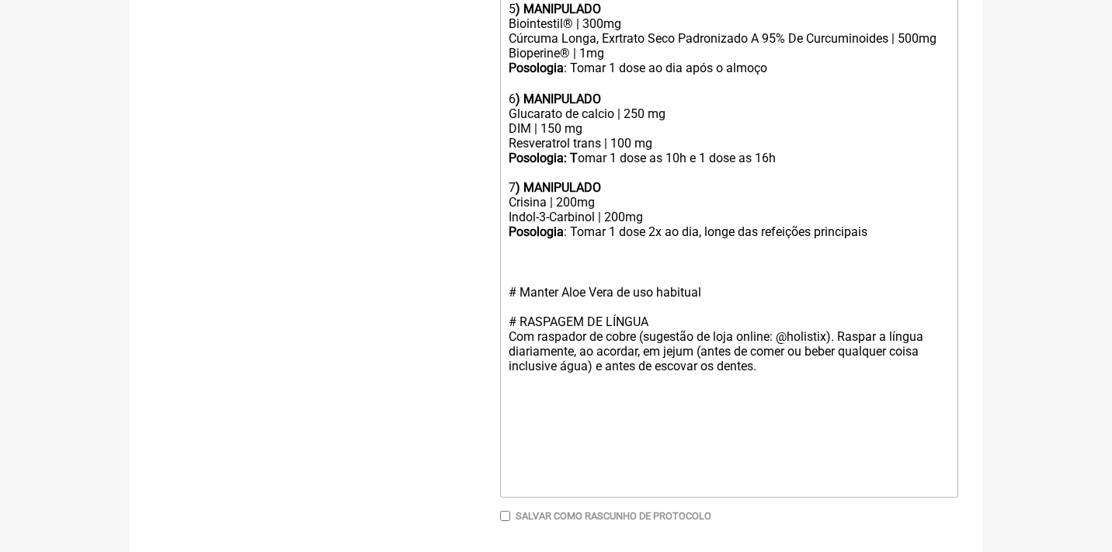
click at [726, 270] on div "# Manter Aloe Vera de uso habitual" at bounding box center [728, 292] width 441 height 44
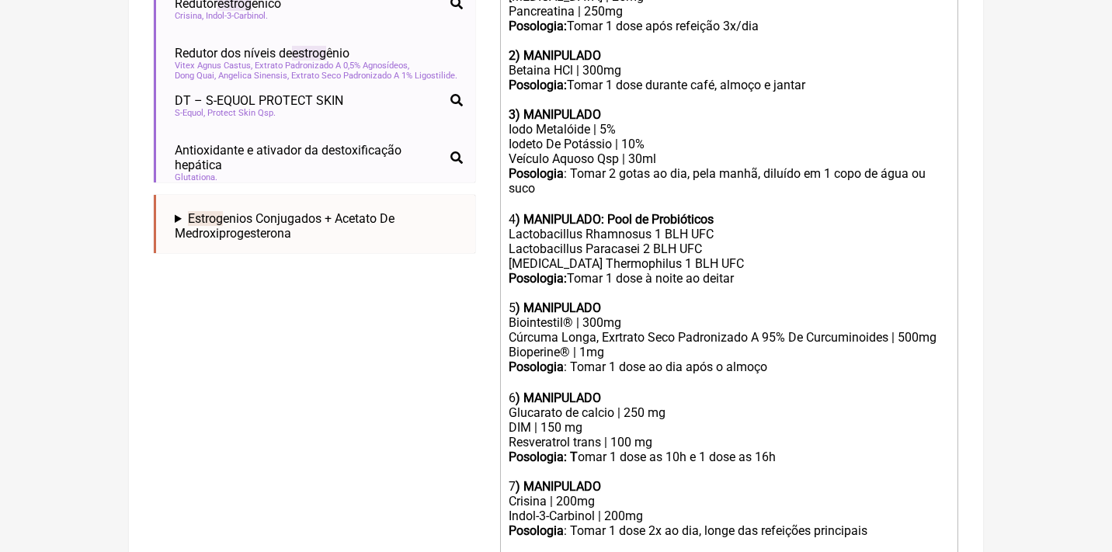
scroll to position [664, 0]
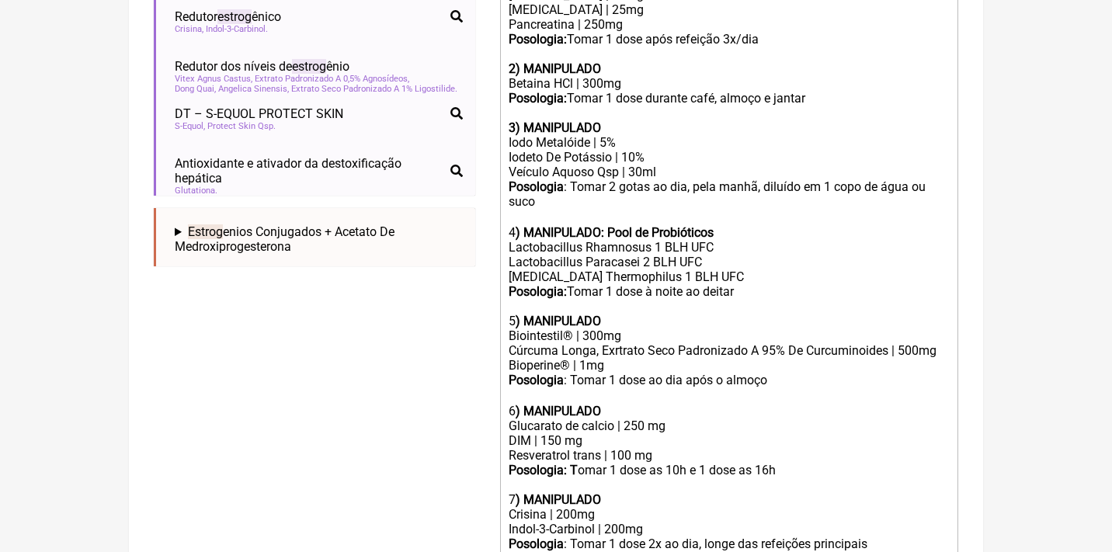
click at [752, 284] on div "Posologia: Tomar 1 dose à noite ao deitar" at bounding box center [728, 298] width 441 height 29
click at [757, 284] on div "Posologia: Tomar 1 dose à noite ao deitar" at bounding box center [728, 298] width 441 height 29
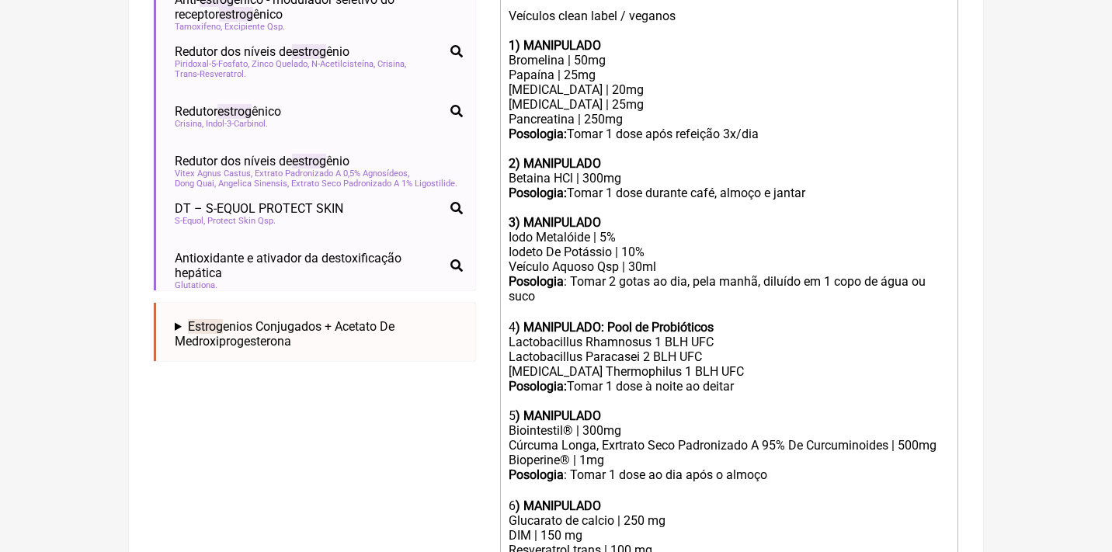
scroll to position [567, 0]
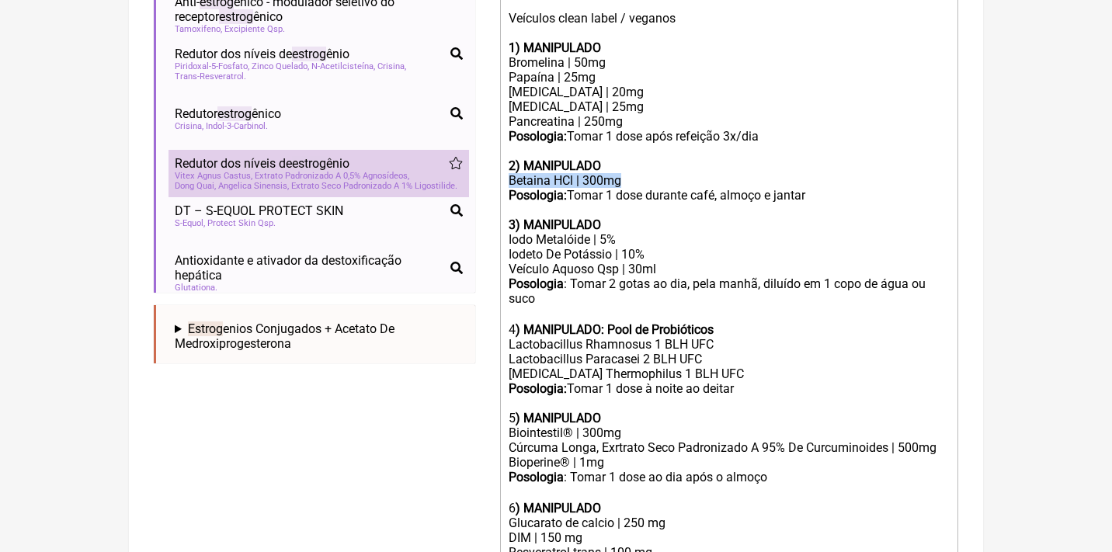
drag, startPoint x: 633, startPoint y: 168, endPoint x: 463, endPoint y: 168, distance: 170.8
click at [463, 168] on form "Buscar estrago Protocolos Formulas Medicamentos Industrializados Suplementos / …" at bounding box center [556, 305] width 804 height 1369
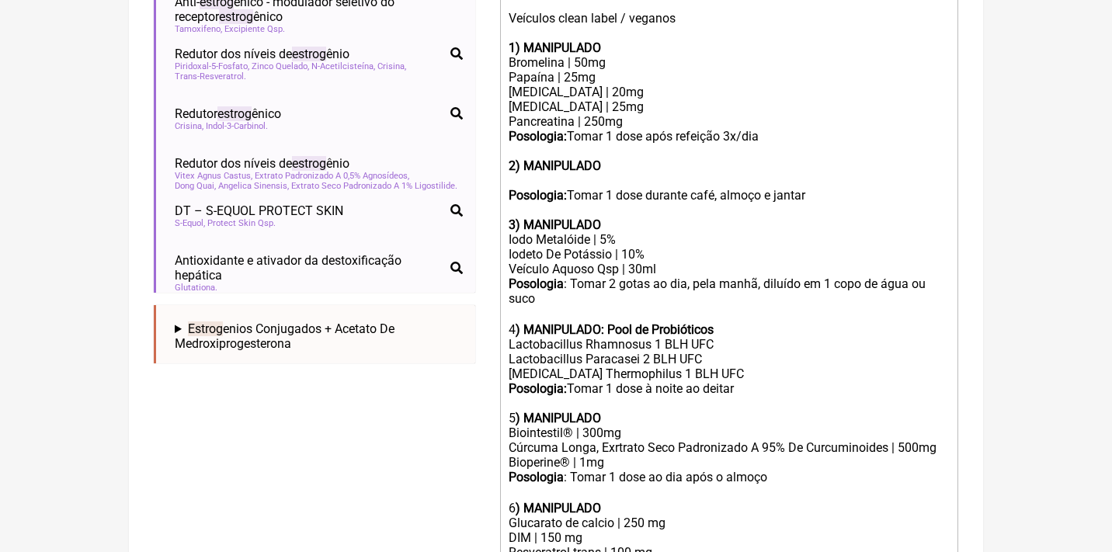
click at [631, 114] on div "Pancreatina | 250mg" at bounding box center [728, 121] width 441 height 15
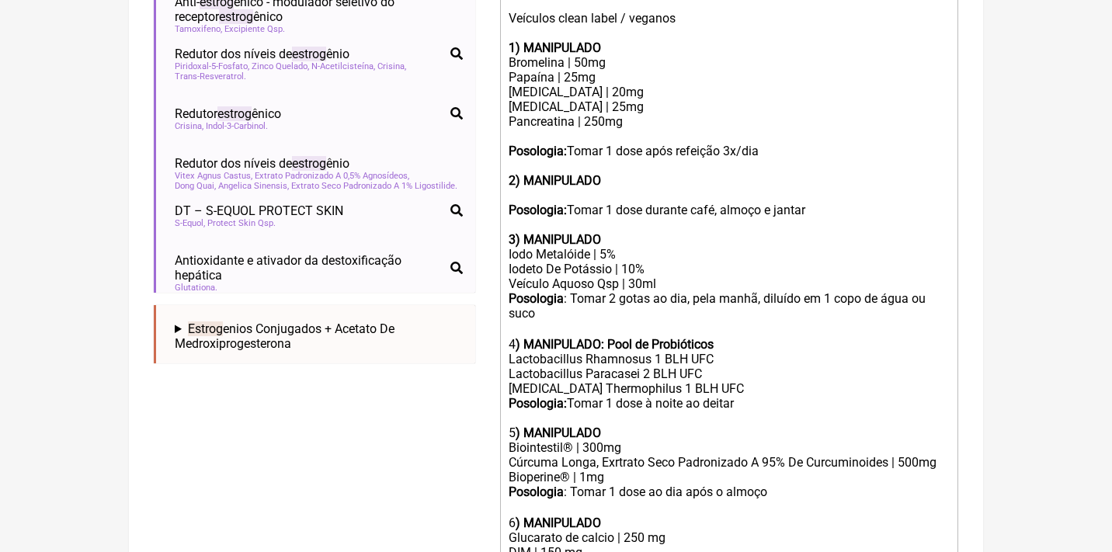
paste trix-editor "Betaina HCl | 300mg"
click at [602, 114] on div "Pancreatina | 250mg Betaina HCl | 300mg" at bounding box center [728, 128] width 441 height 29
click at [594, 123] on div "Pancreatina | 150mg Betaina HCl | 300mg" at bounding box center [728, 128] width 441 height 29
click at [604, 127] on div "Pancreatina | 150mg Betaina HCl | 300mg" at bounding box center [728, 128] width 441 height 29
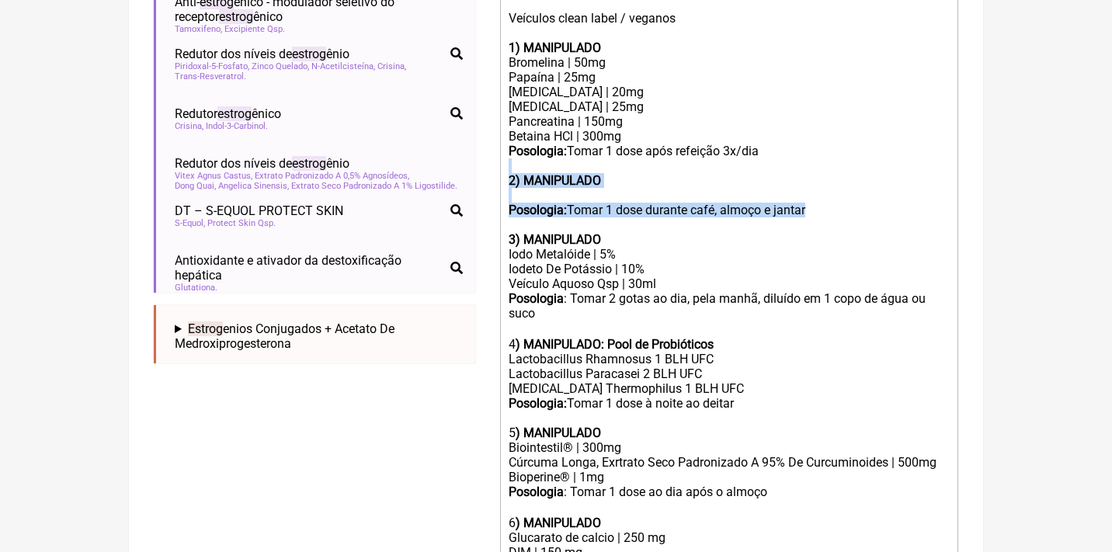
drag, startPoint x: 844, startPoint y: 204, endPoint x: 485, endPoint y: 149, distance: 362.8
click at [486, 149] on form "Buscar estrago Protocolos Formulas Medicamentos Industrializados Suplementos / …" at bounding box center [556, 313] width 804 height 1384
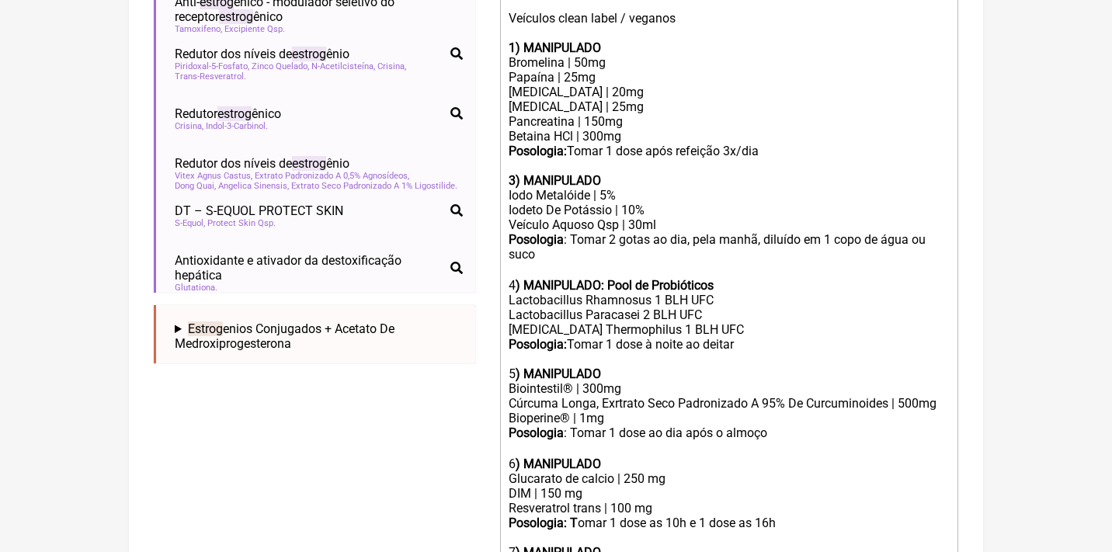
click at [665, 144] on div "Posologia: Tomar 1 dose após refeição 3x/dia" at bounding box center [728, 151] width 441 height 15
click at [751, 144] on div "Posologia: Tomar 1 dose antes da refeição 3x/dia" at bounding box center [728, 151] width 441 height 15
drag, startPoint x: 812, startPoint y: 145, endPoint x: 753, endPoint y: 137, distance: 59.6
click at [755, 144] on div "Posologia: Tomar 1 dose antes da refeição, 3x/dia" at bounding box center [728, 151] width 441 height 15
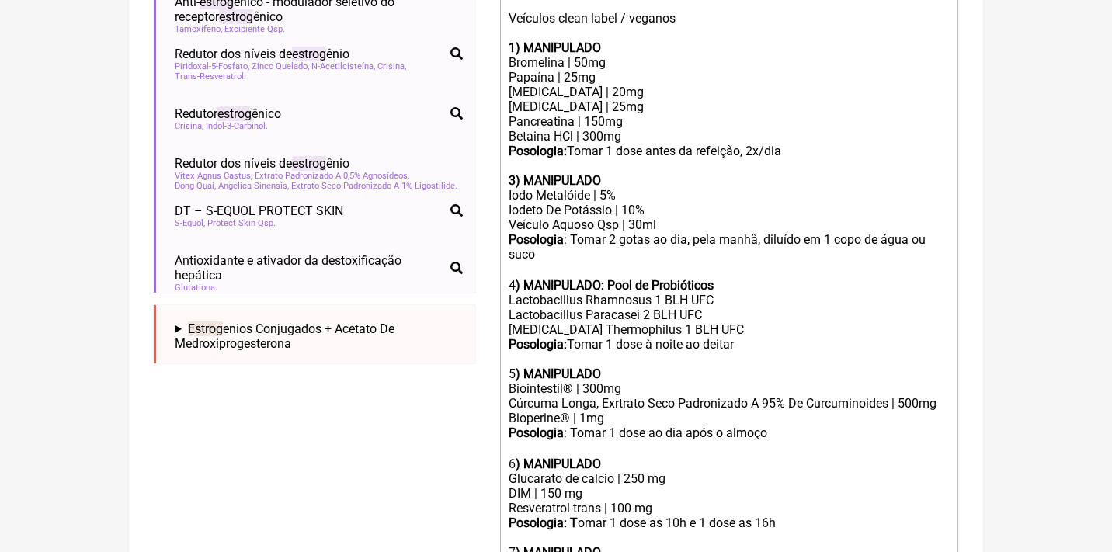
click at [517, 173] on strong "3) MANIPULADO" at bounding box center [554, 180] width 92 height 15
click at [515, 268] on div "4 ) MANIPULADO: Pool de Probióticos" at bounding box center [728, 277] width 441 height 29
click at [516, 366] on strong ") MANIPULADO" at bounding box center [557, 373] width 85 height 15
click at [513, 449] on div "Posologia : Tomar 1 dose ao dia após o almoço ㅤ 6 ) MANIPULADO" at bounding box center [728, 448] width 441 height 46
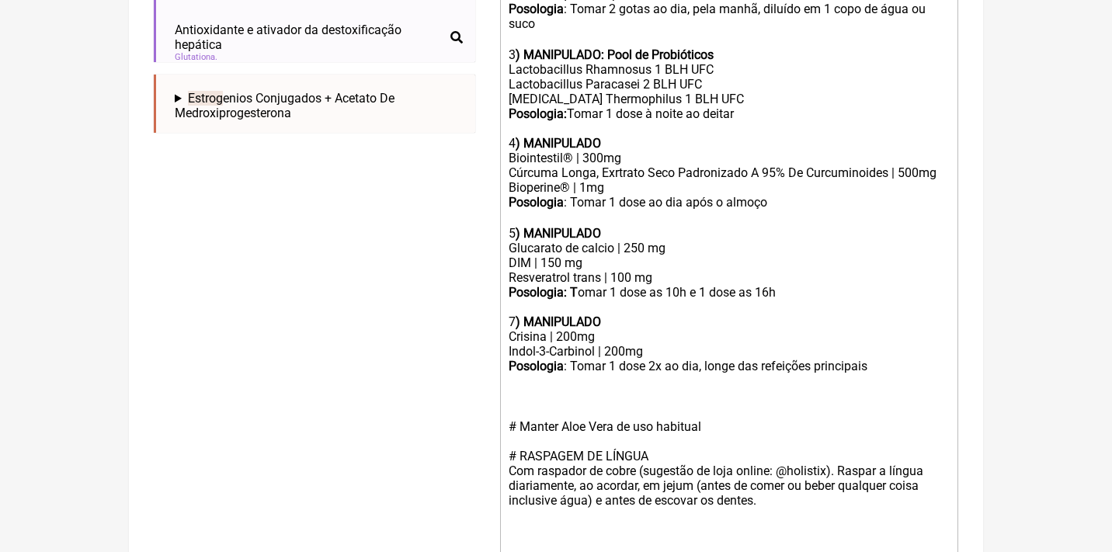
scroll to position [804, 0]
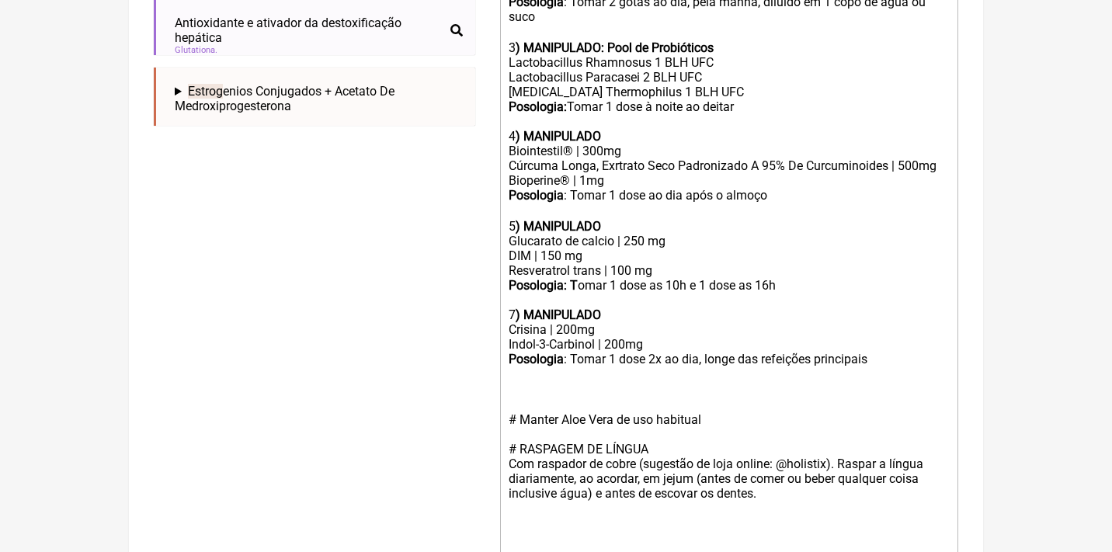
click at [515, 307] on strong ") MANIPULADO" at bounding box center [557, 314] width 85 height 15
click at [588, 397] on div "# Manter Aloe Vera de uso habitual" at bounding box center [728, 419] width 441 height 44
click at [781, 460] on div "# RASPAGEM DE LÍNGUA Com raspador de cobre (sugestão de loja online: @holistix)…" at bounding box center [728, 479] width 441 height 74
type trix-editor "<div>Uso Oral por 60 dias -- após desparasitação<br><br>Veículos clean label / …"
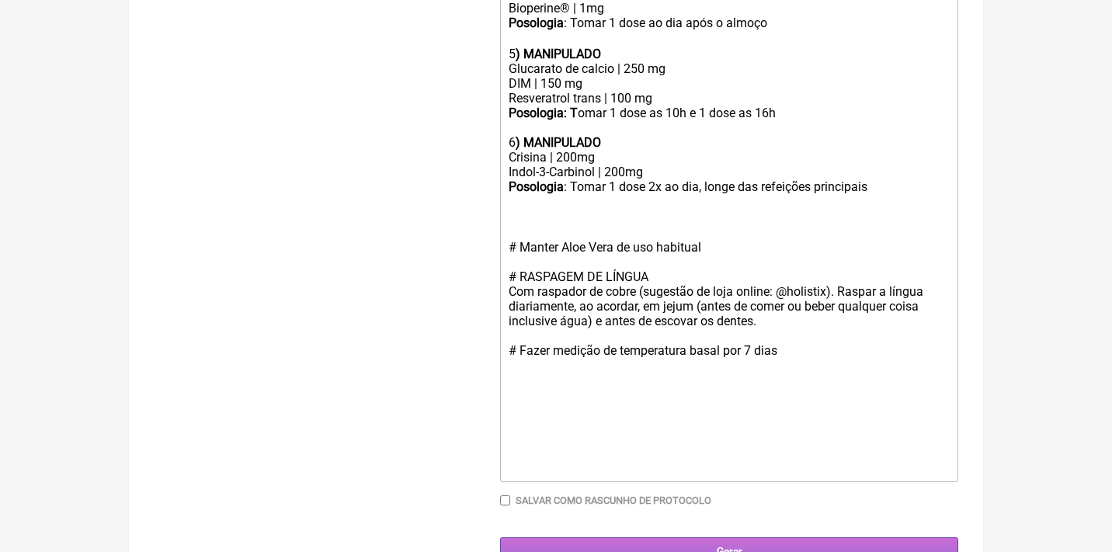
scroll to position [976, 0]
click at [730, 538] on input "Gerar" at bounding box center [729, 552] width 458 height 29
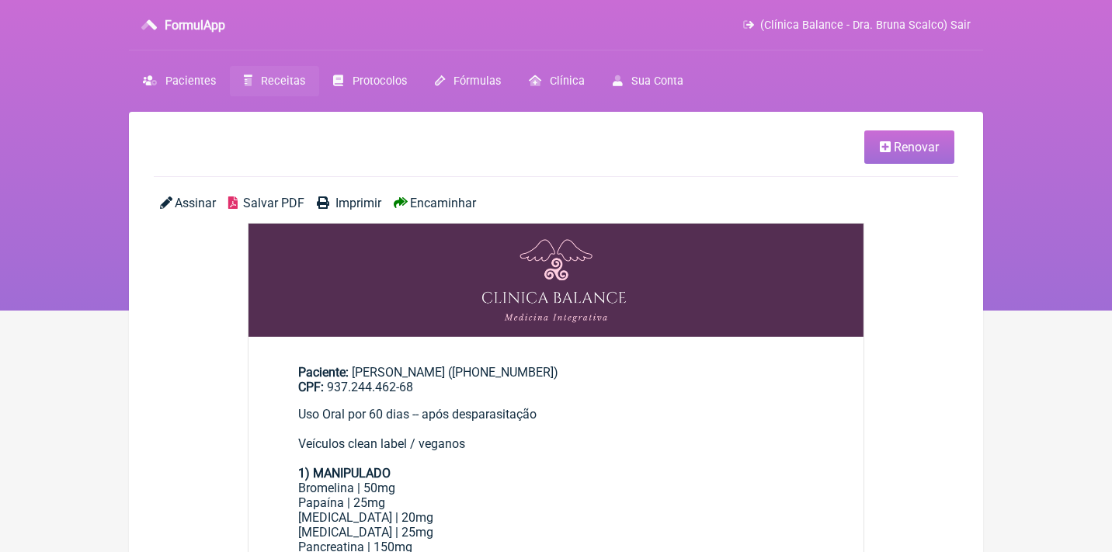
click at [191, 198] on span "Assinar" at bounding box center [195, 203] width 41 height 15
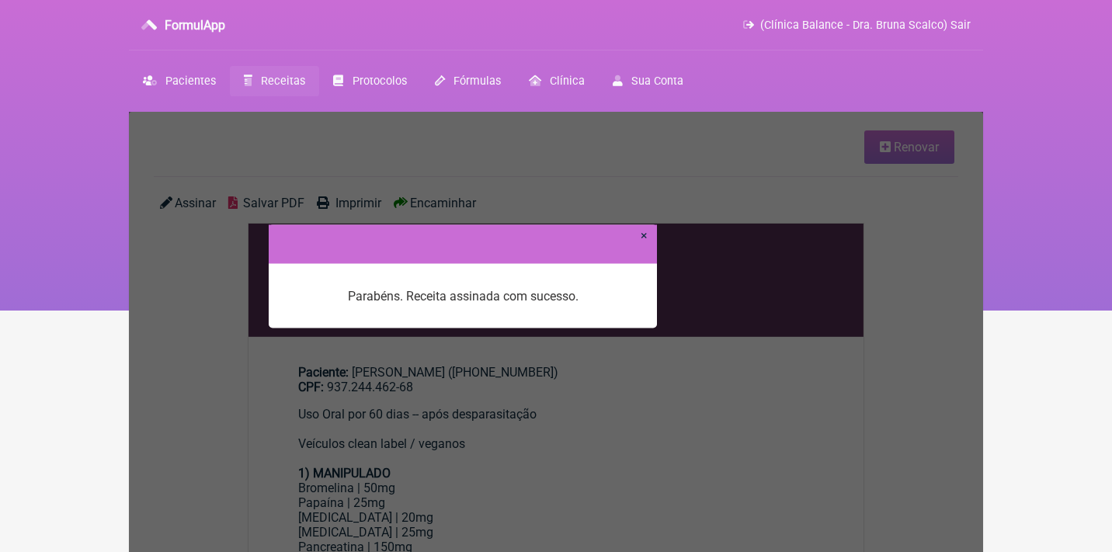
click at [647, 236] on link "×" at bounding box center [643, 234] width 7 height 15
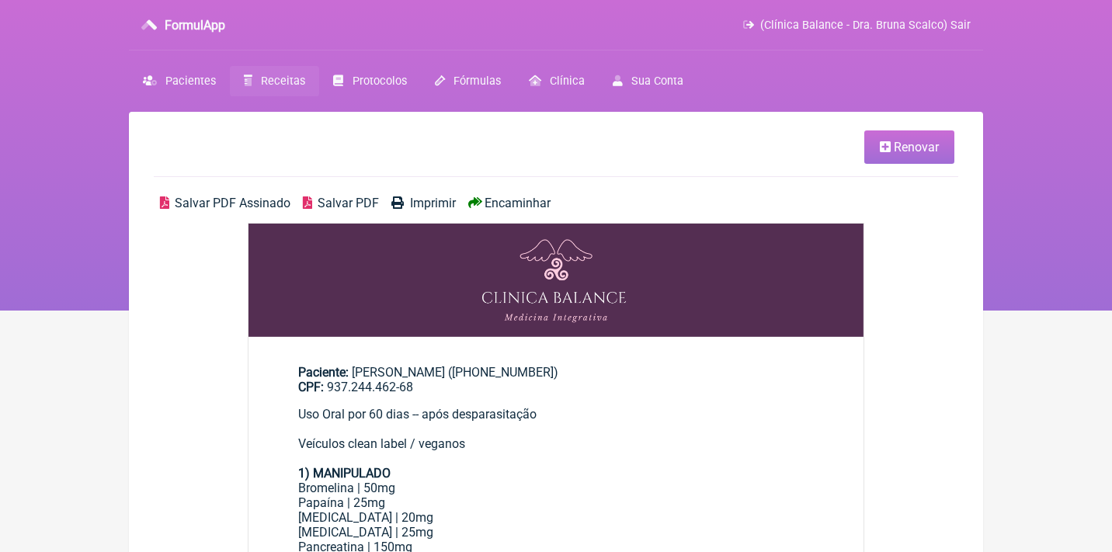
click at [262, 199] on span "Salvar PDF Assinado" at bounding box center [233, 203] width 116 height 15
